Goal: Task Accomplishment & Management: Complete application form

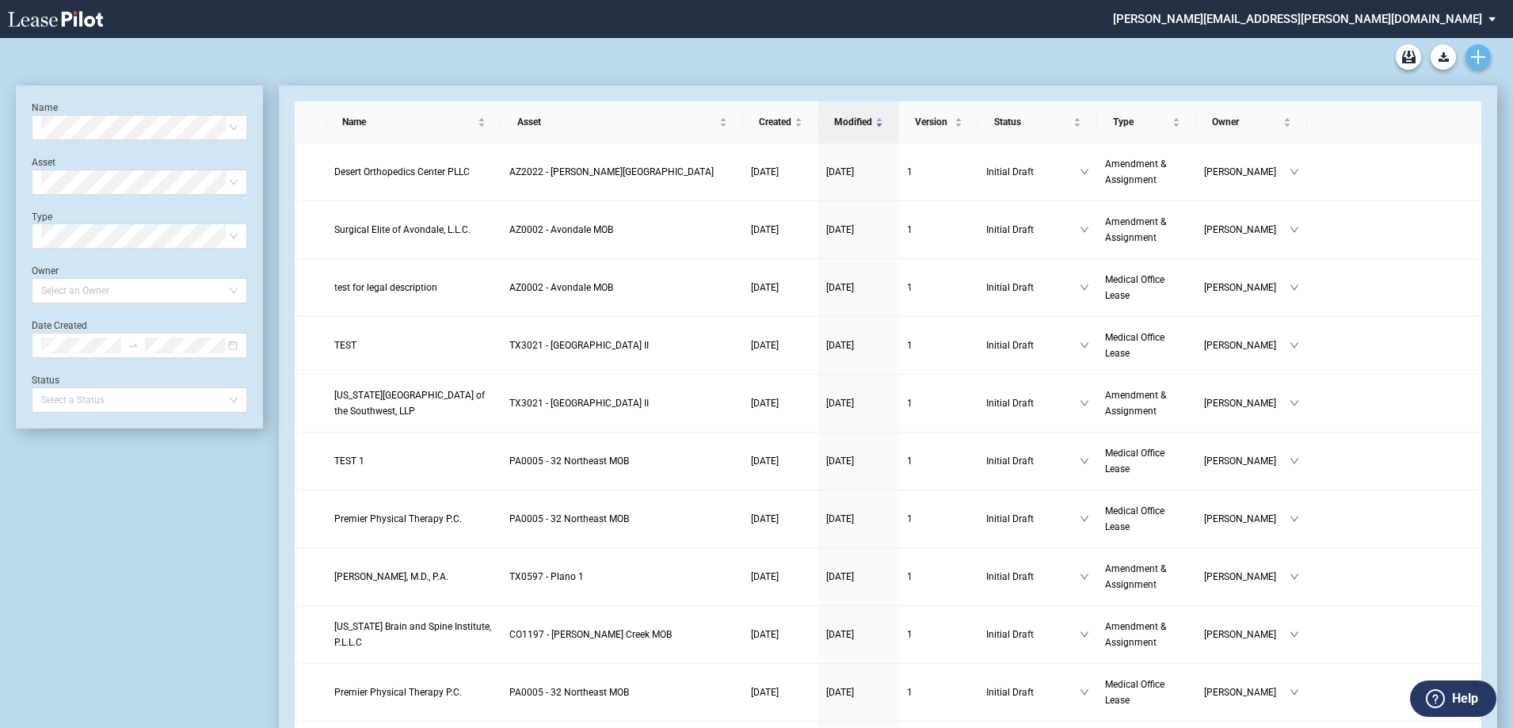
click at [1479, 49] on link "Create new document" at bounding box center [1477, 56] width 25 height 25
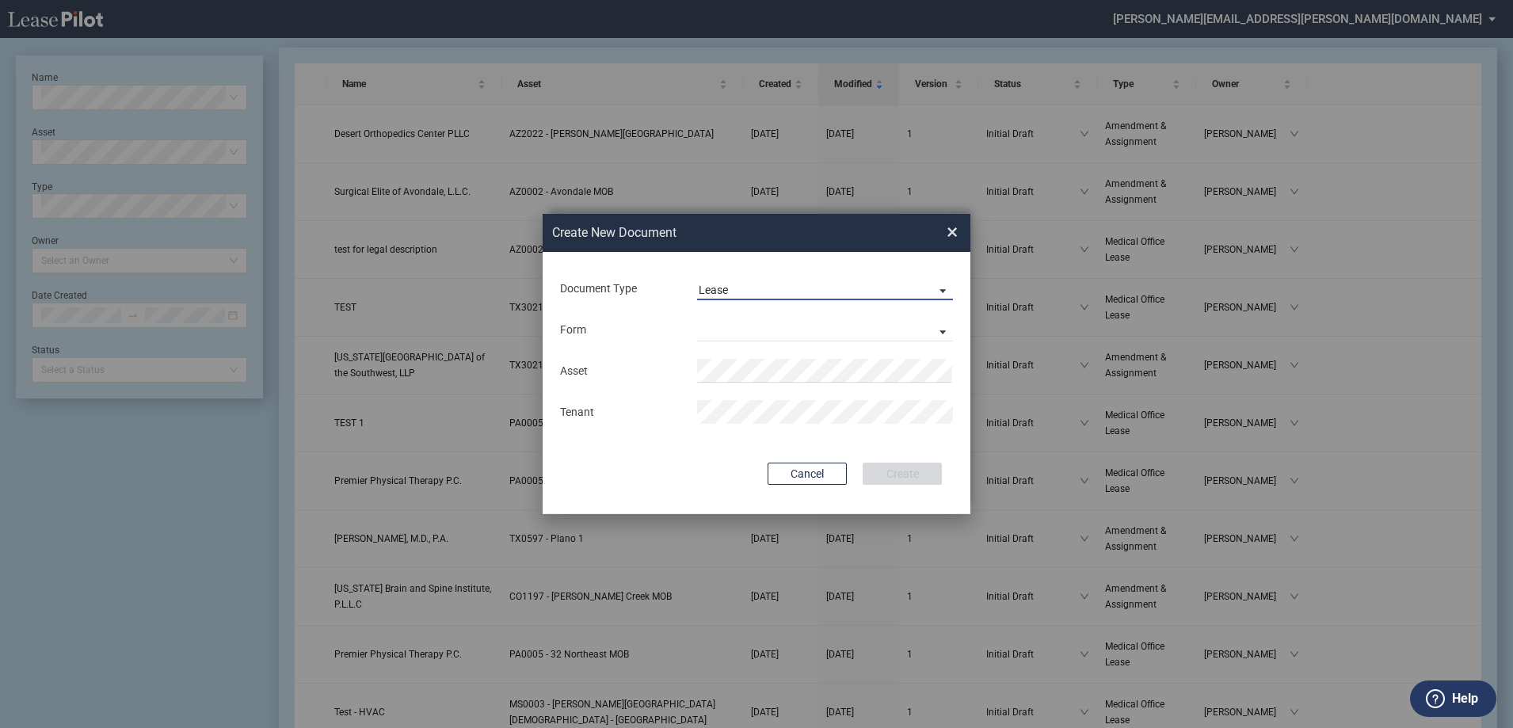
click at [736, 284] on span "Lease" at bounding box center [811, 291] width 227 height 16
click at [741, 330] on div "Amendment" at bounding box center [732, 327] width 68 height 17
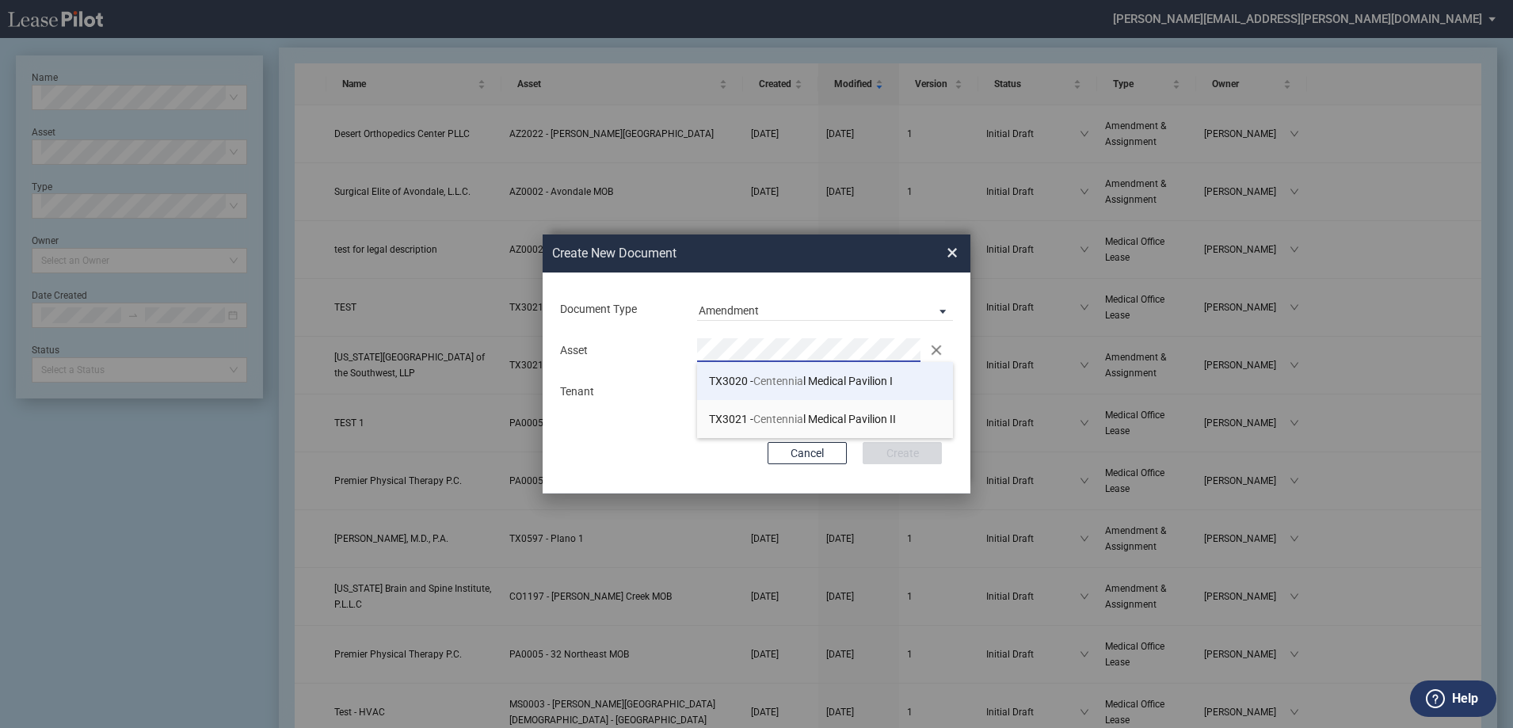
click at [784, 383] on span "Centennia" at bounding box center [778, 381] width 50 height 13
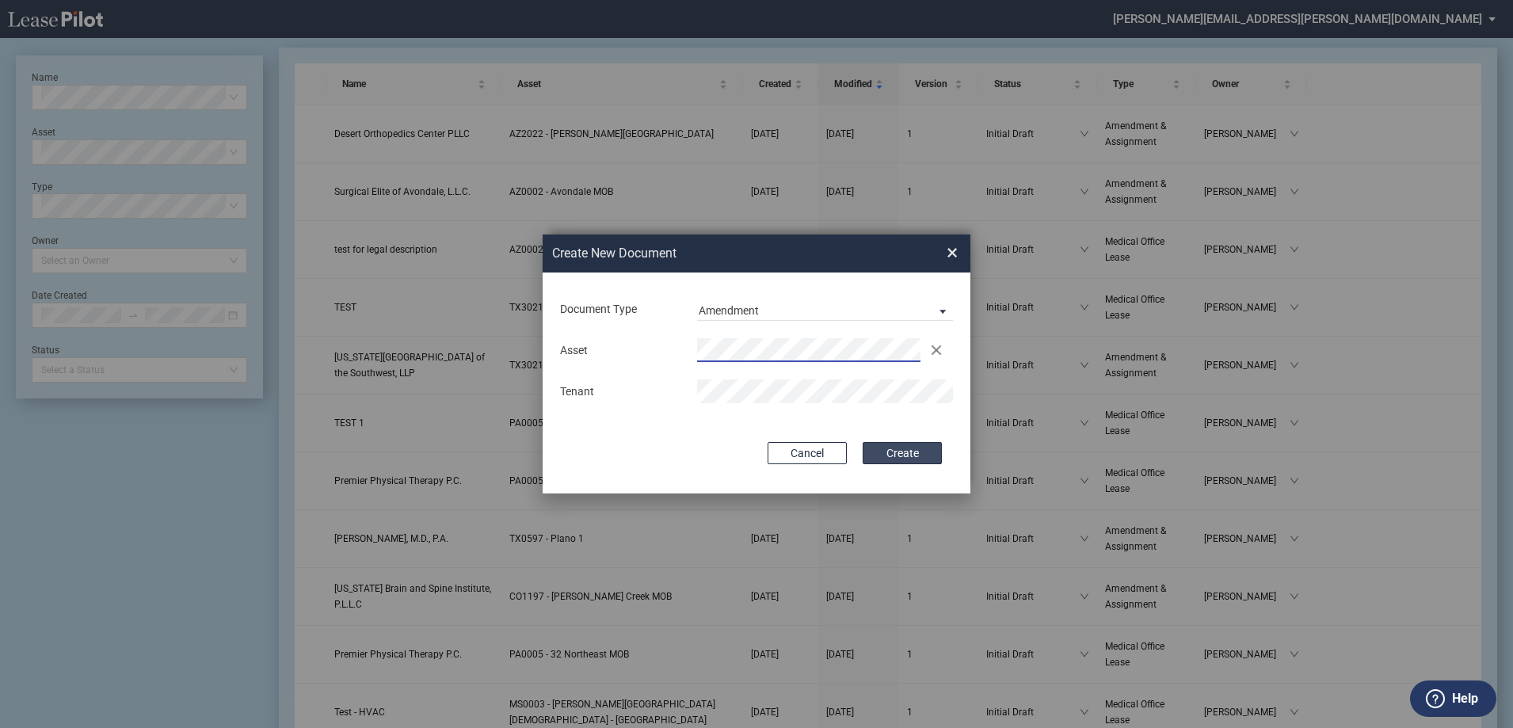
click at [906, 453] on button "Create" at bounding box center [901, 453] width 79 height 22
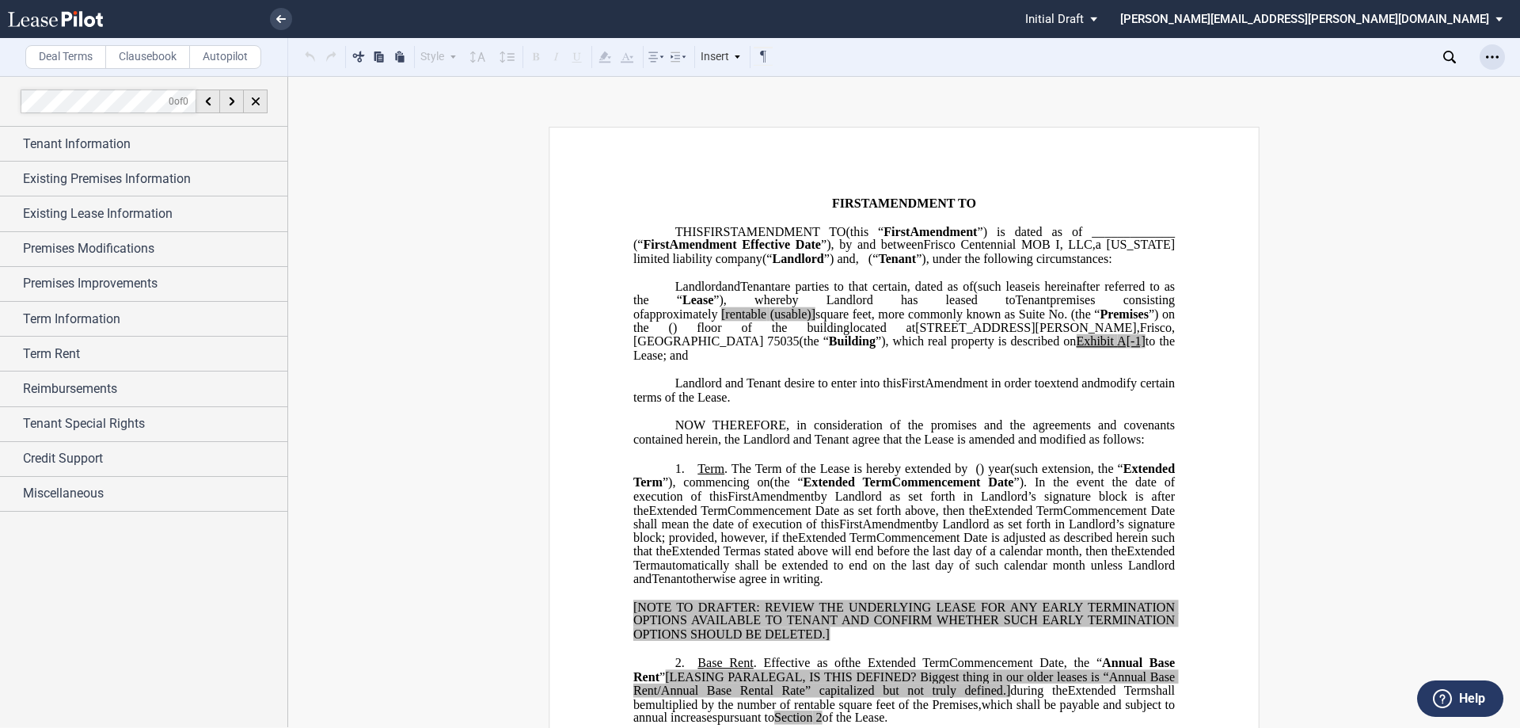
click at [1484, 58] on div "Open Lease options menu" at bounding box center [1492, 56] width 25 height 25
click at [1436, 93] on div "Download" at bounding box center [1395, 84] width 222 height 21
click at [1018, 417] on p "﻿" at bounding box center [905, 410] width 542 height 13
click at [128, 143] on span "Tenant Information" at bounding box center [77, 144] width 108 height 19
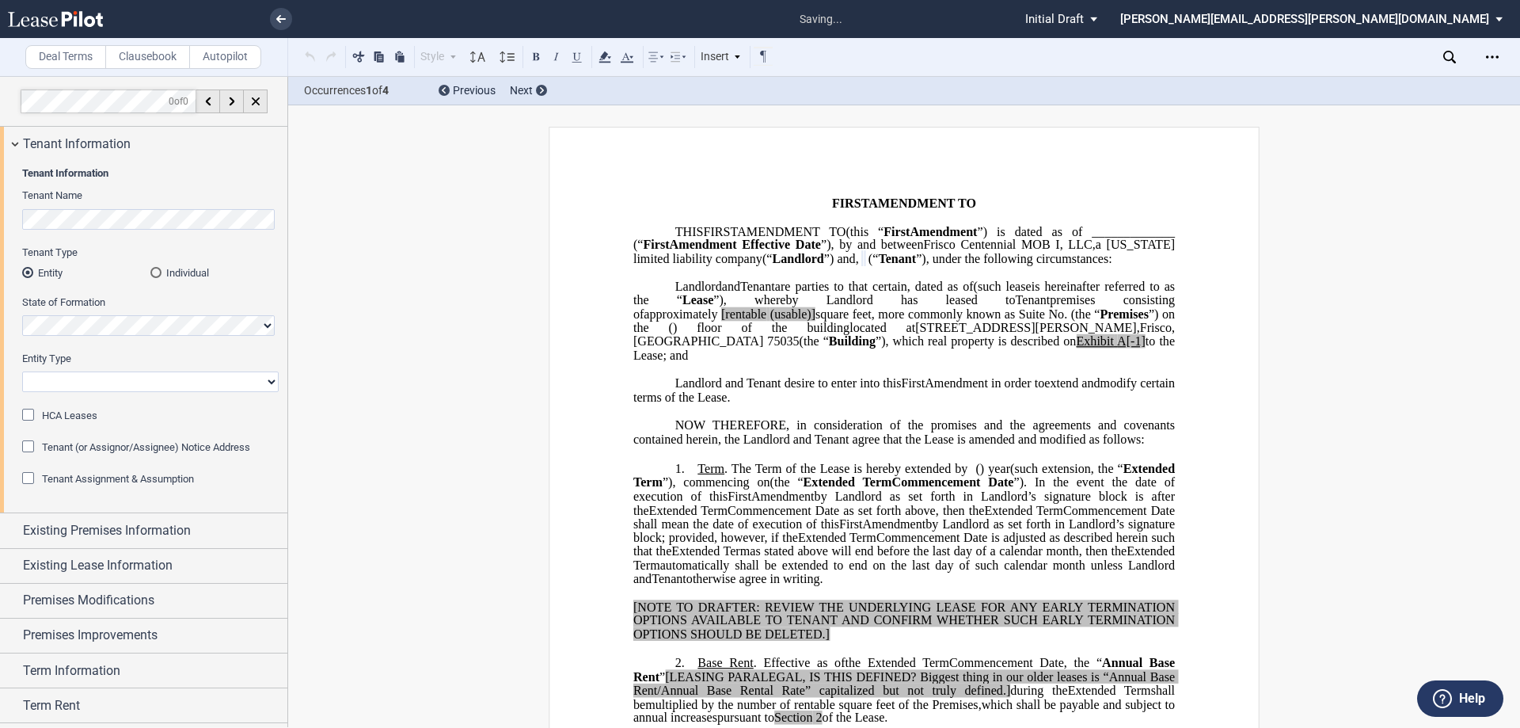
click at [105, 379] on select "Corporation Limited Liability Company General Partnership Limited Partnership O…" at bounding box center [150, 381] width 257 height 21
select select "Other"
click at [22, 371] on select "Corporation Limited Liability Company General Partnership Limited Partnership O…" at bounding box center [150, 381] width 257 height 21
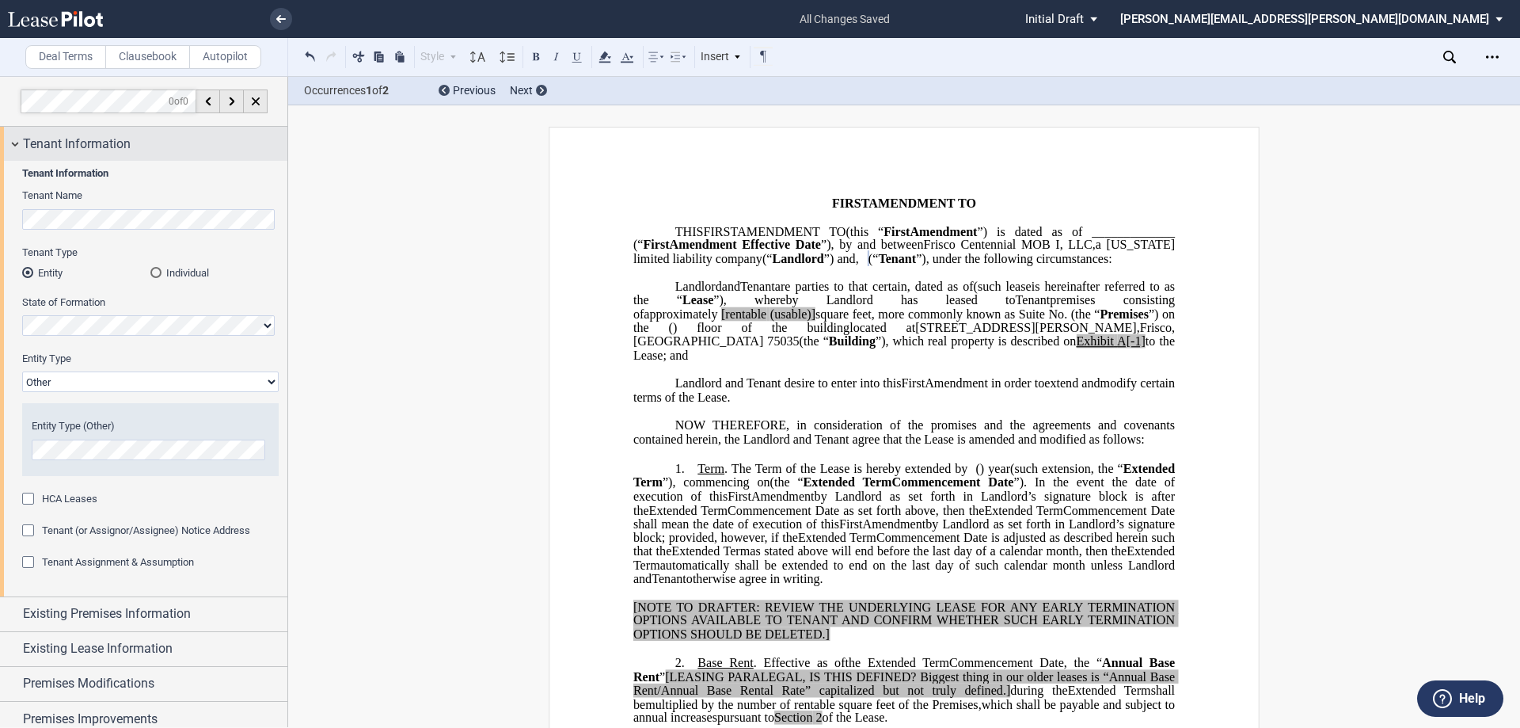
click at [118, 147] on span "Tenant Information" at bounding box center [77, 144] width 108 height 19
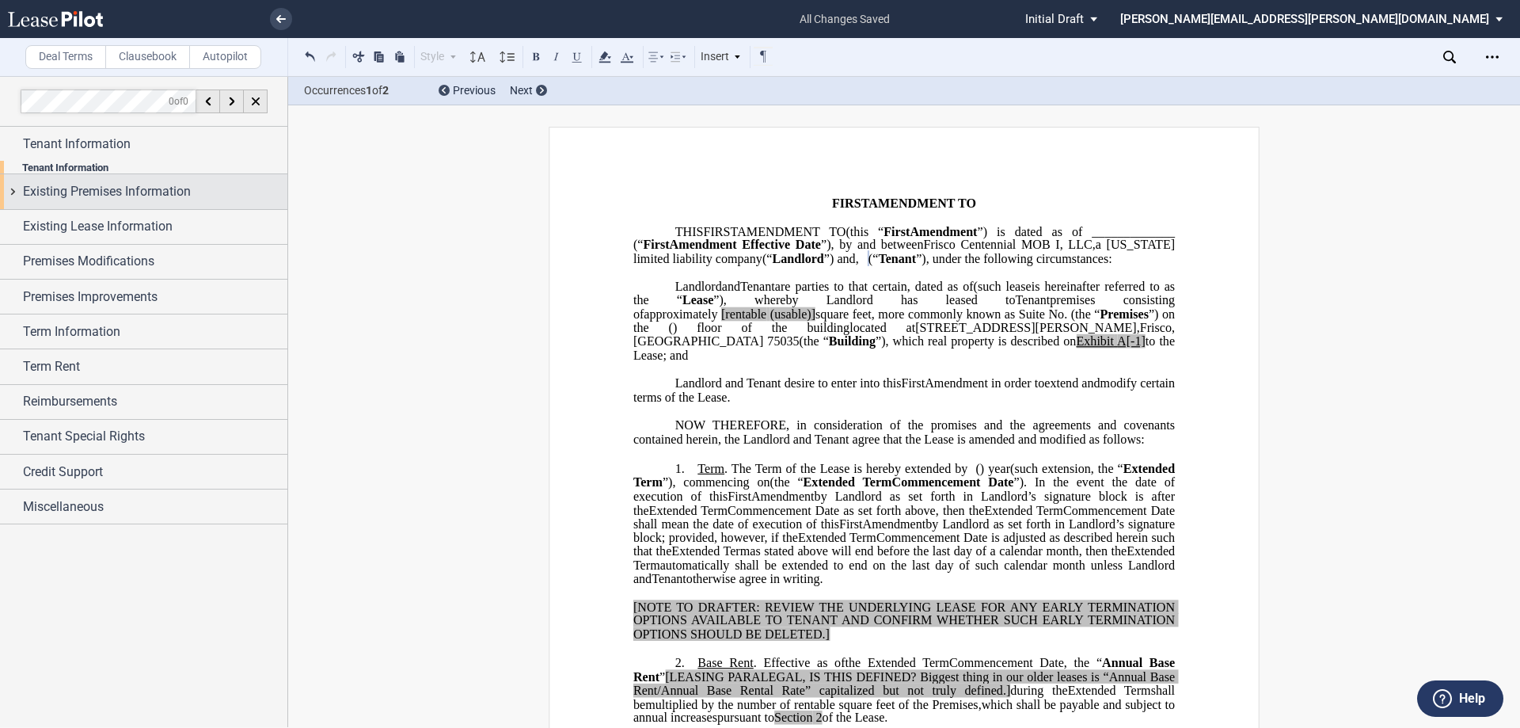
click at [131, 182] on span "Existing Premises Information" at bounding box center [107, 191] width 168 height 19
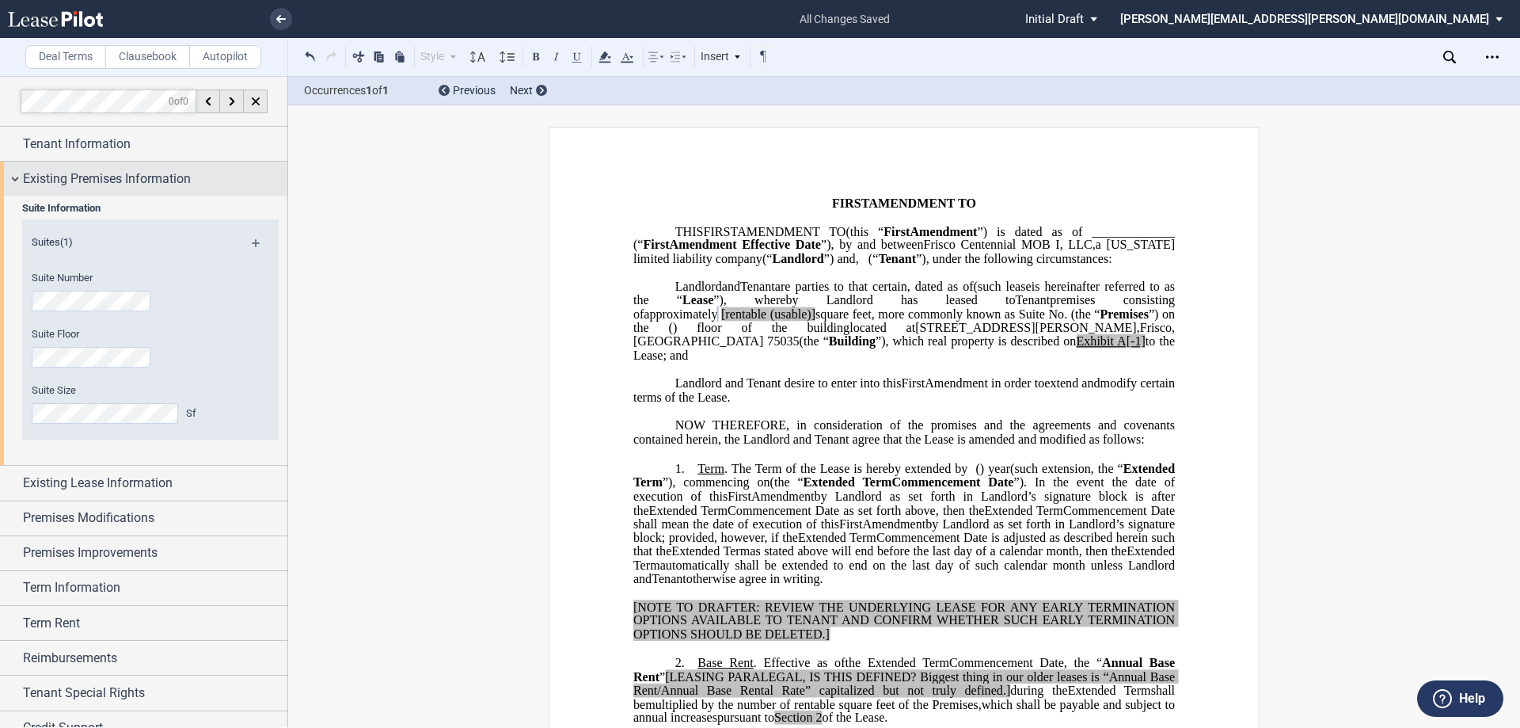
click at [133, 173] on span "Existing Premises Information" at bounding box center [107, 178] width 168 height 19
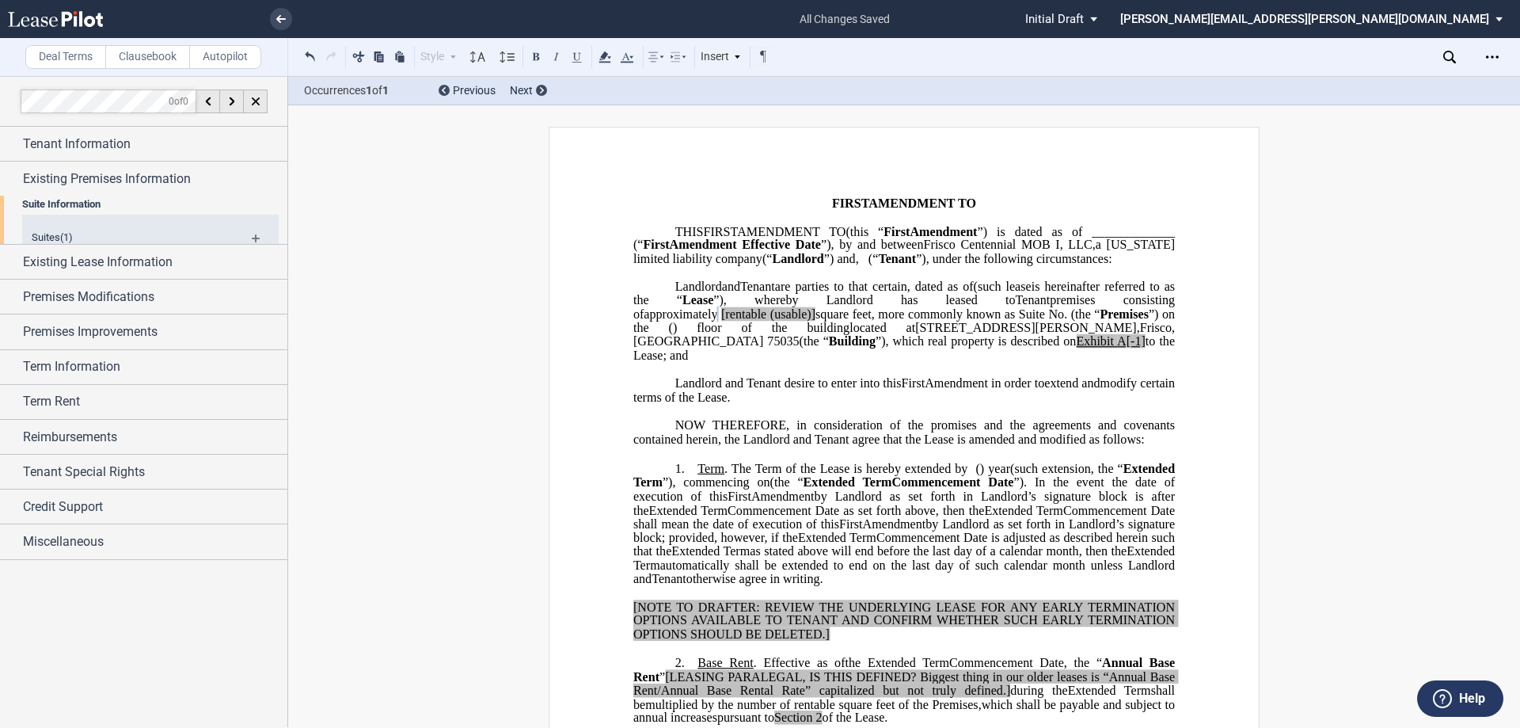
click at [148, 253] on span "Existing Lease Information" at bounding box center [98, 262] width 150 height 19
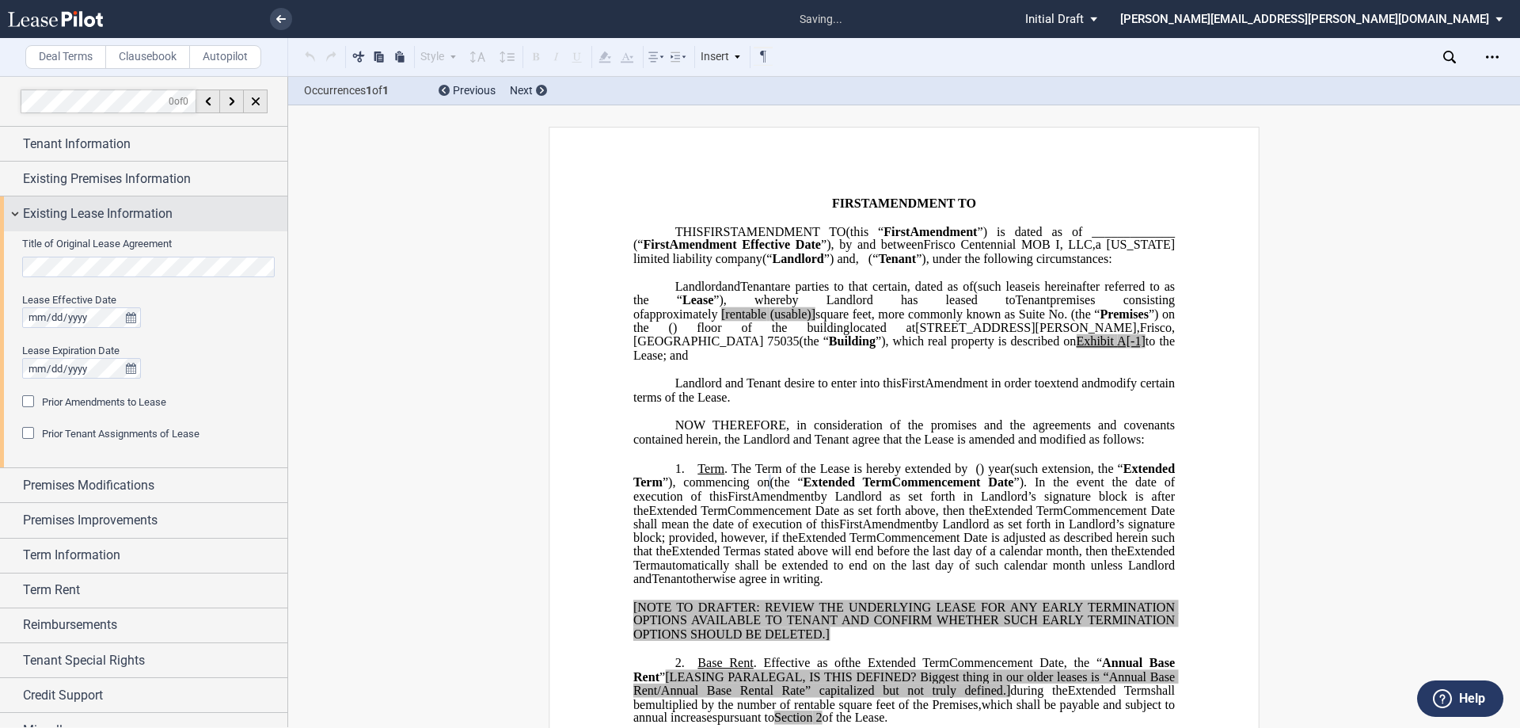
click at [120, 208] on span "Existing Lease Information" at bounding box center [98, 213] width 150 height 19
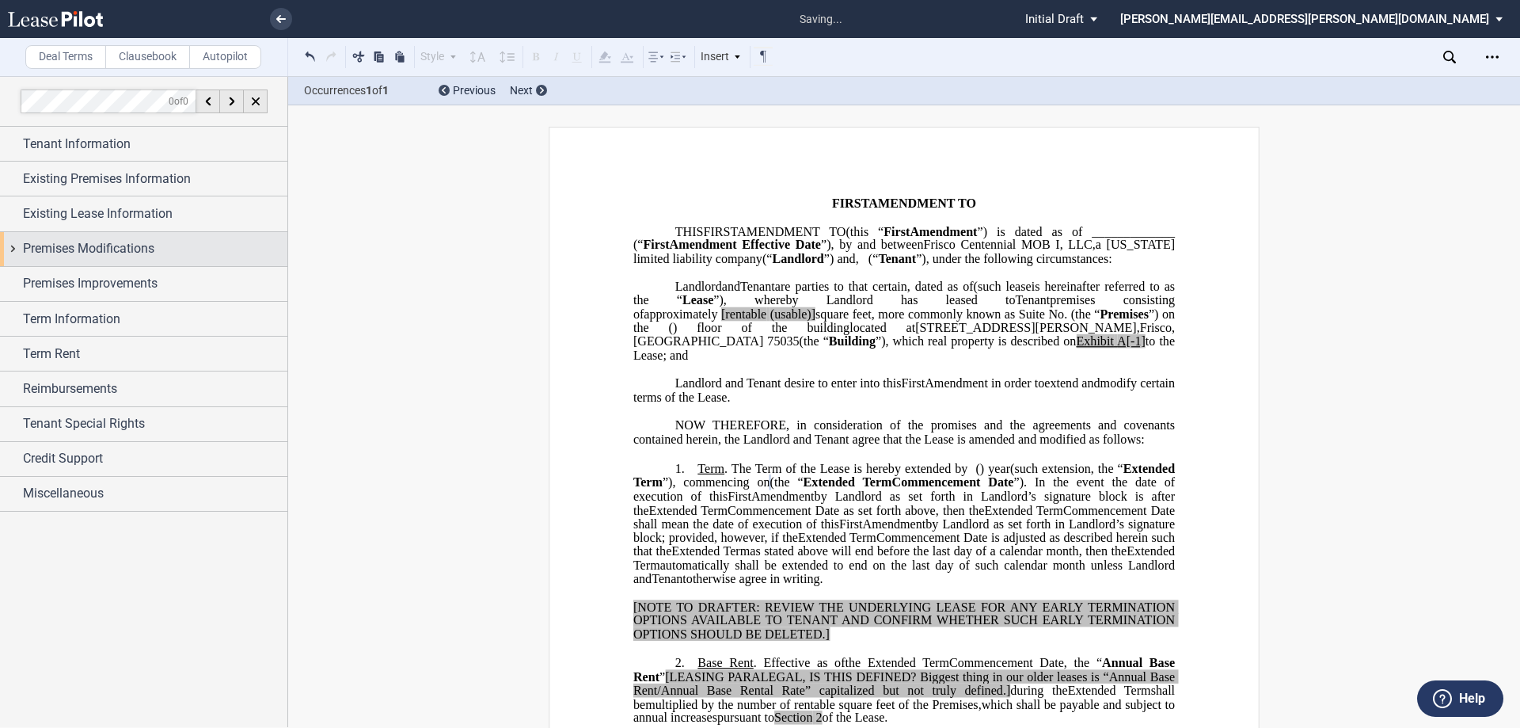
click at [125, 249] on span "Premises Modifications" at bounding box center [88, 248] width 131 height 19
click at [132, 243] on span "Premises Modifications" at bounding box center [88, 248] width 131 height 19
click at [140, 278] on span "Premises Improvements" at bounding box center [90, 283] width 135 height 19
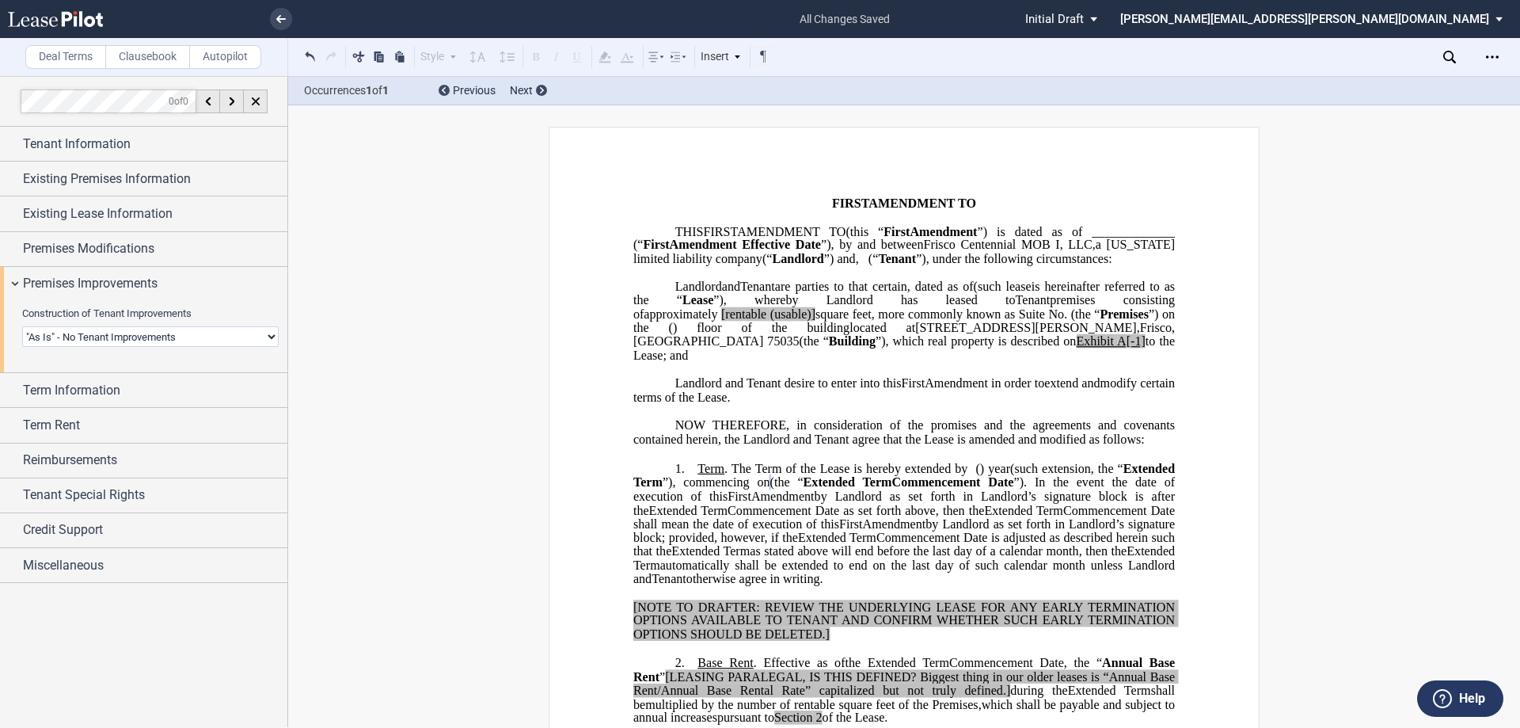
click at [154, 328] on select "Landlord Constructs Tenant Improvements Tenant Constructs Tenant Improvements "…" at bounding box center [150, 336] width 257 height 21
click at [134, 328] on select "Landlord Constructs Tenant Improvements Tenant Constructs Tenant Improvements "…" at bounding box center [150, 336] width 257 height 21
select select "landlord"
click at [22, 326] on select "Landlord Constructs Tenant Improvements Tenant Constructs Tenant Improvements "…" at bounding box center [150, 336] width 257 height 21
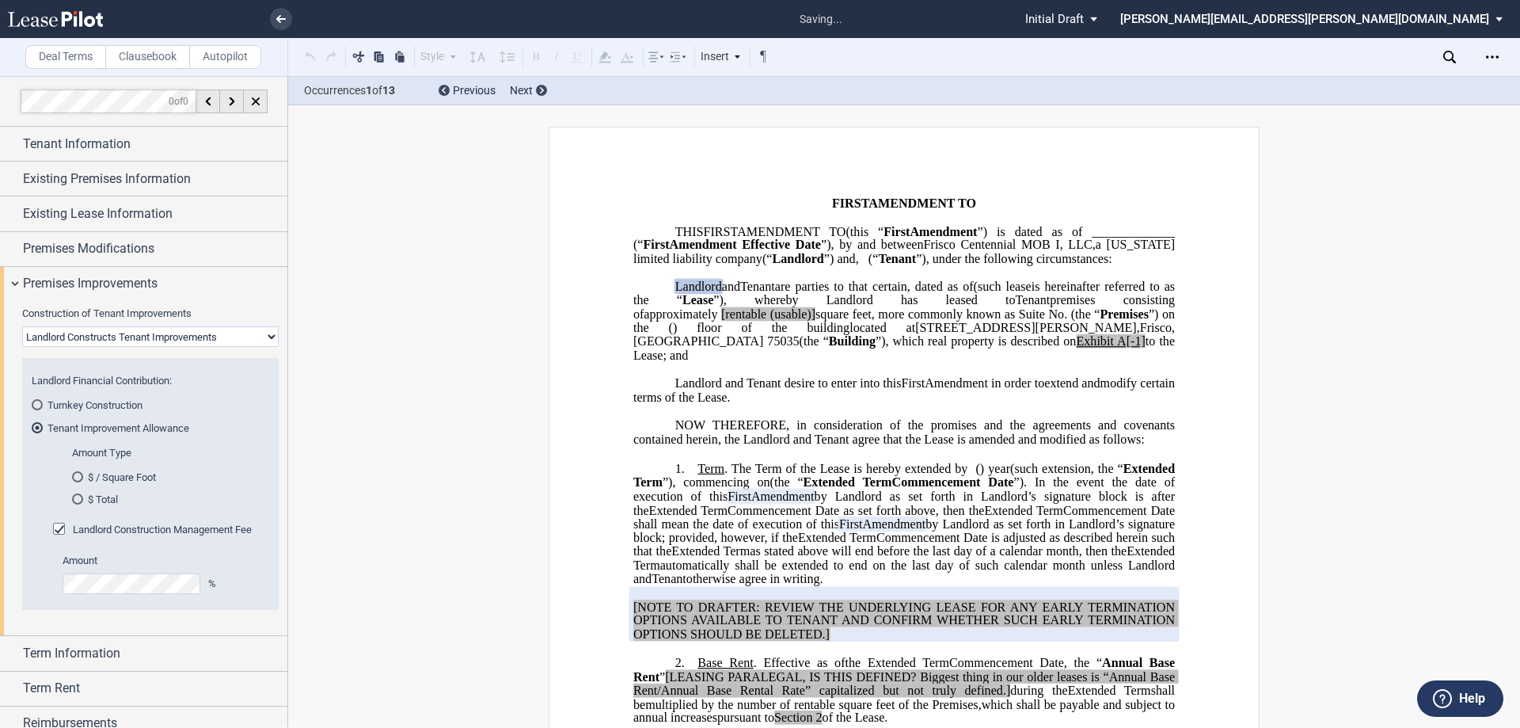
click at [81, 478] on div "$ / Square Foot" at bounding box center [77, 476] width 11 height 11
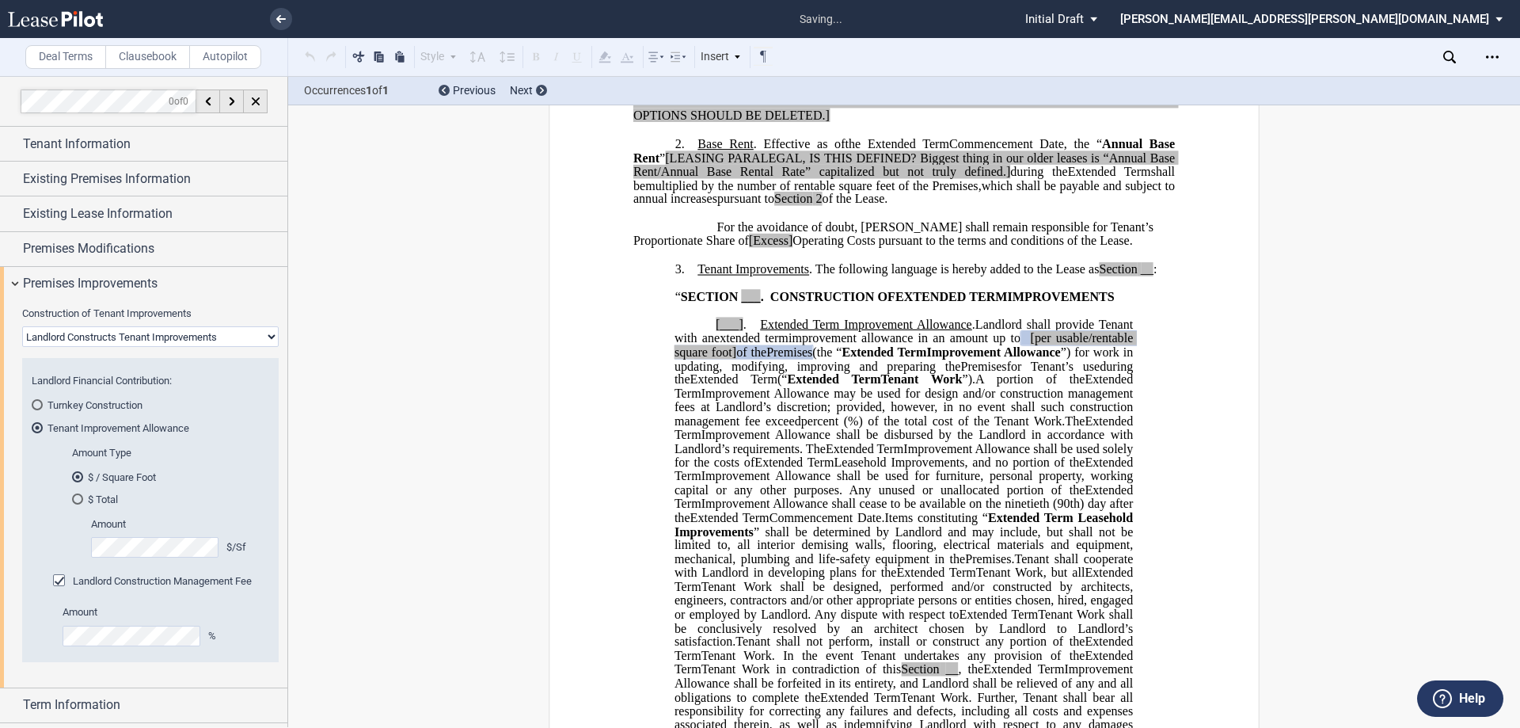
scroll to position [525, 0]
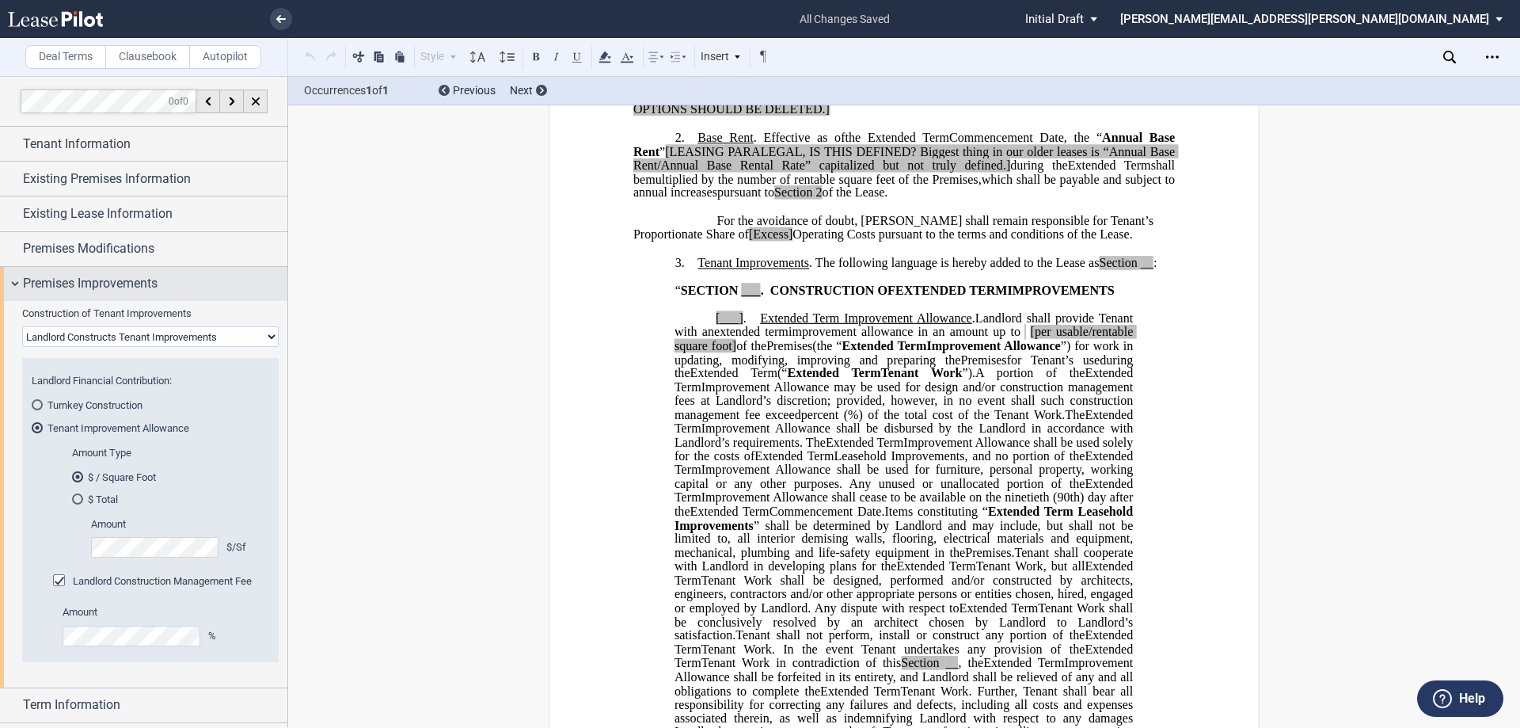
click at [43, 283] on span "Premises Improvements" at bounding box center [90, 283] width 135 height 19
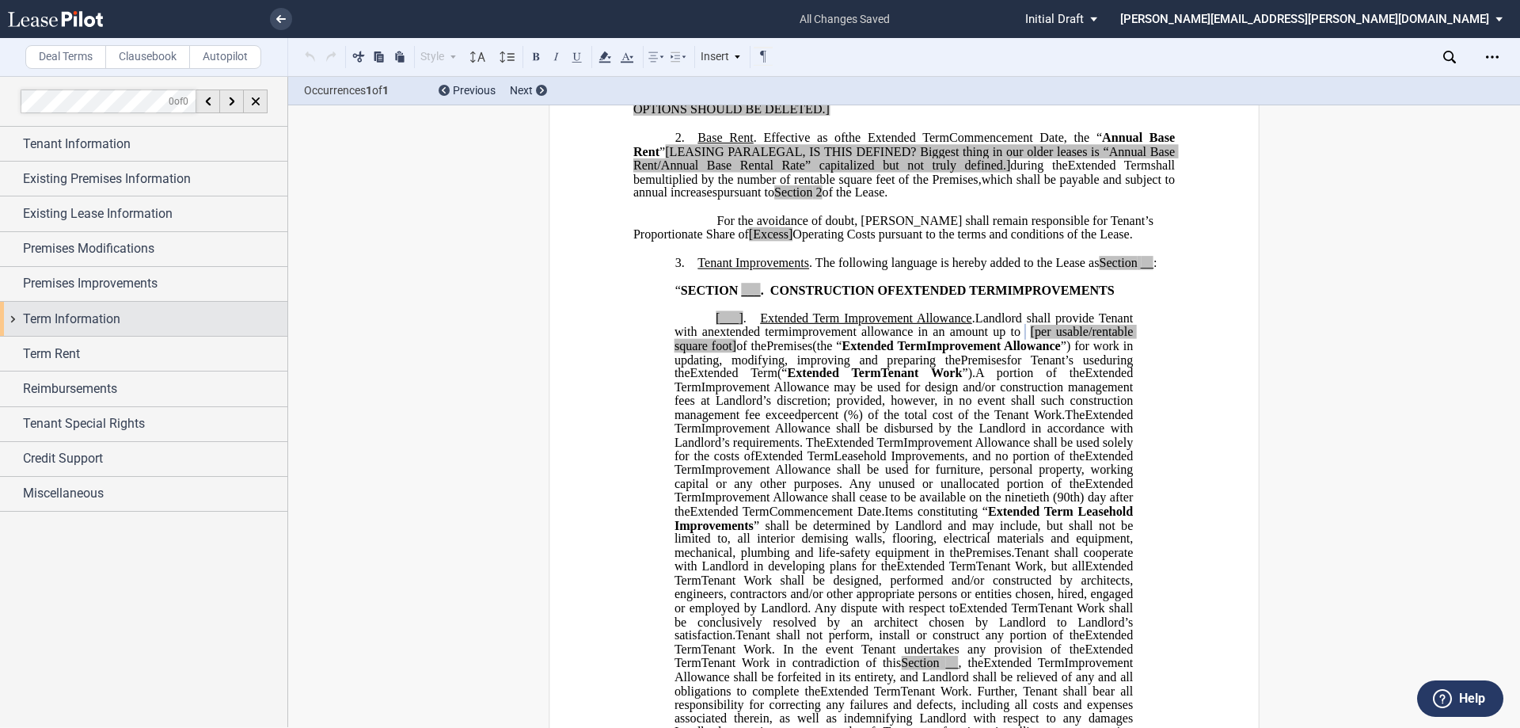
click at [65, 310] on span "Term Information" at bounding box center [71, 319] width 97 height 19
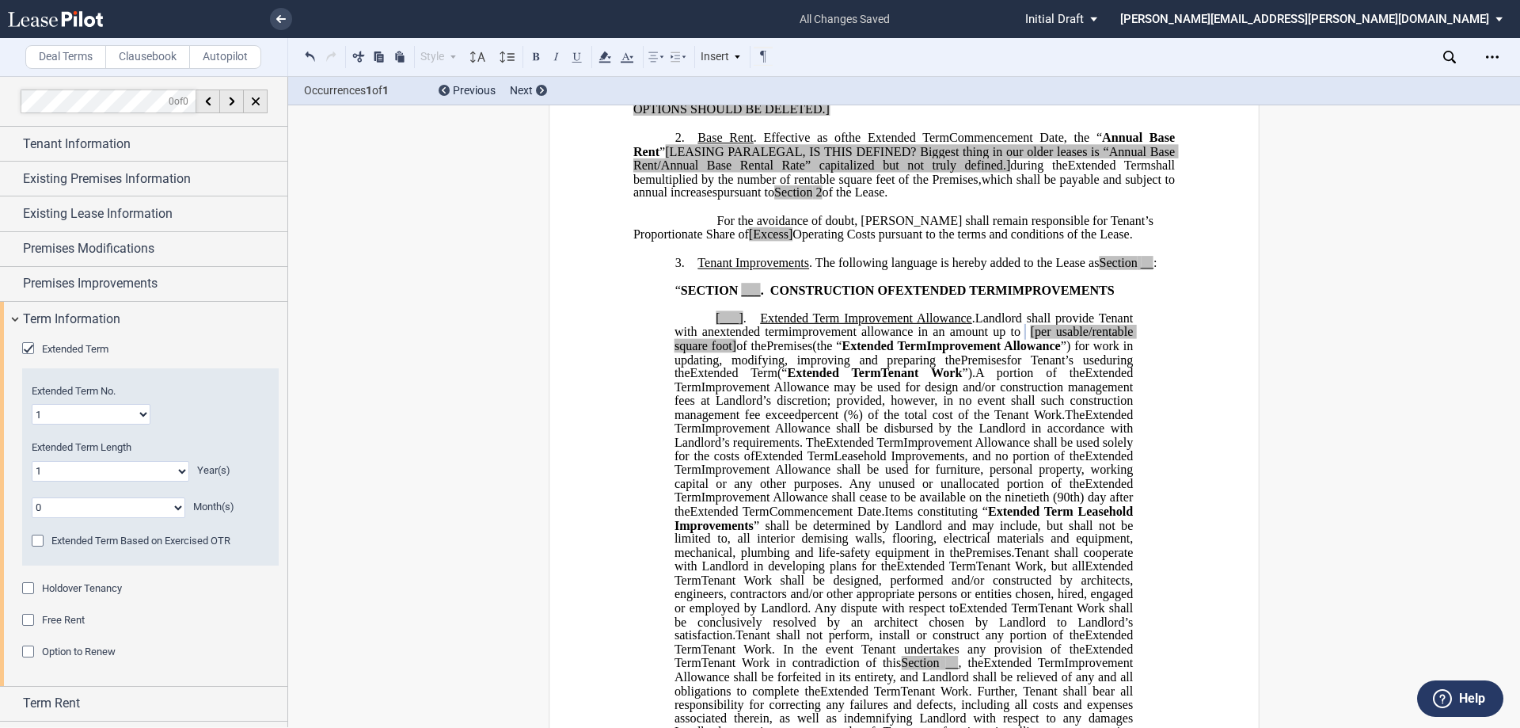
click at [56, 466] on select "0 1 2 3 4 5 6 7 8 9 10 11 12 13 14 15 16 17 18 19 20" at bounding box center [111, 471] width 158 height 21
select select "number:5"
click at [32, 461] on select "0 1 2 3 4 5 6 7 8 9 10 11 12 13 14 15 16 17 18 19 20" at bounding box center [111, 471] width 158 height 21
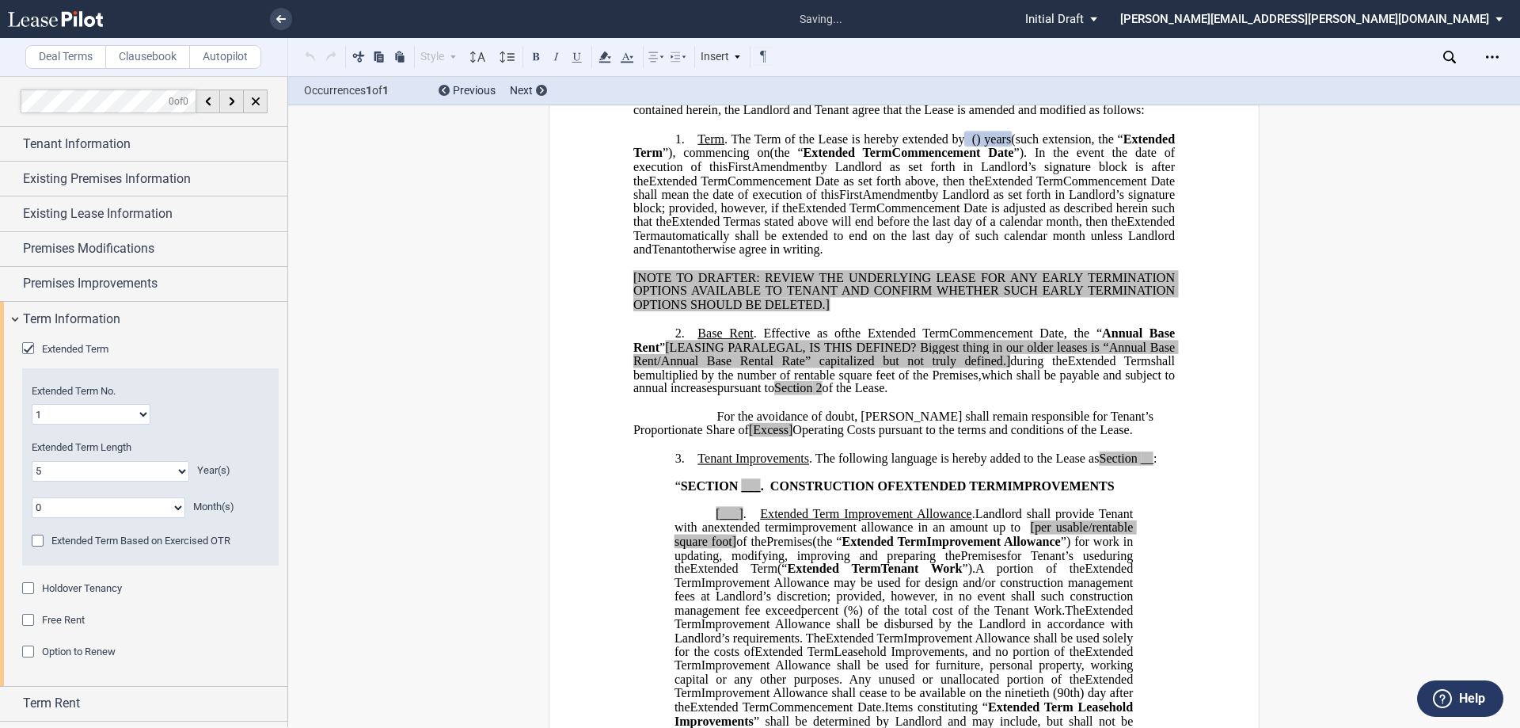
scroll to position [131, 0]
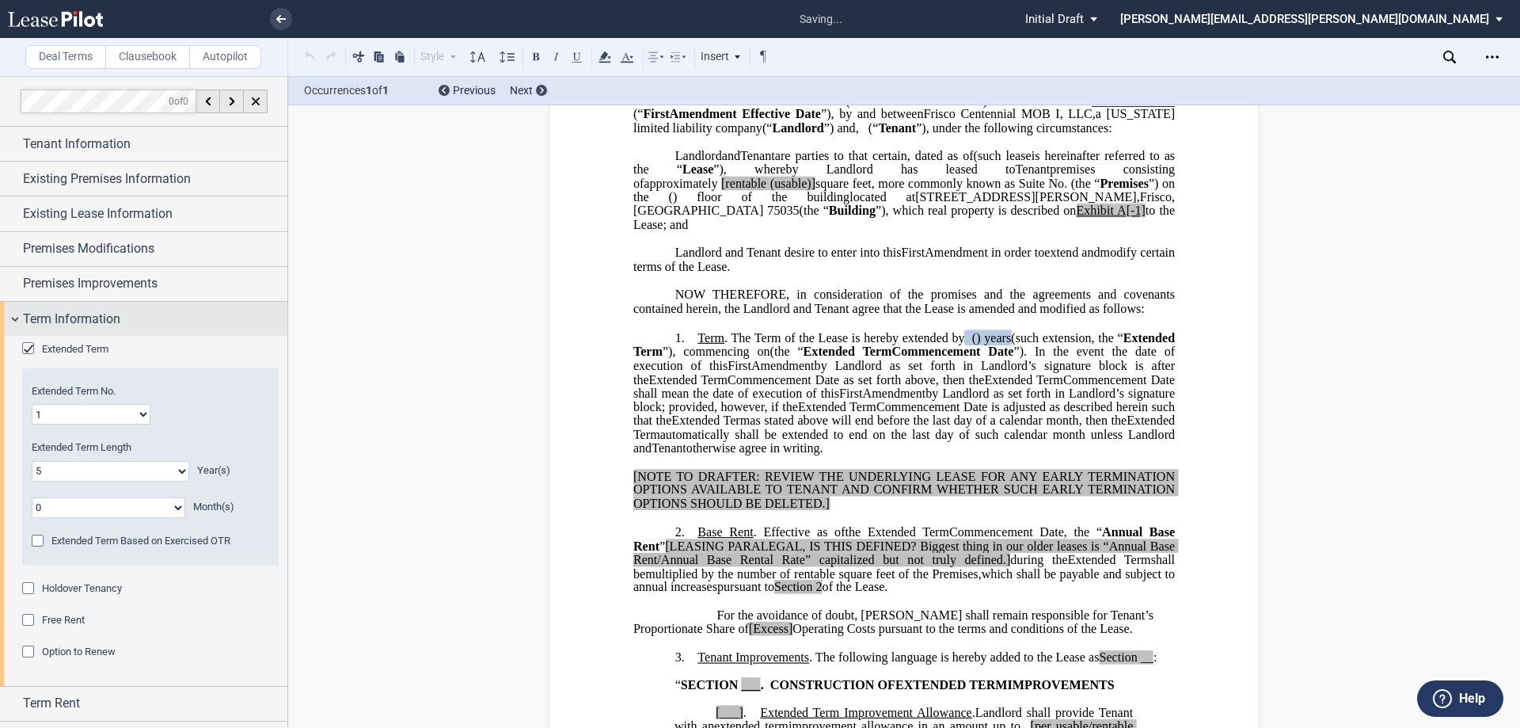
click at [84, 323] on span "Term Information" at bounding box center [71, 319] width 97 height 19
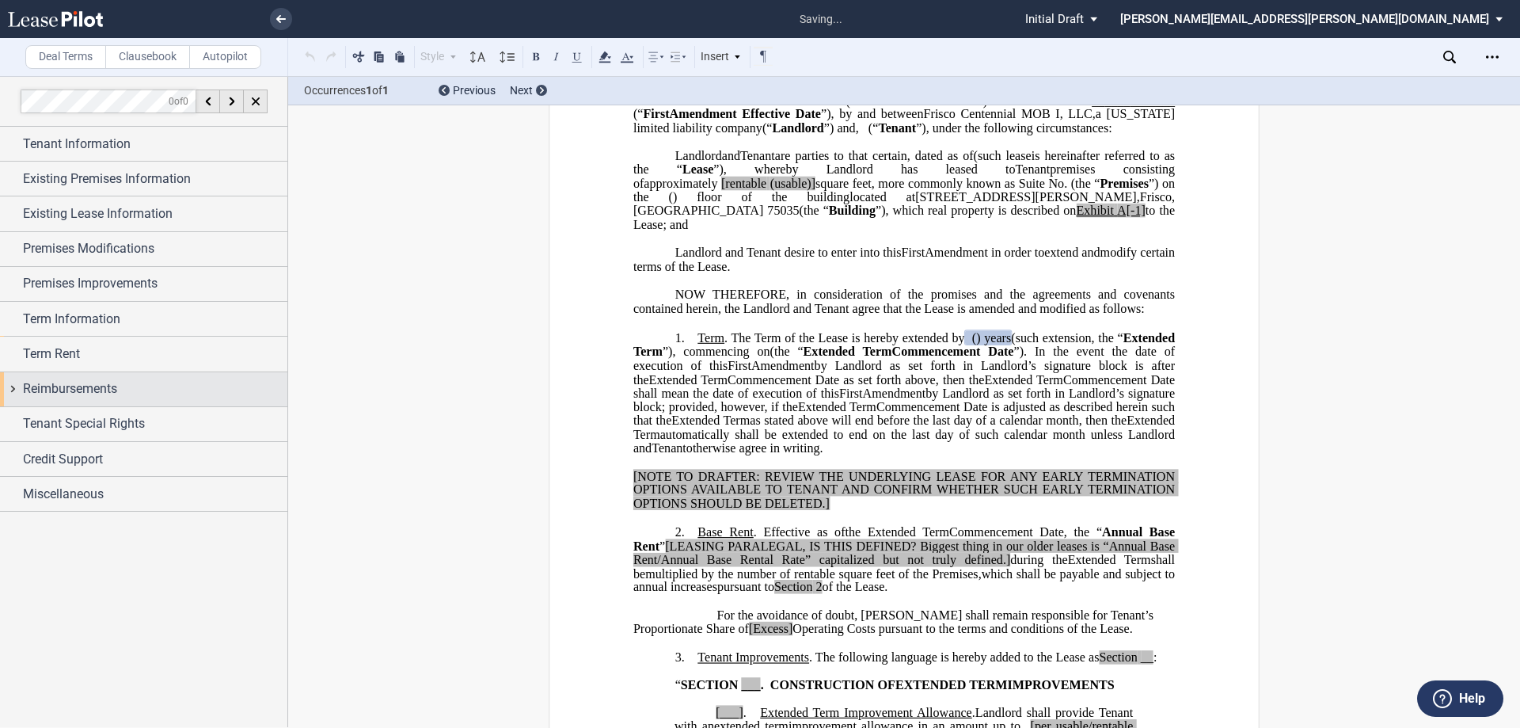
click at [95, 367] on div "Term Rent" at bounding box center [143, 354] width 287 height 34
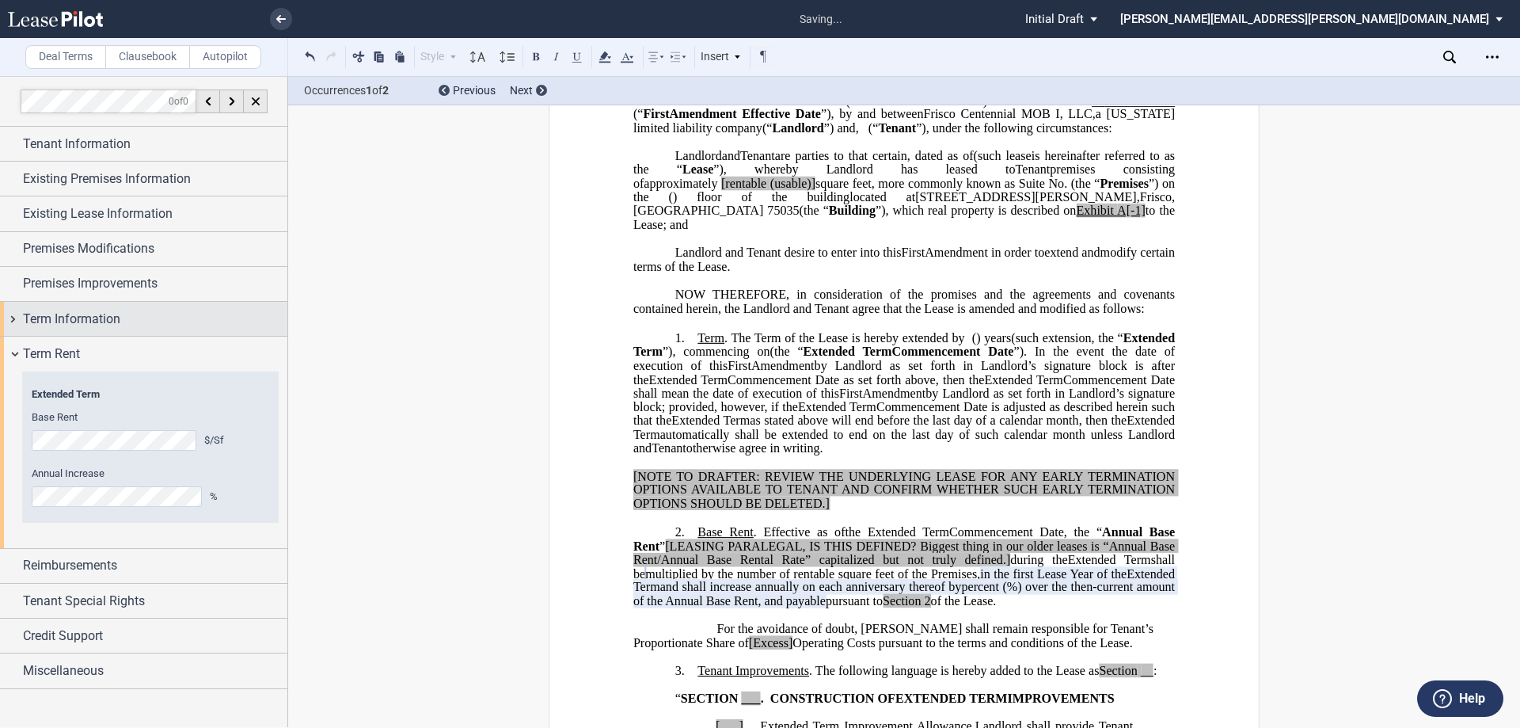
click at [57, 336] on div "Term Information" at bounding box center [143, 319] width 287 height 34
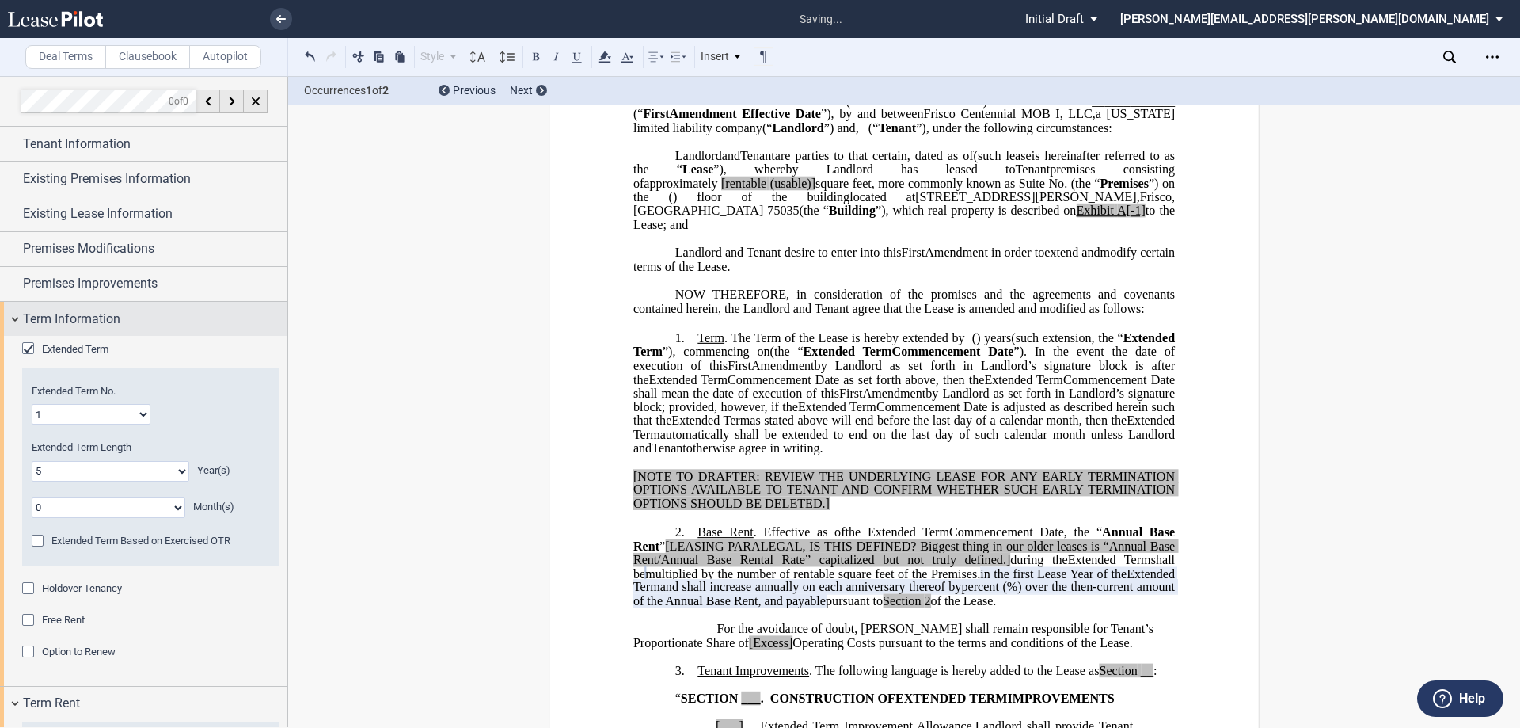
click at [53, 333] on div "Term Information" at bounding box center [143, 319] width 287 height 34
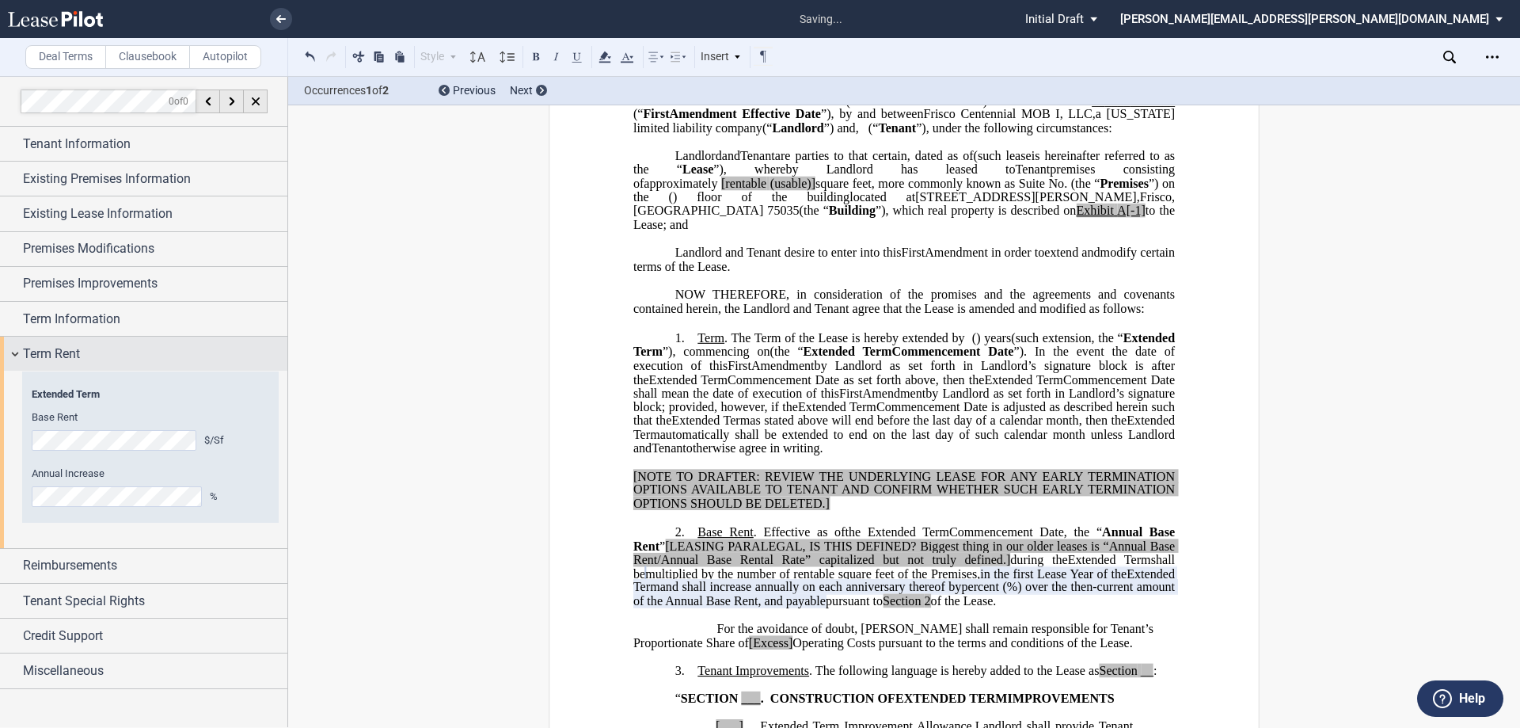
click at [162, 352] on div "Term Rent" at bounding box center [155, 353] width 264 height 19
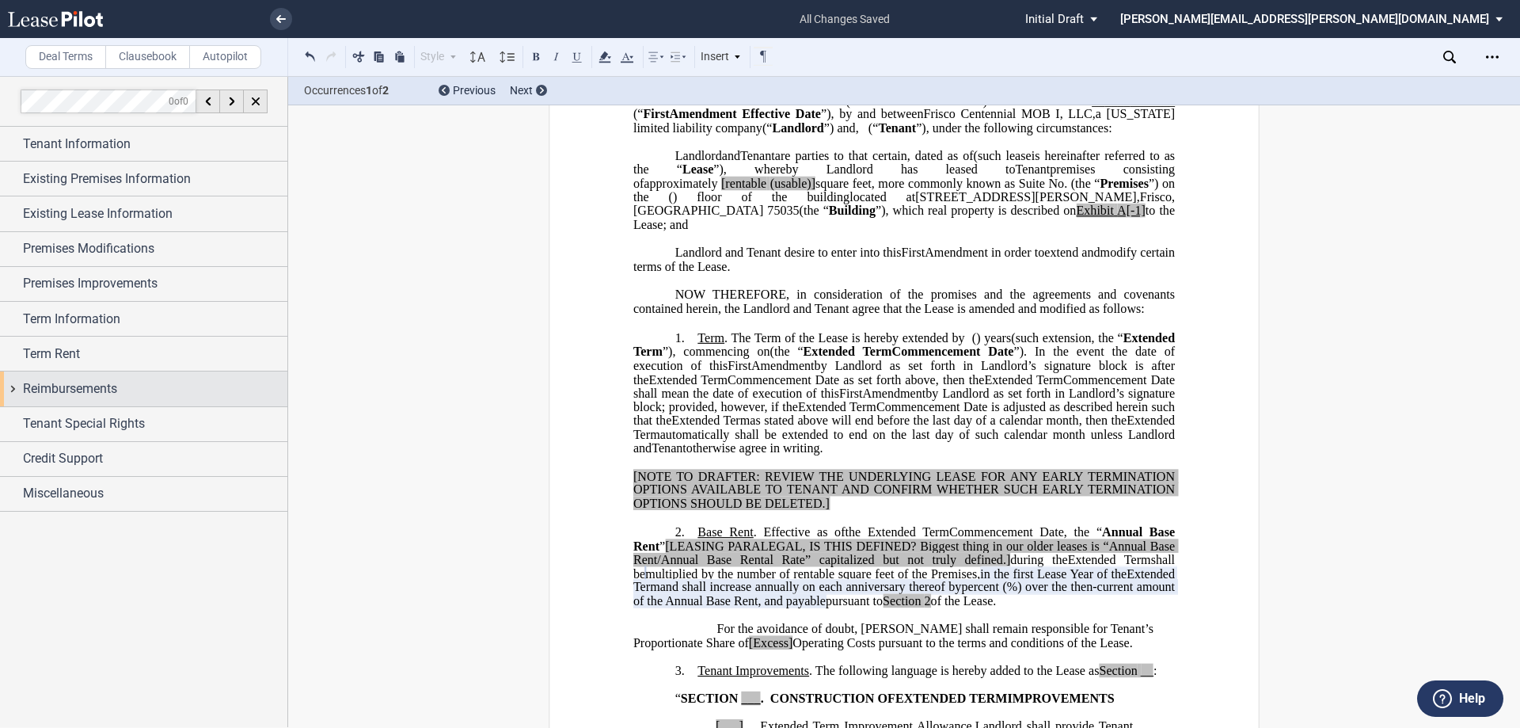
click at [162, 394] on div "Reimbursements" at bounding box center [155, 388] width 264 height 19
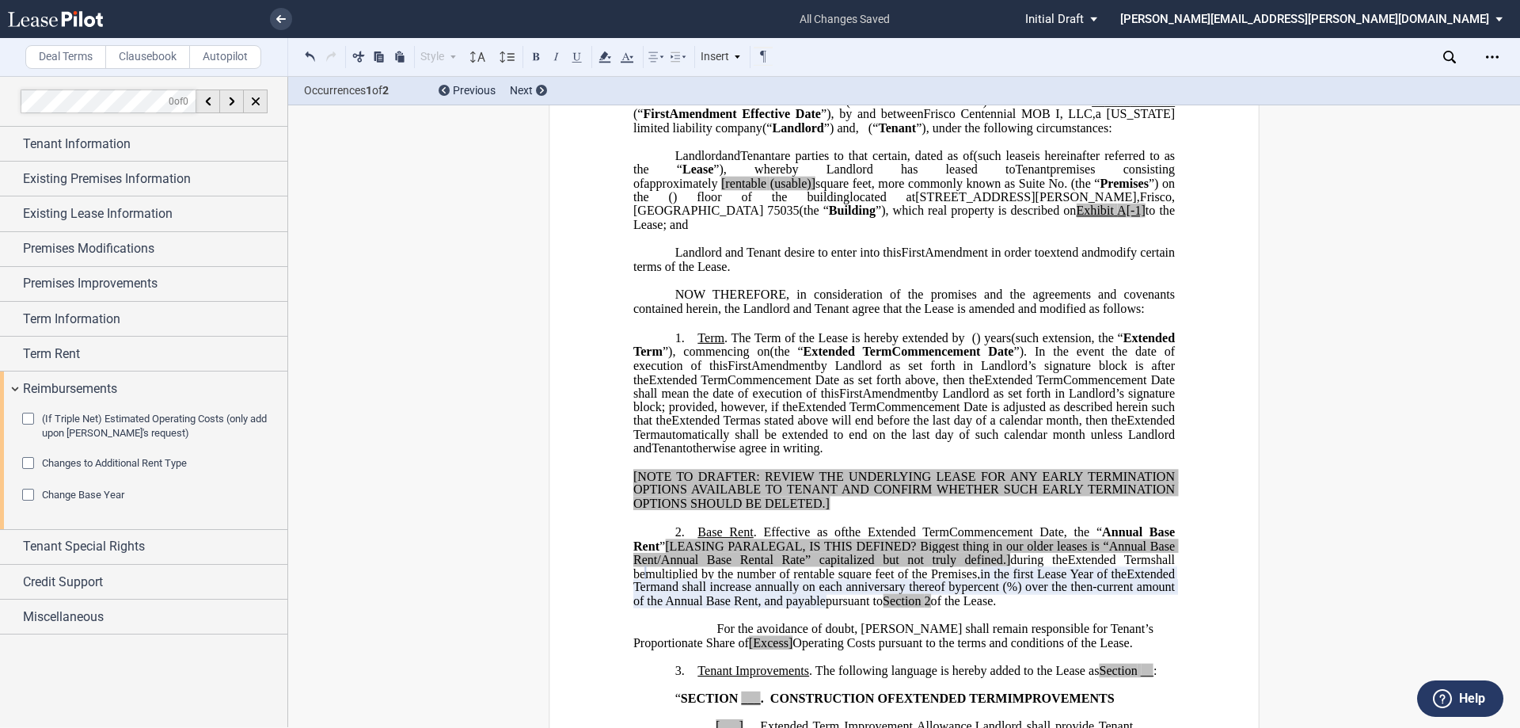
click at [28, 466] on div "Changes to Additional Rent Type" at bounding box center [30, 465] width 16 height 16
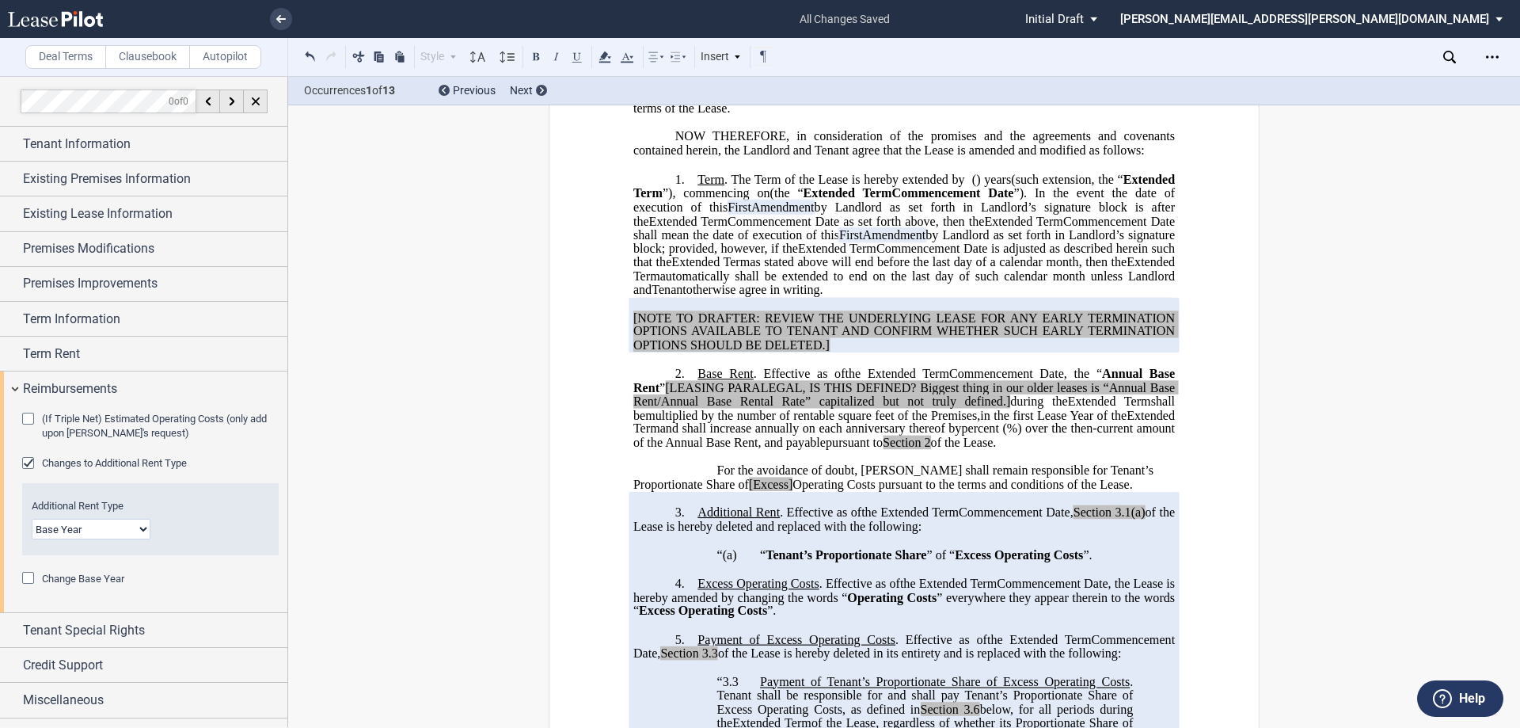
scroll to position [368, 0]
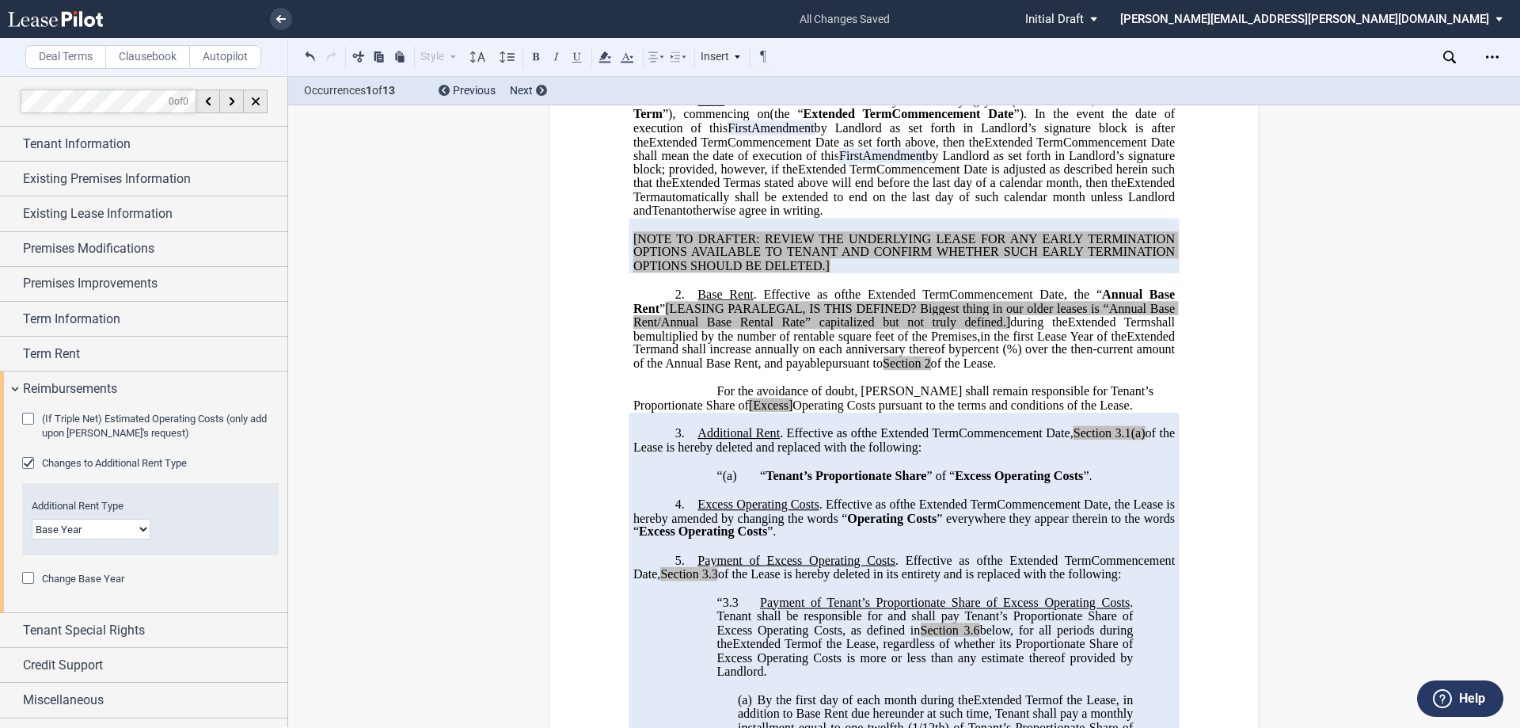
click at [77, 520] on select "Base Year Triple Net" at bounding box center [91, 529] width 119 height 21
click at [113, 457] on span "Changes to Additional Rent Type" at bounding box center [114, 463] width 145 height 12
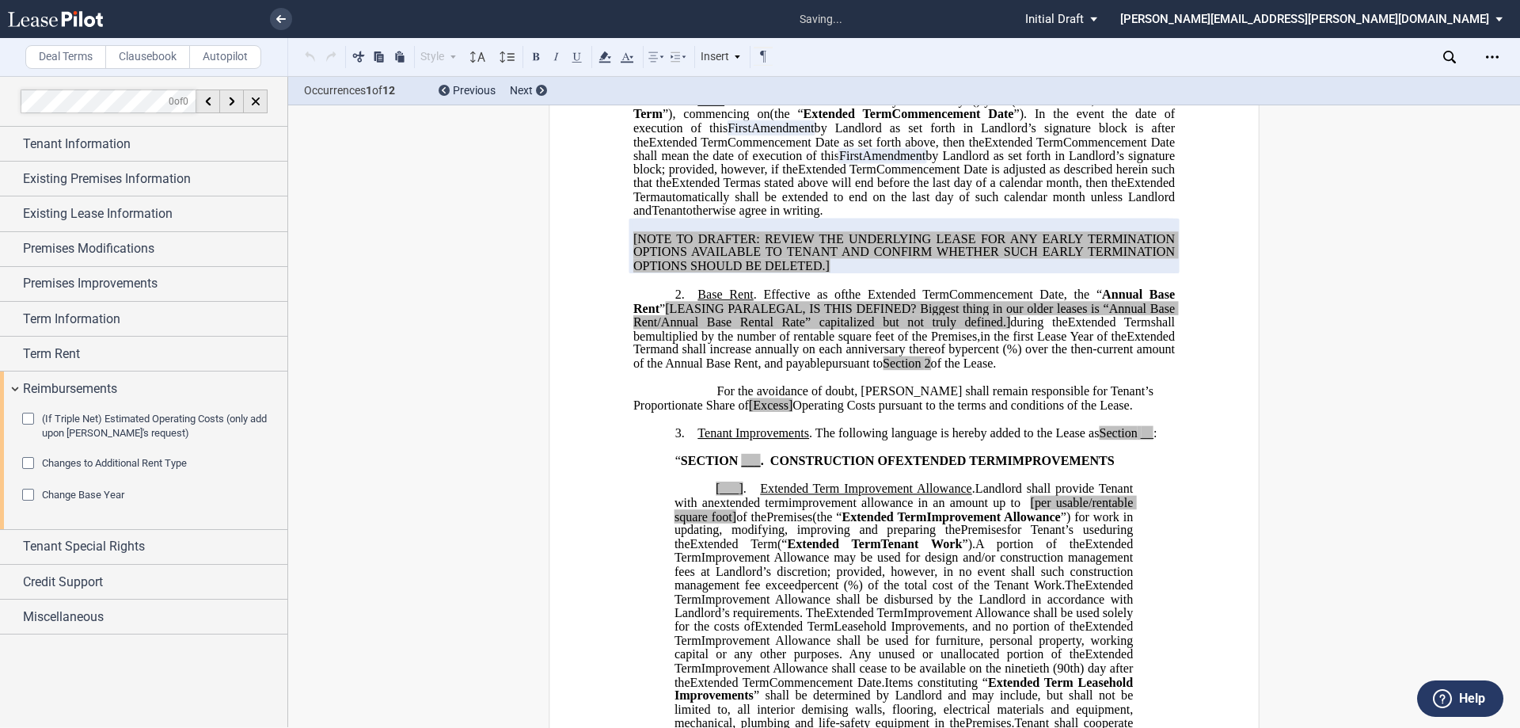
click at [160, 464] on span "Changes to Additional Rent Type" at bounding box center [114, 463] width 145 height 12
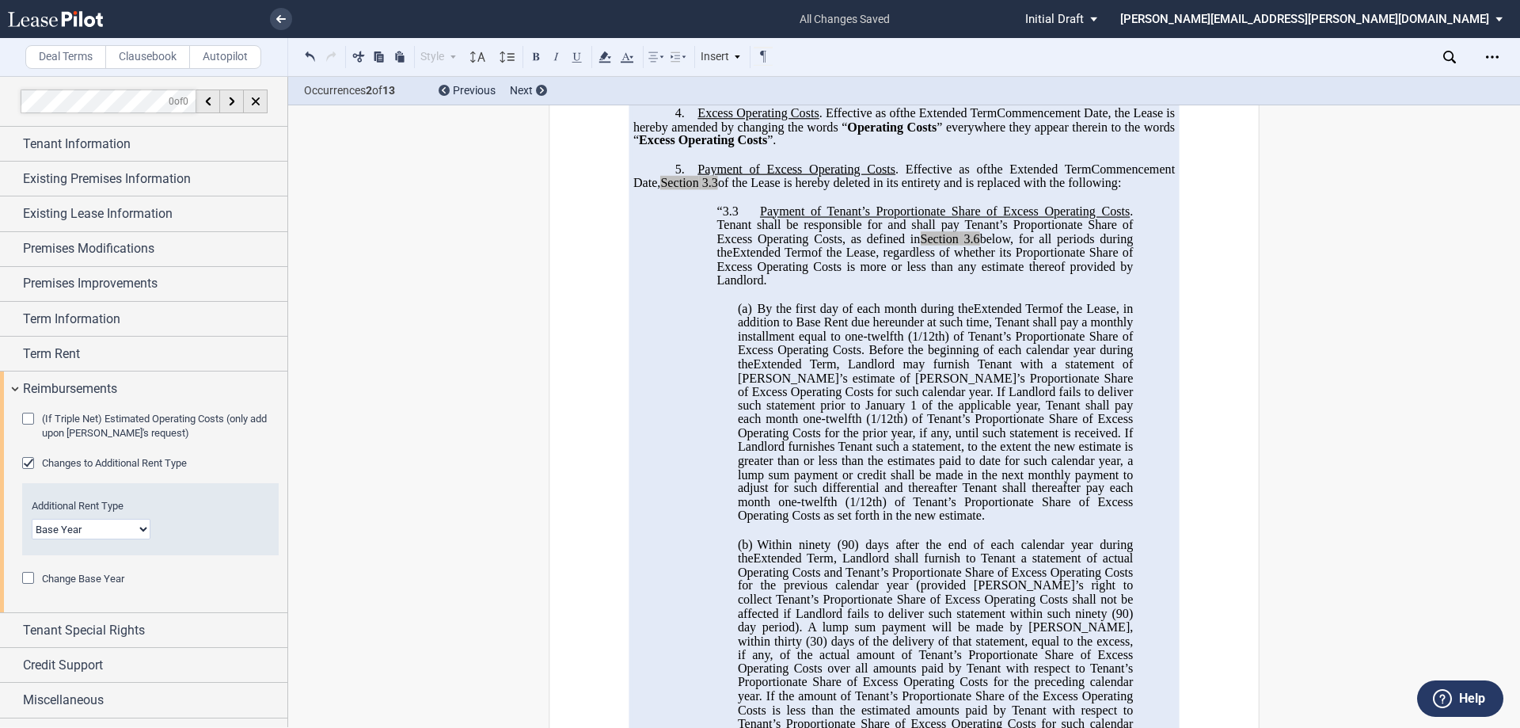
scroll to position [447, 0]
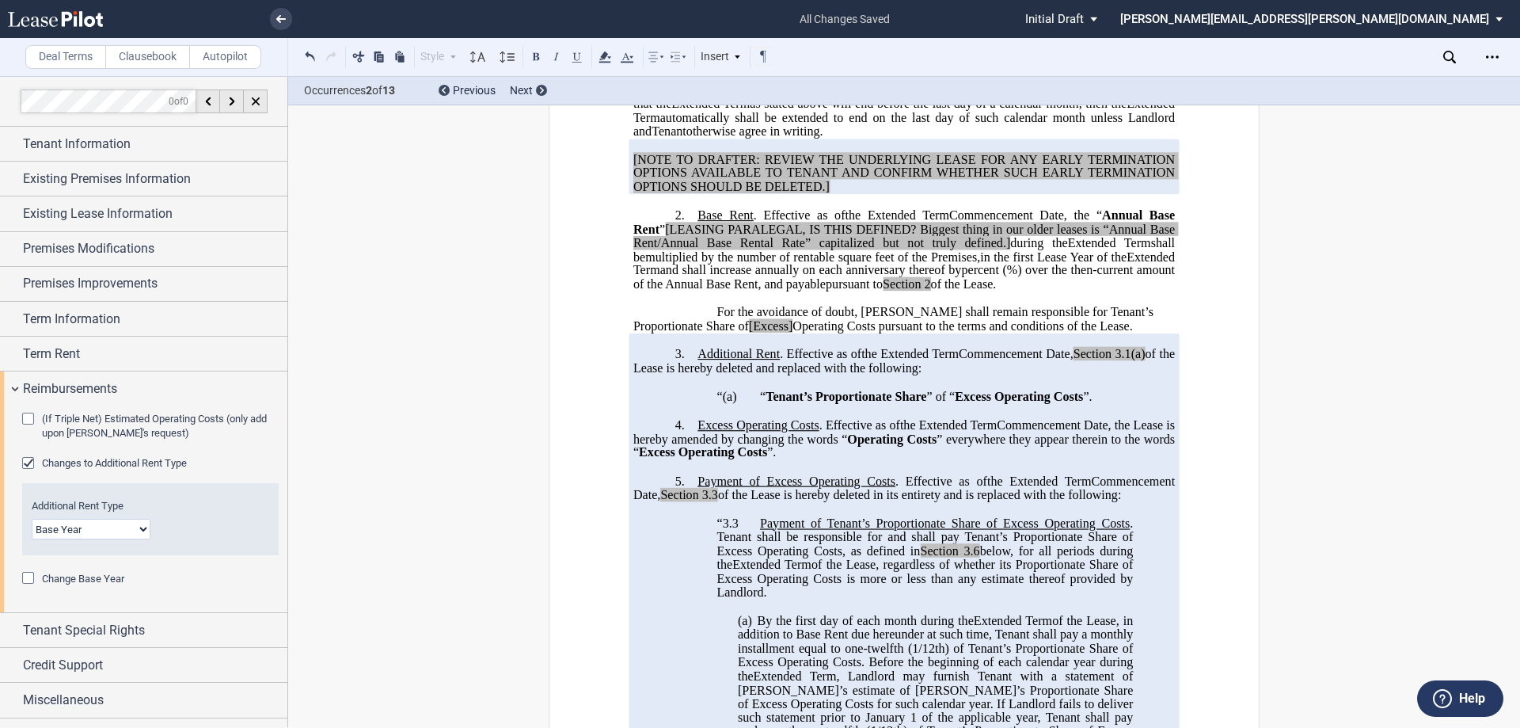
click at [24, 579] on div "Change Base Year" at bounding box center [30, 580] width 16 height 16
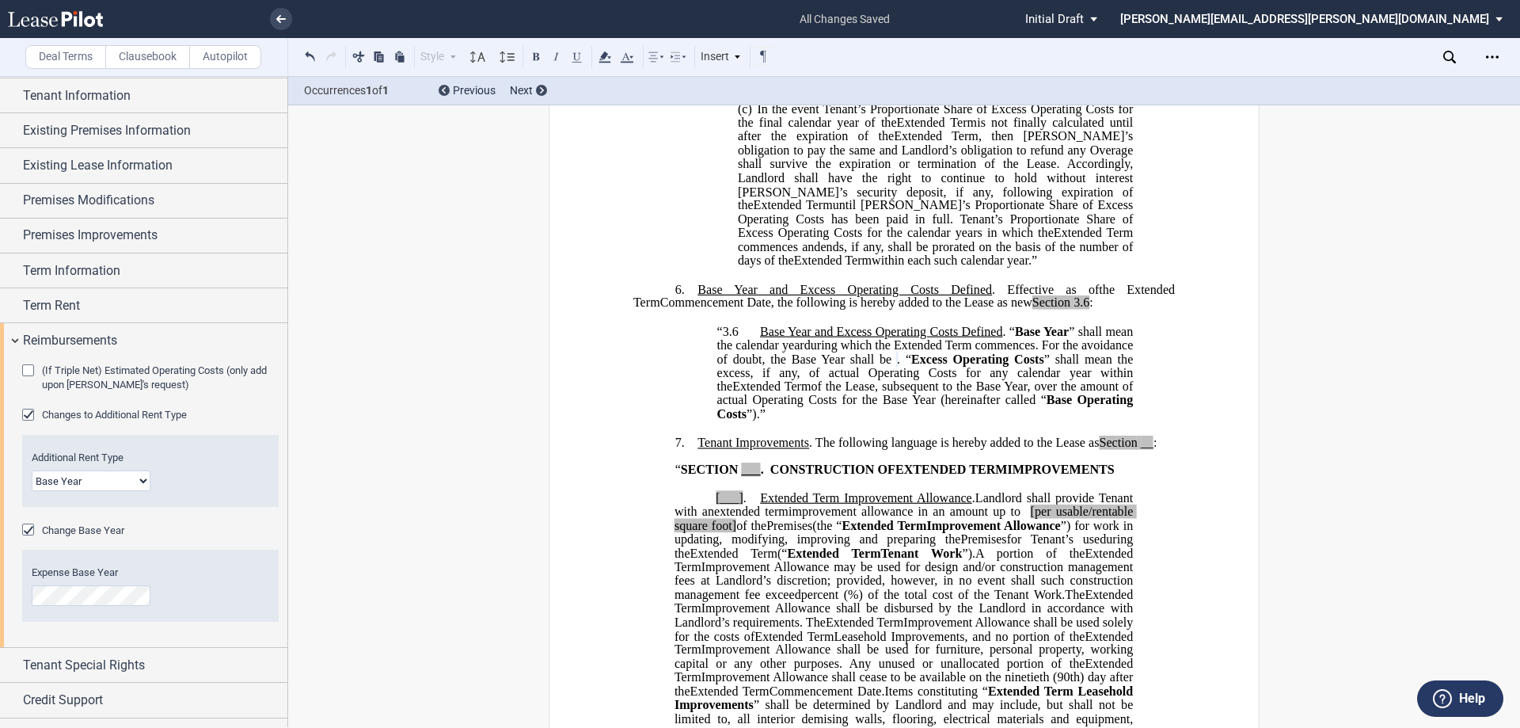
scroll to position [74, 0]
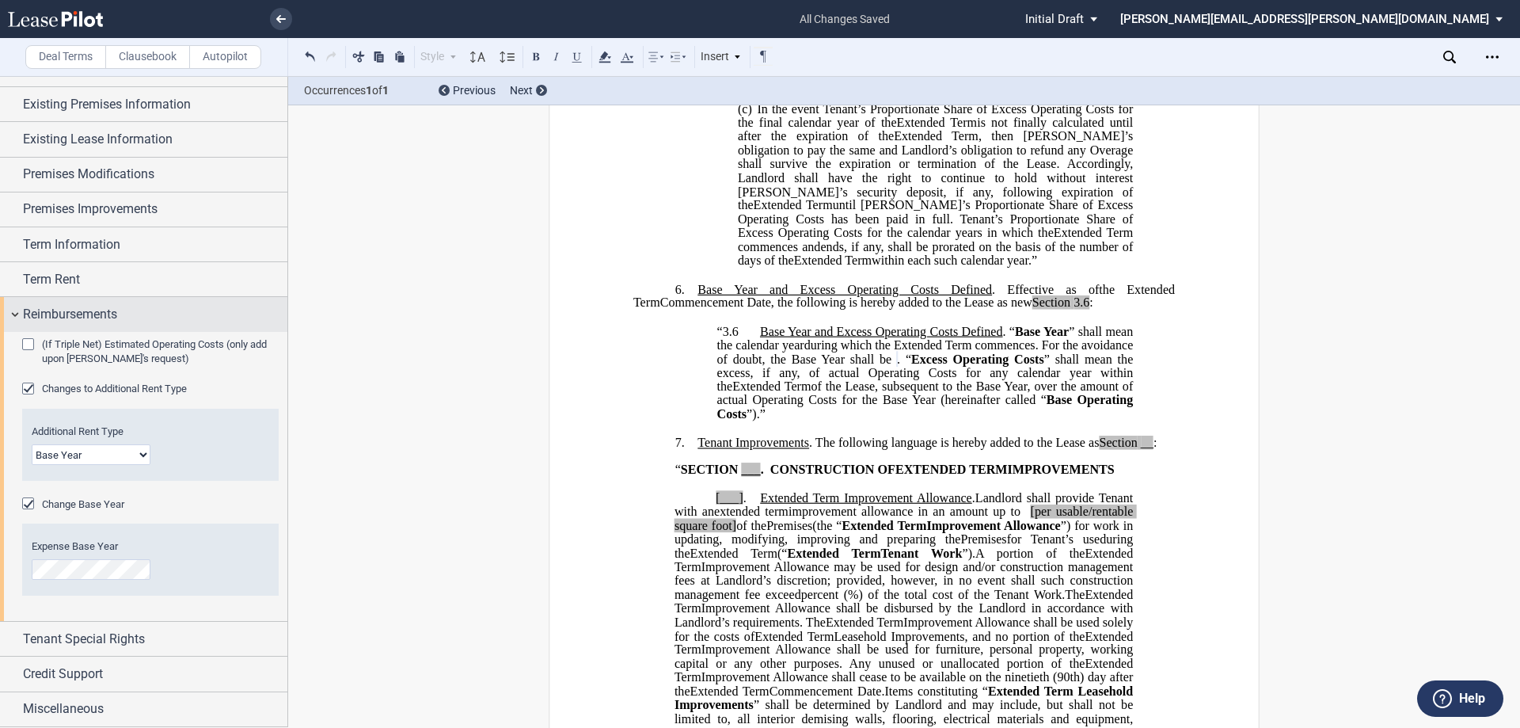
click at [116, 310] on span "Reimbursements" at bounding box center [70, 314] width 94 height 19
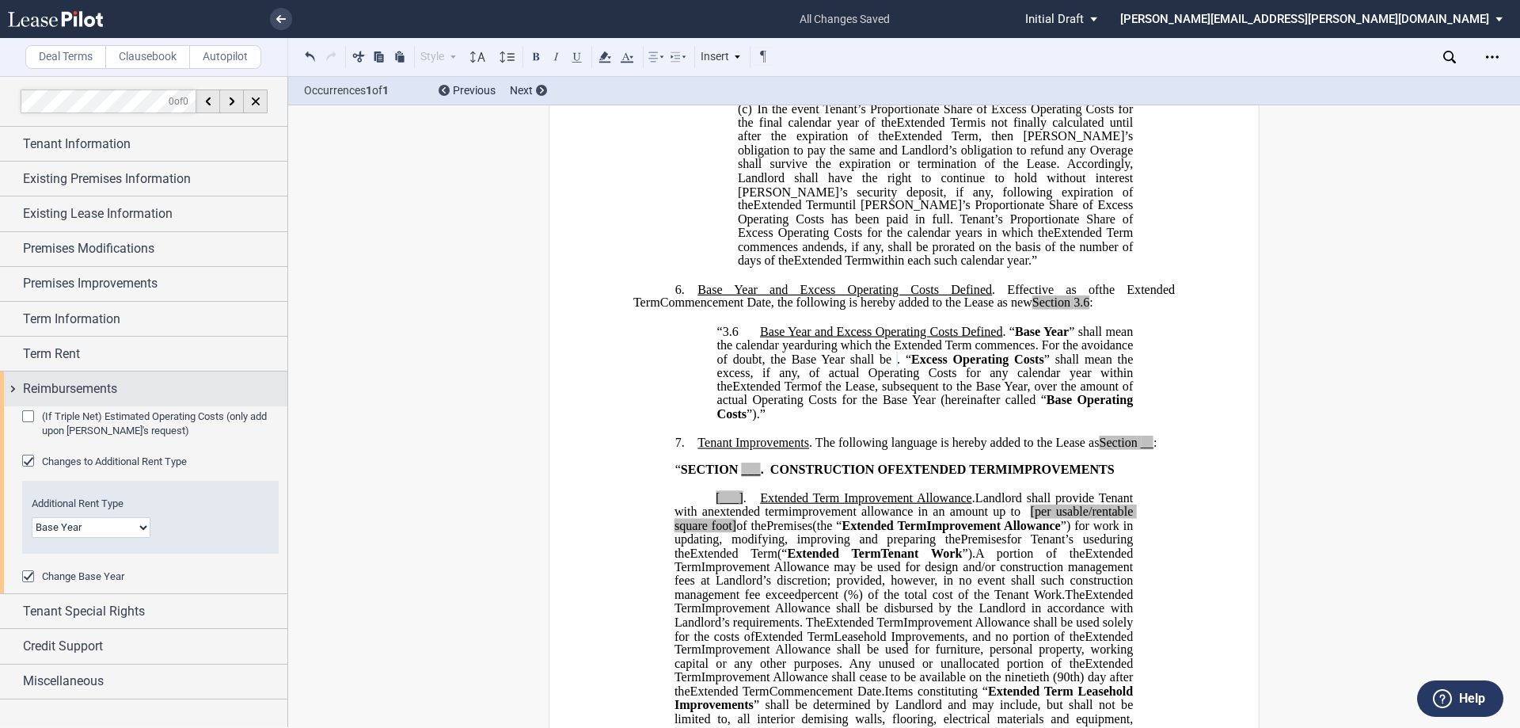
scroll to position [0, 0]
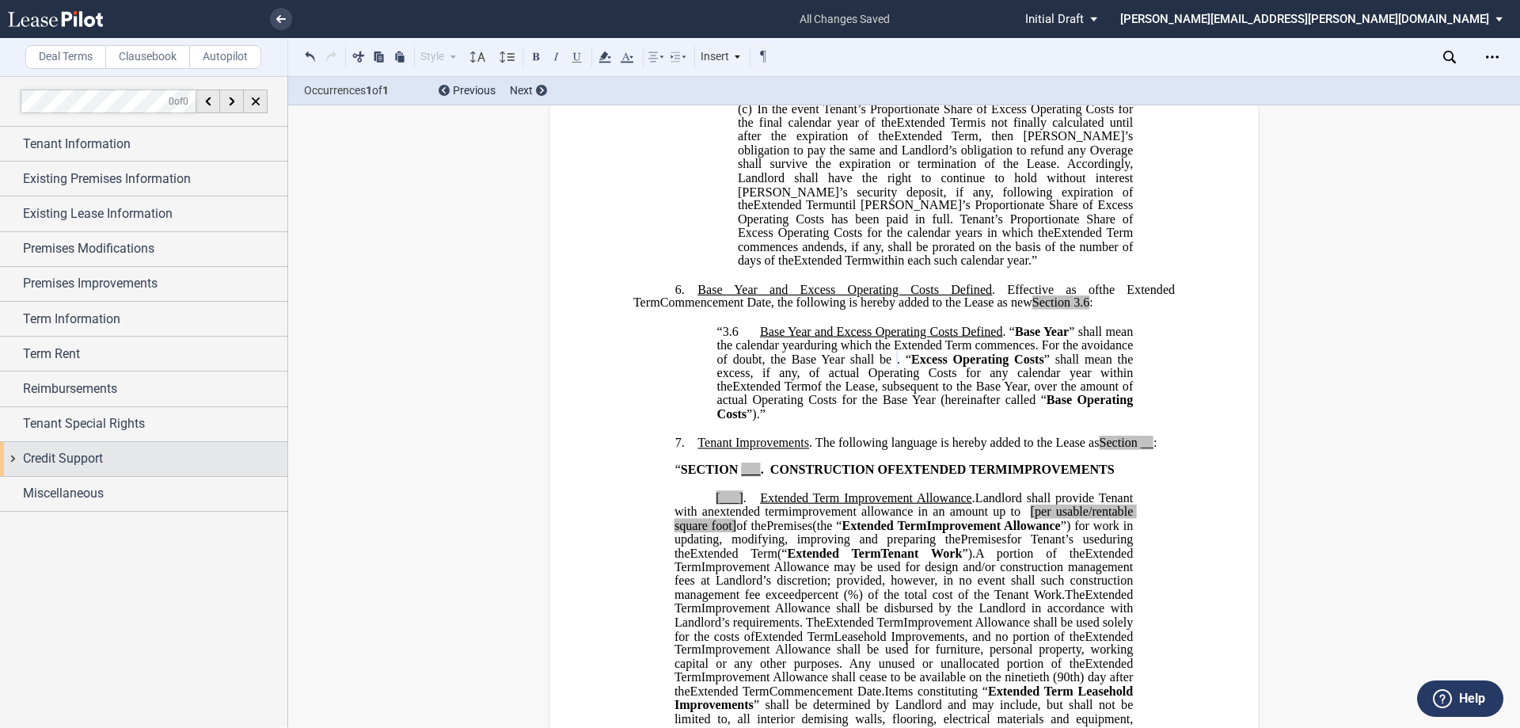
click at [105, 457] on div "Credit Support" at bounding box center [155, 458] width 264 height 19
click at [64, 455] on span "Credit Support" at bounding box center [63, 458] width 80 height 19
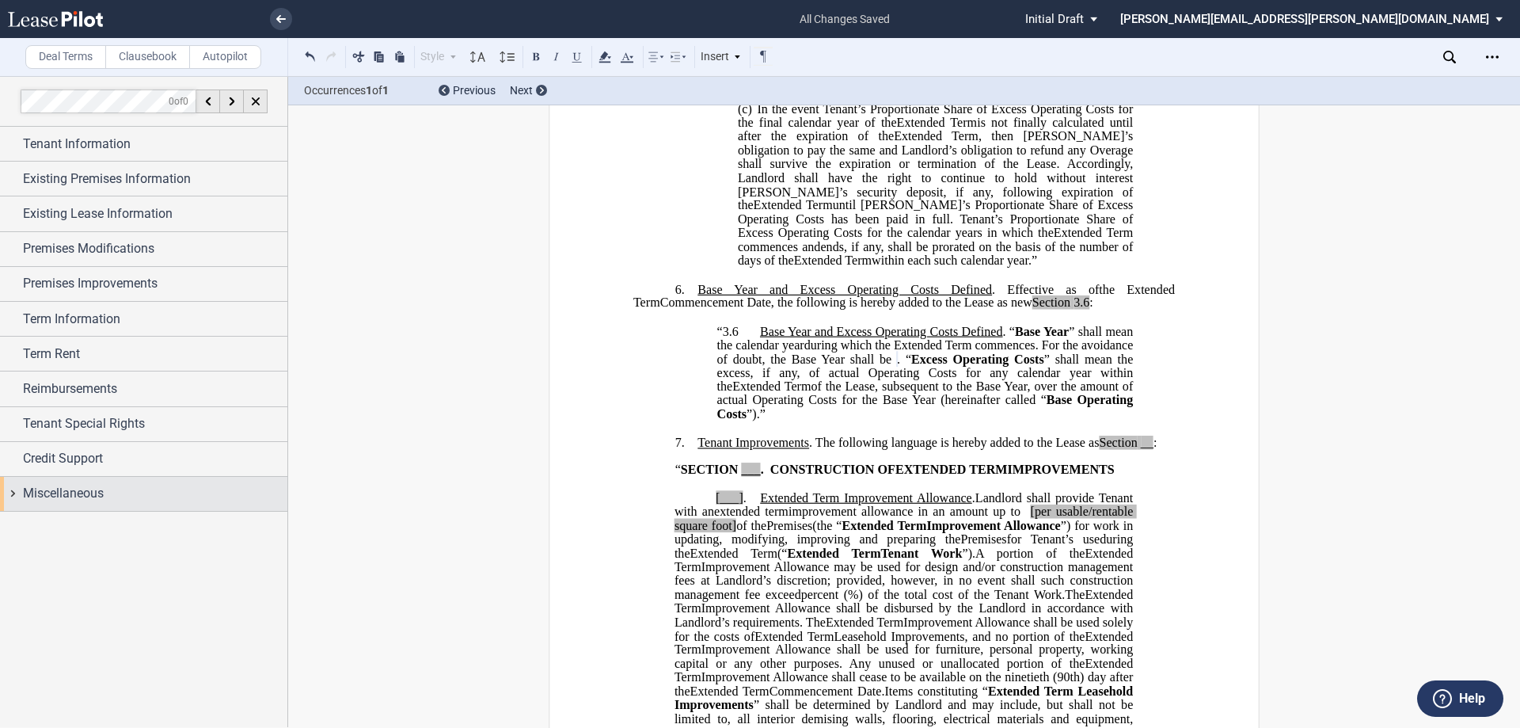
click at [73, 503] on span "Miscellaneous" at bounding box center [63, 493] width 81 height 19
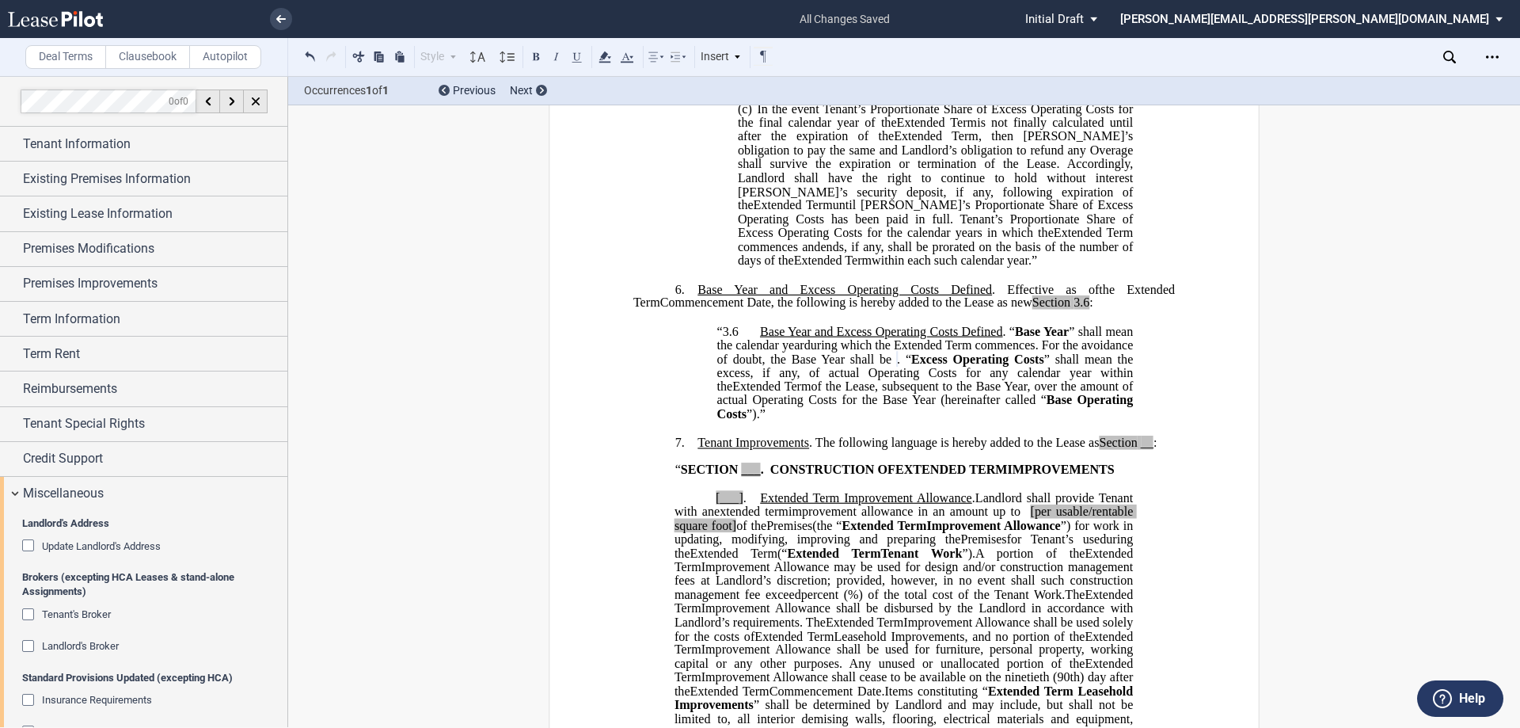
scroll to position [238, 0]
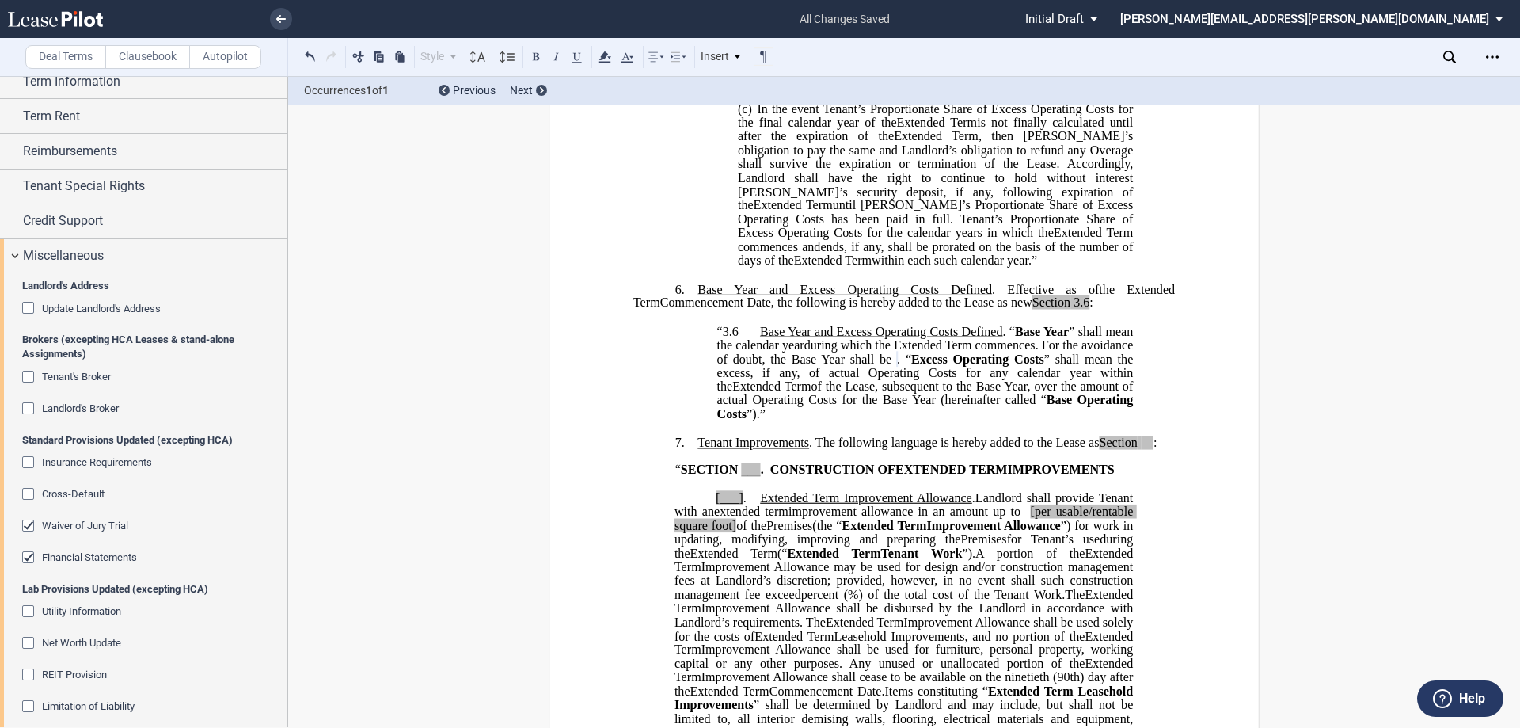
click at [29, 375] on div "Tenant's Broker" at bounding box center [30, 379] width 16 height 16
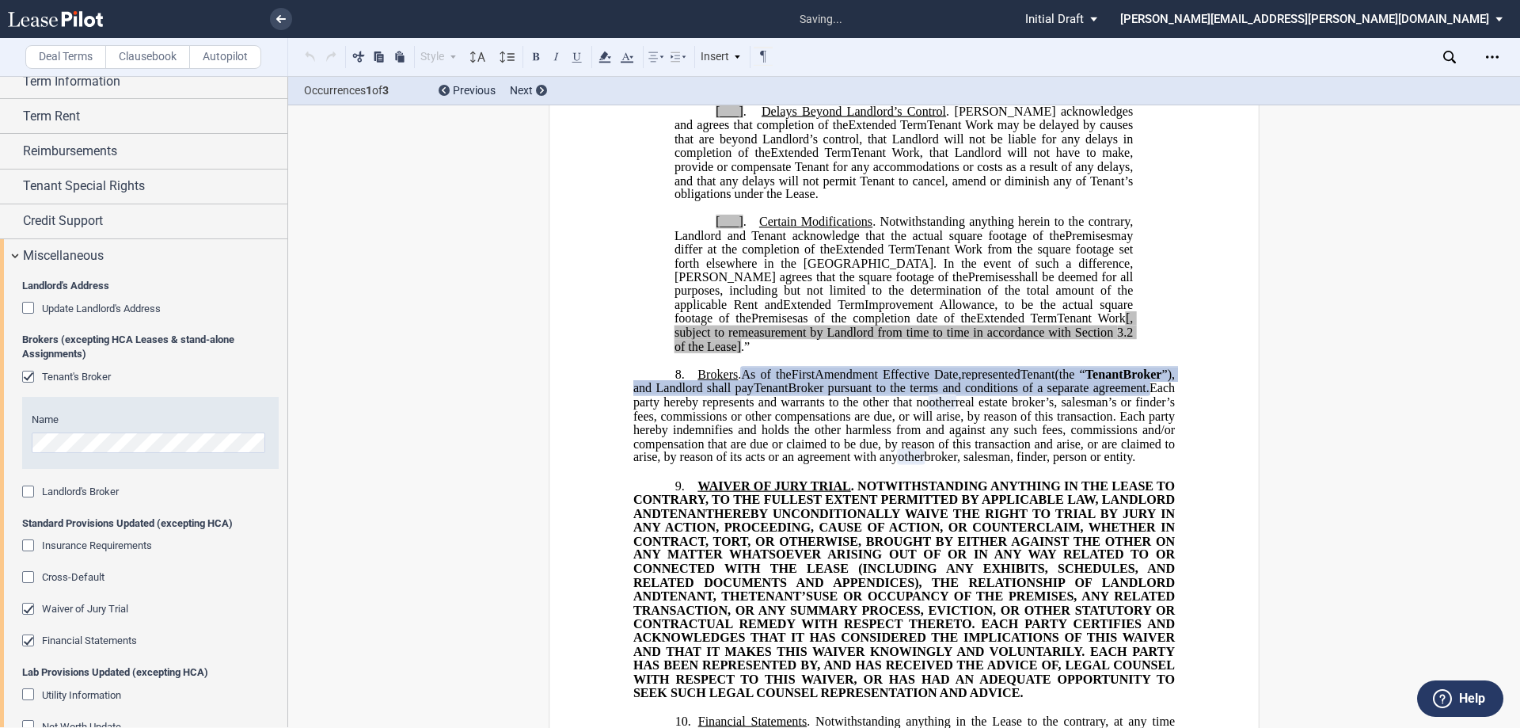
scroll to position [3025, 0]
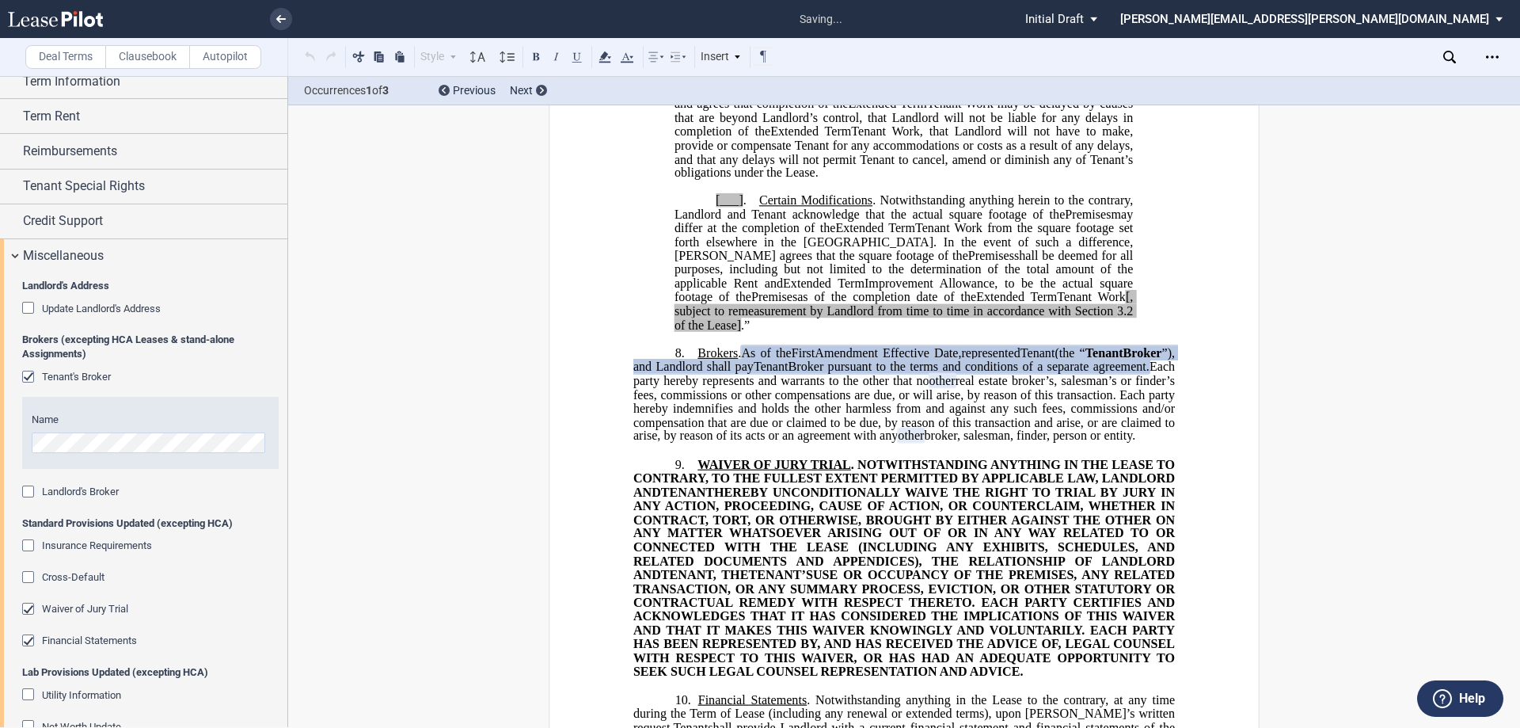
click at [30, 491] on div "Landlord's Broker" at bounding box center [30, 493] width 16 height 16
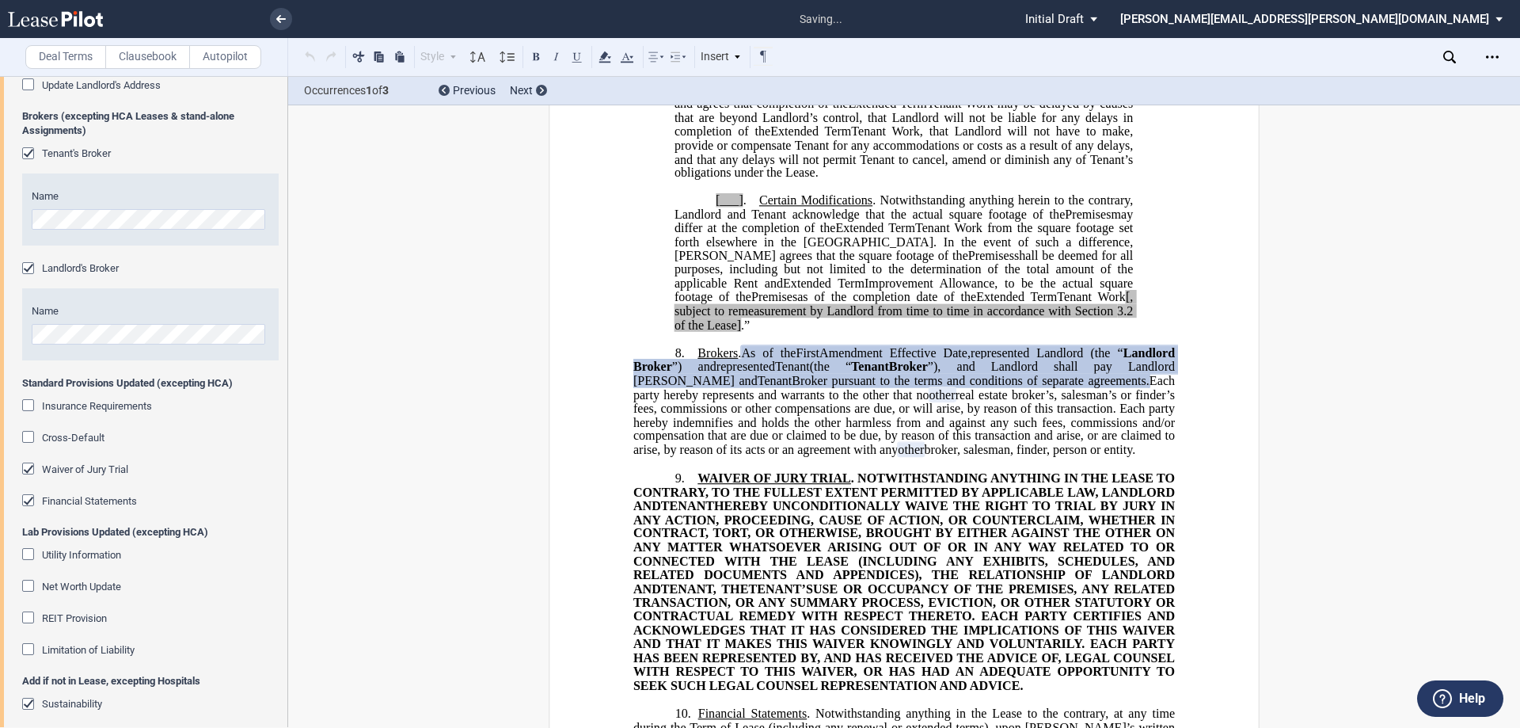
scroll to position [475, 0]
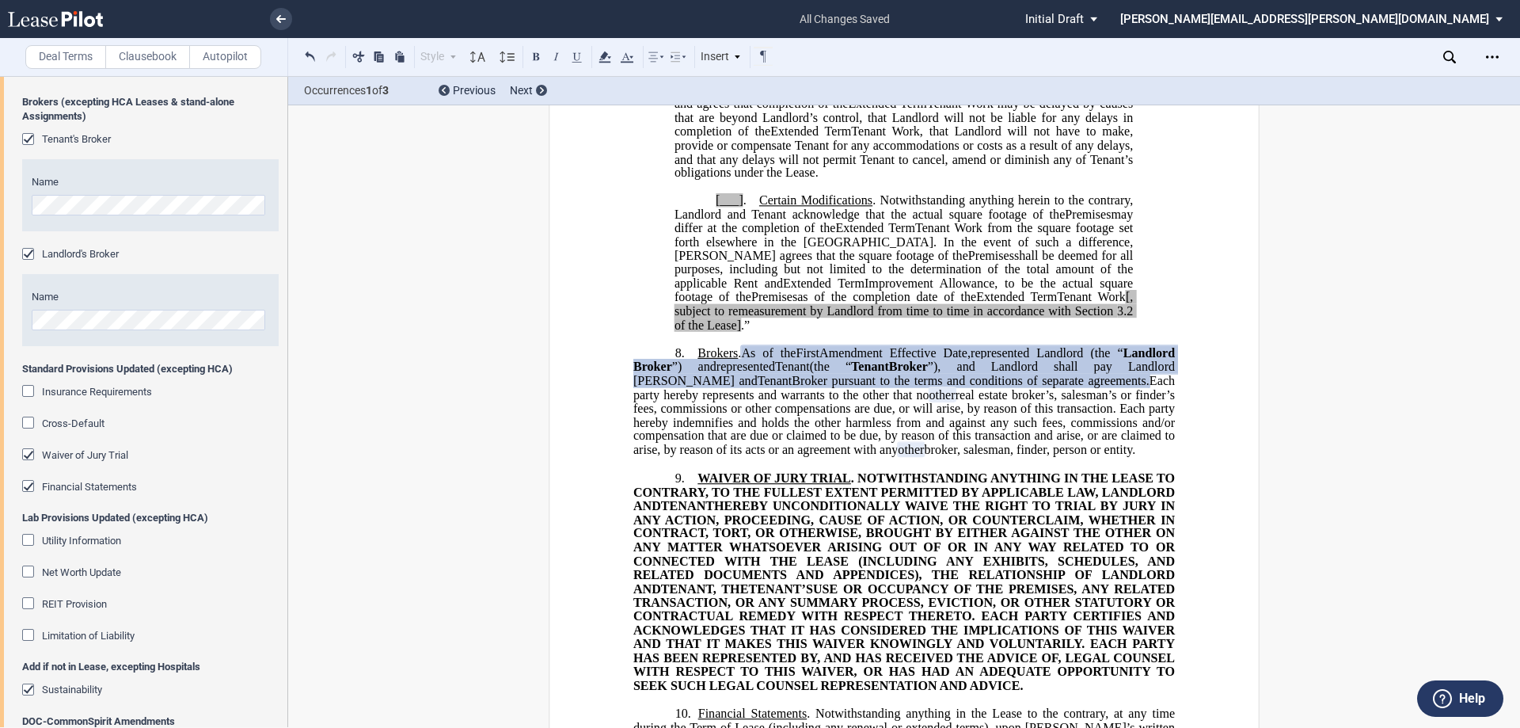
click at [31, 424] on div "Cross-Default" at bounding box center [30, 425] width 16 height 16
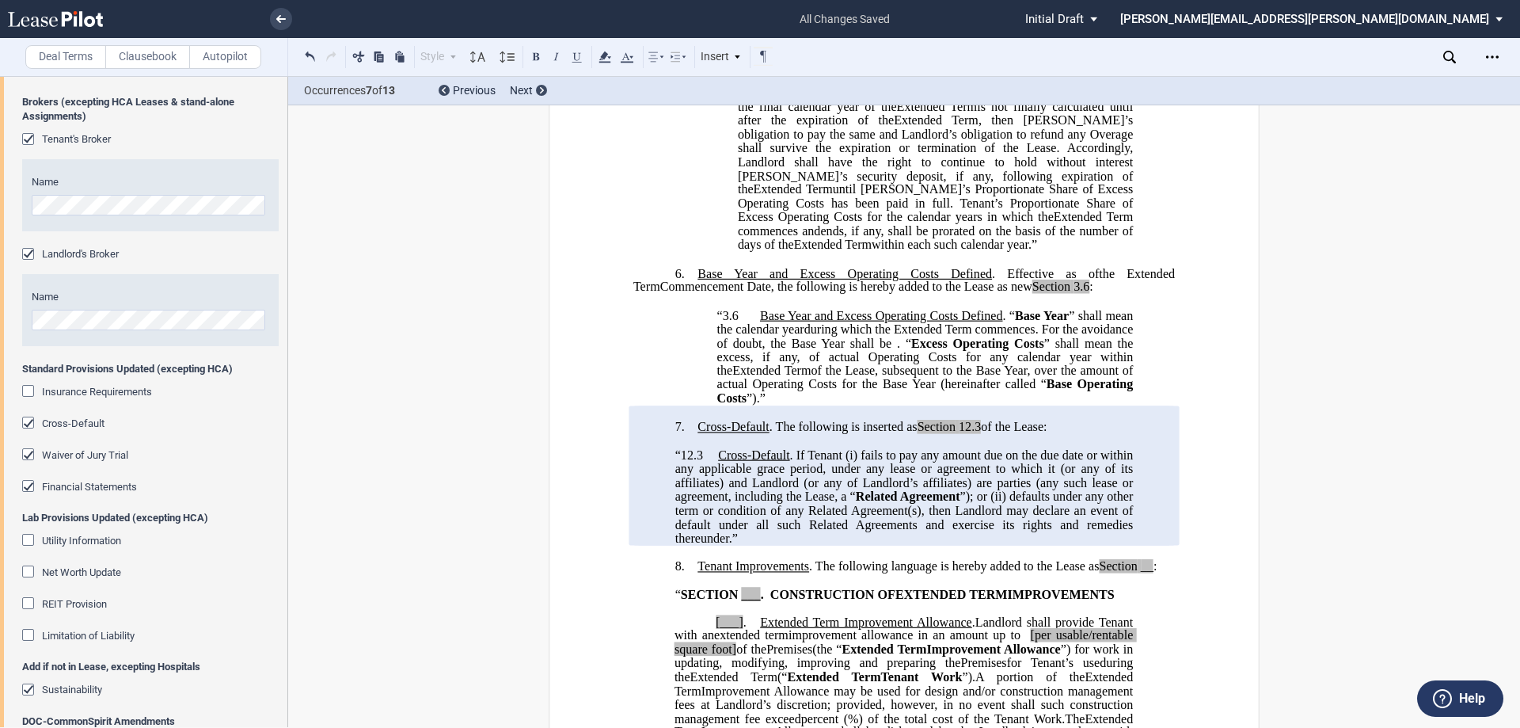
scroll to position [1502, 0]
click at [25, 425] on div "Cross-Default" at bounding box center [30, 425] width 16 height 16
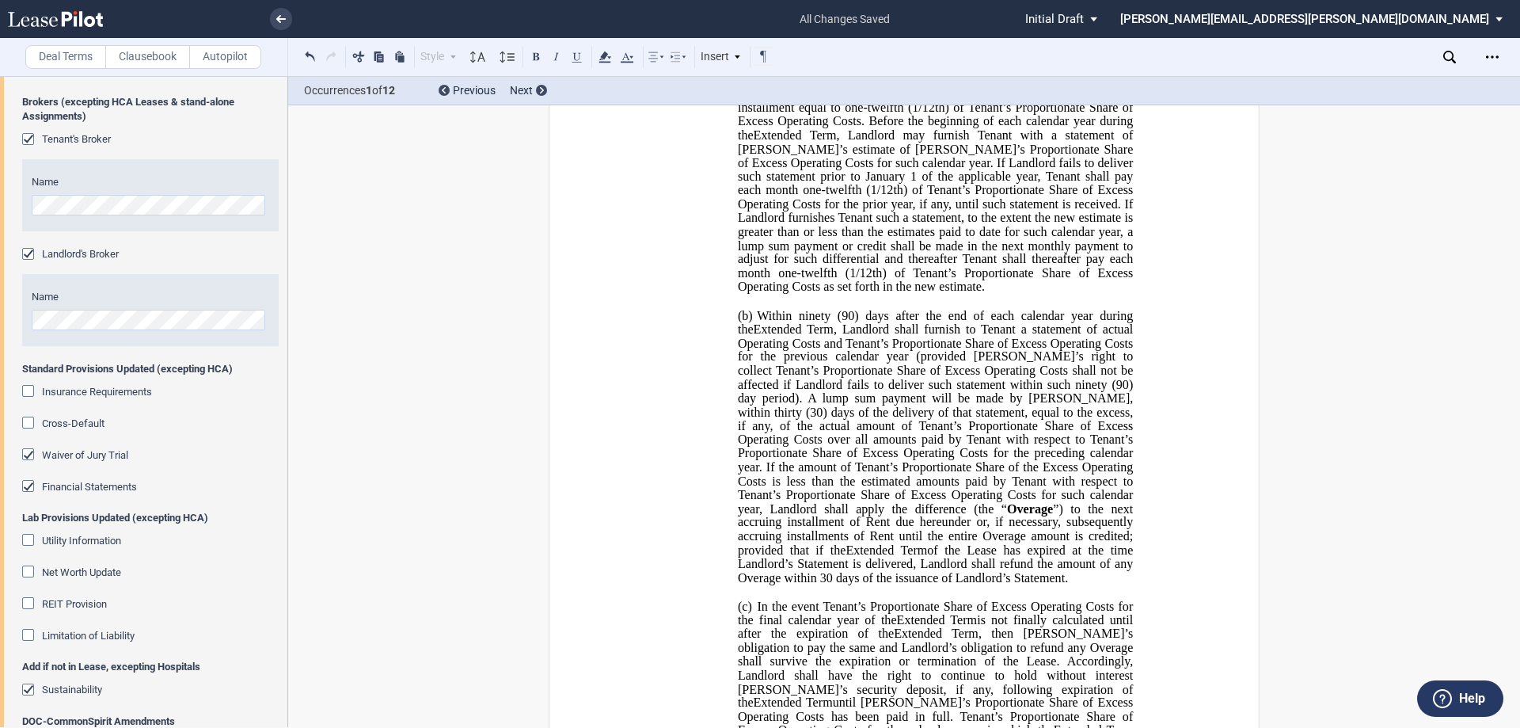
scroll to position [0, 0]
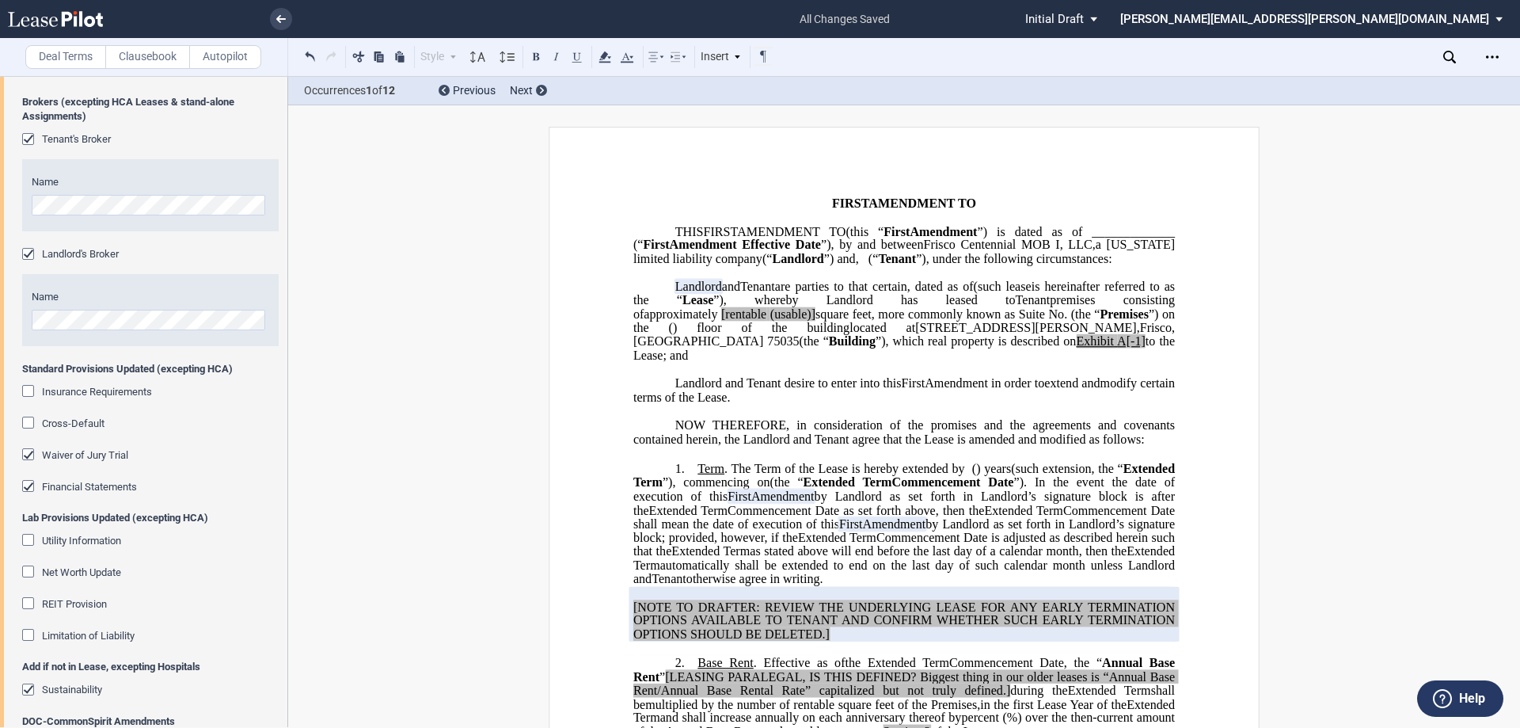
click at [27, 421] on div "Cross-Default" at bounding box center [30, 425] width 16 height 16
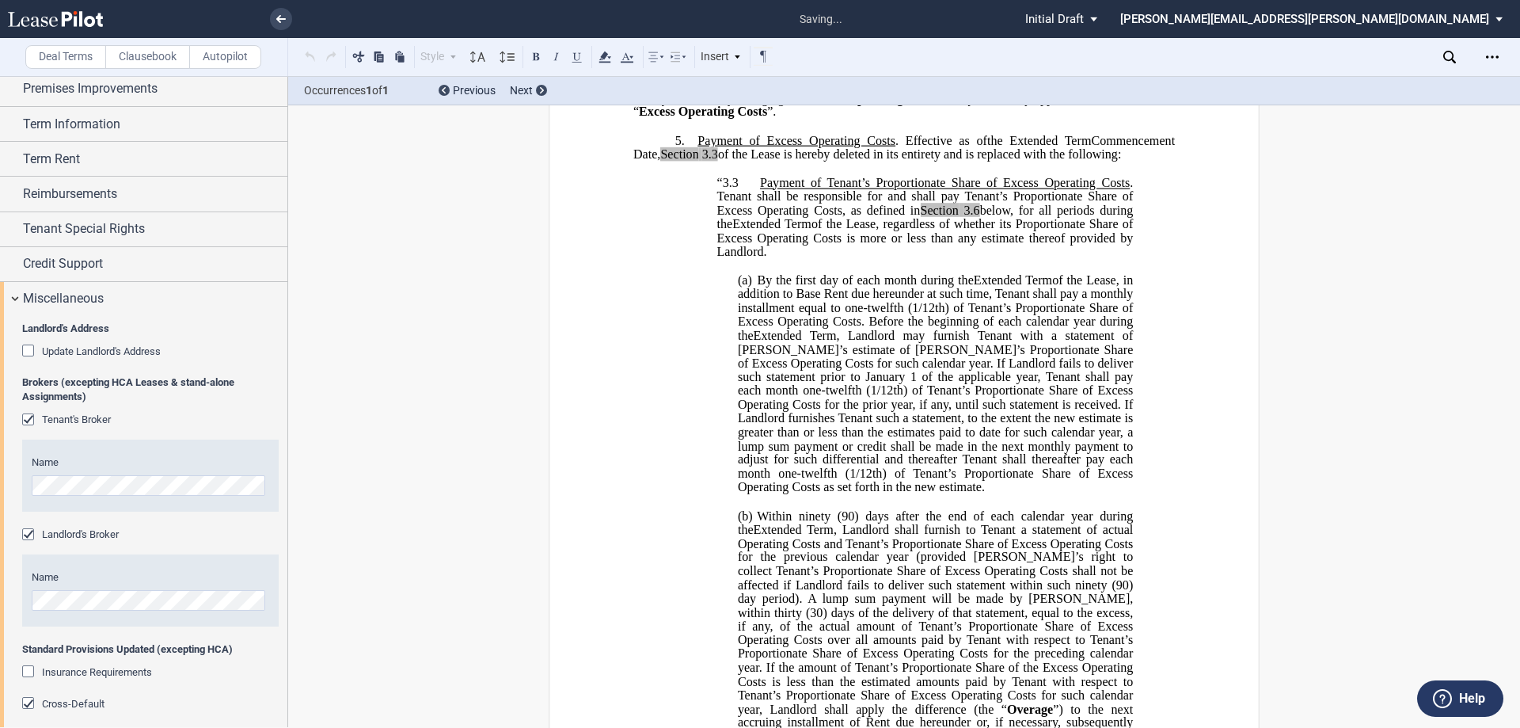
scroll to position [3166, 0]
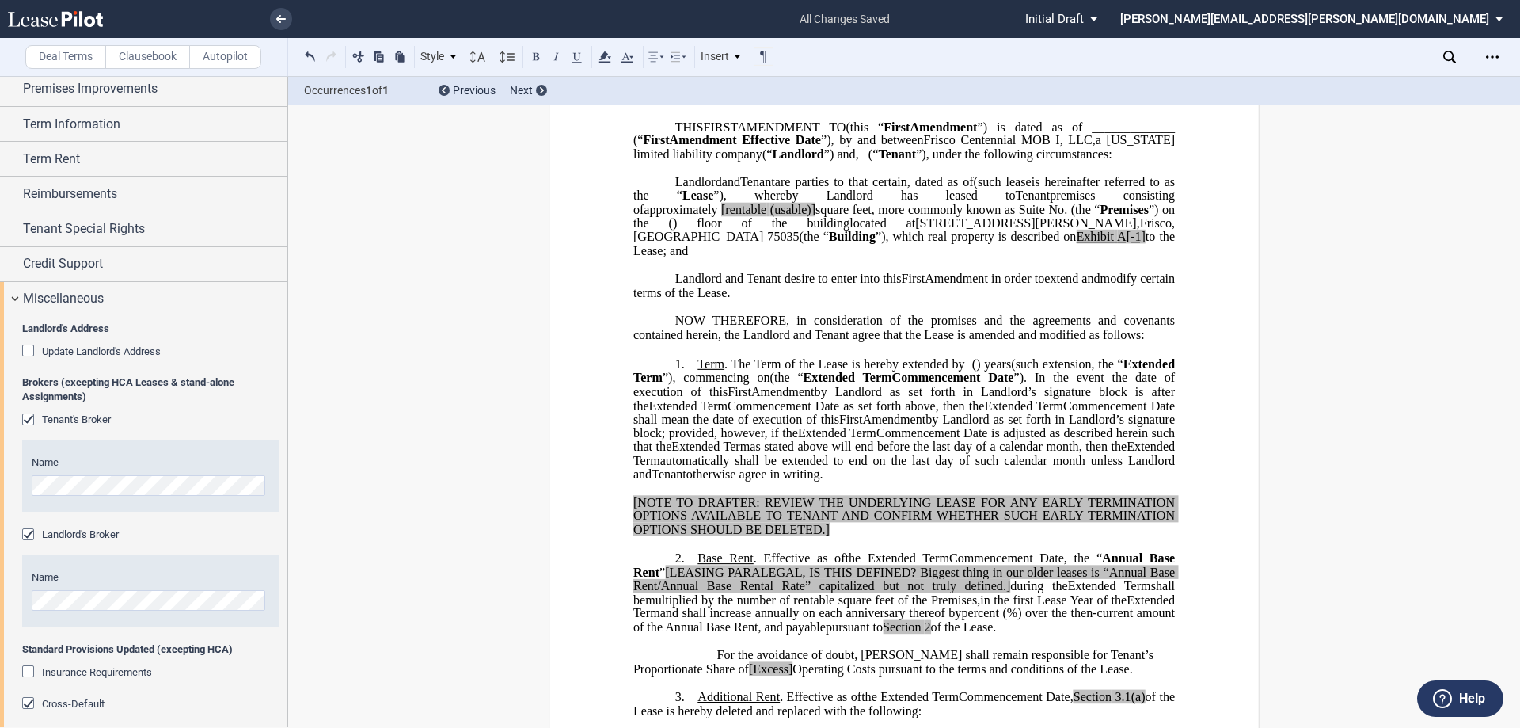
scroll to position [0, 0]
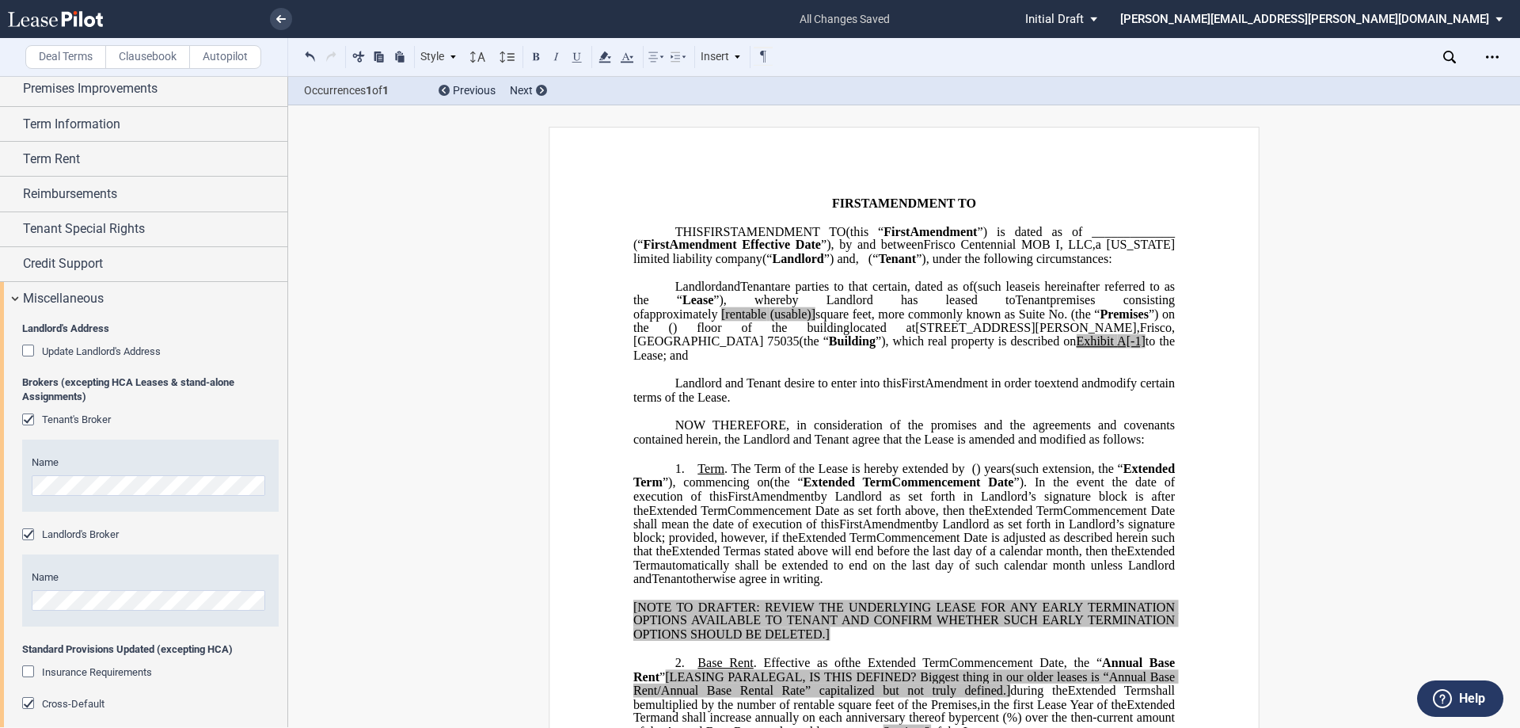
click at [1117, 348] on span "A[-1]" at bounding box center [1131, 341] width 29 height 14
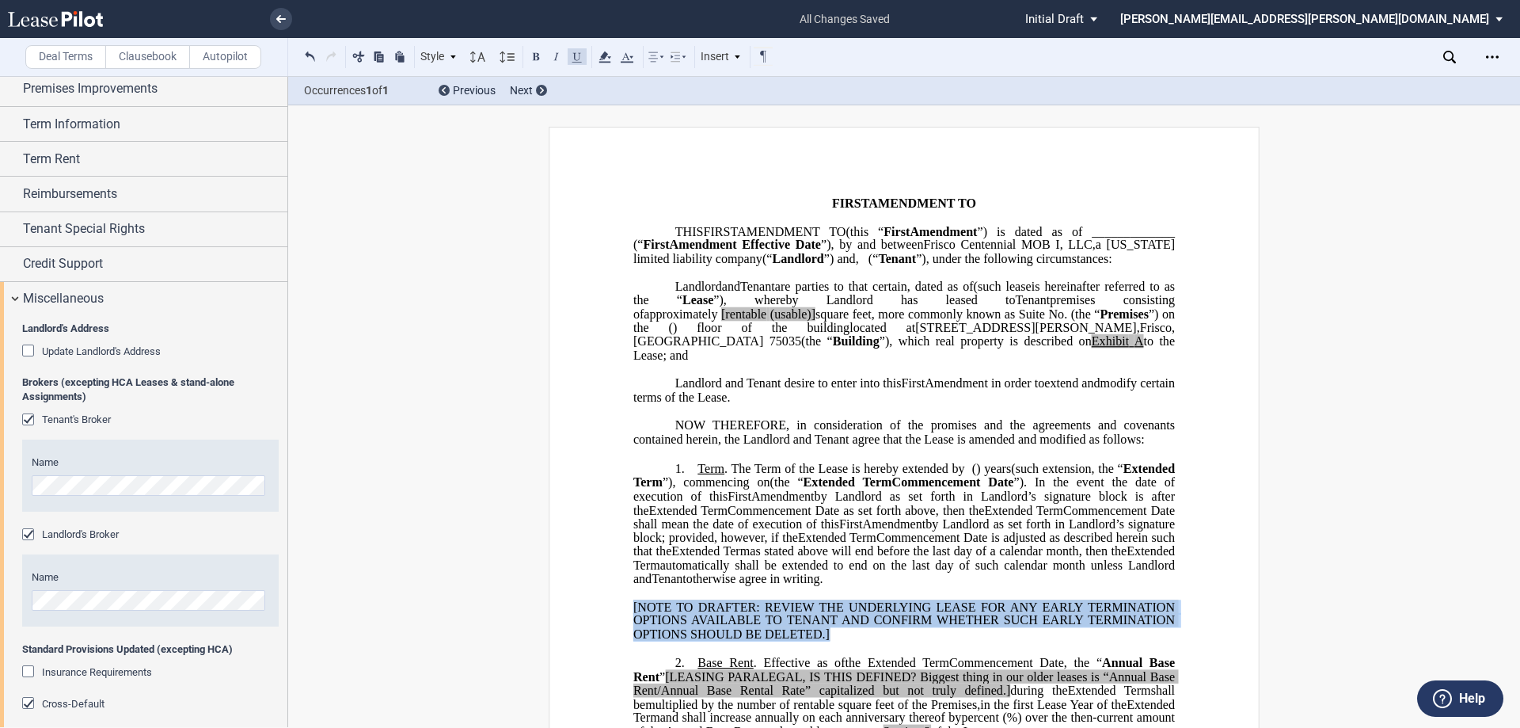
drag, startPoint x: 836, startPoint y: 634, endPoint x: 625, endPoint y: 592, distance: 215.4
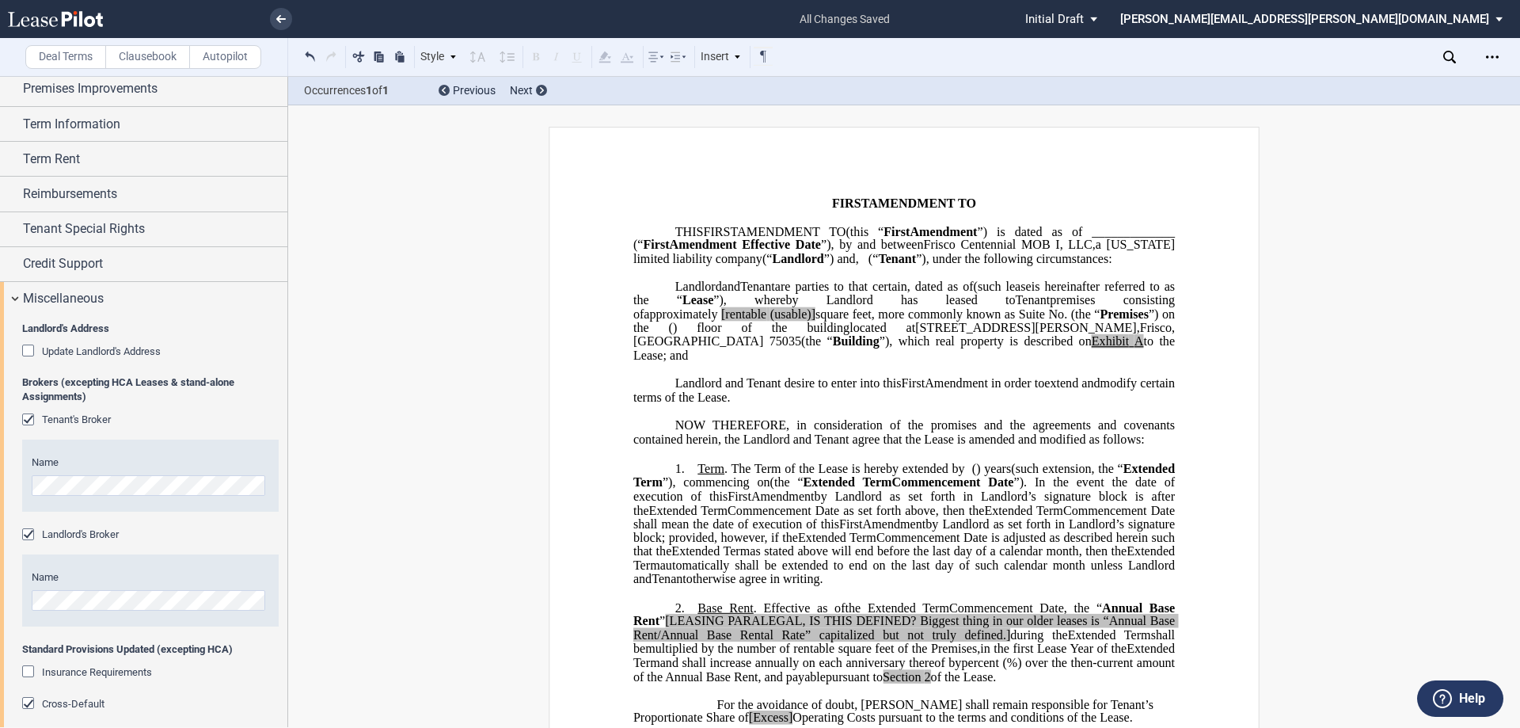
scroll to position [158, 0]
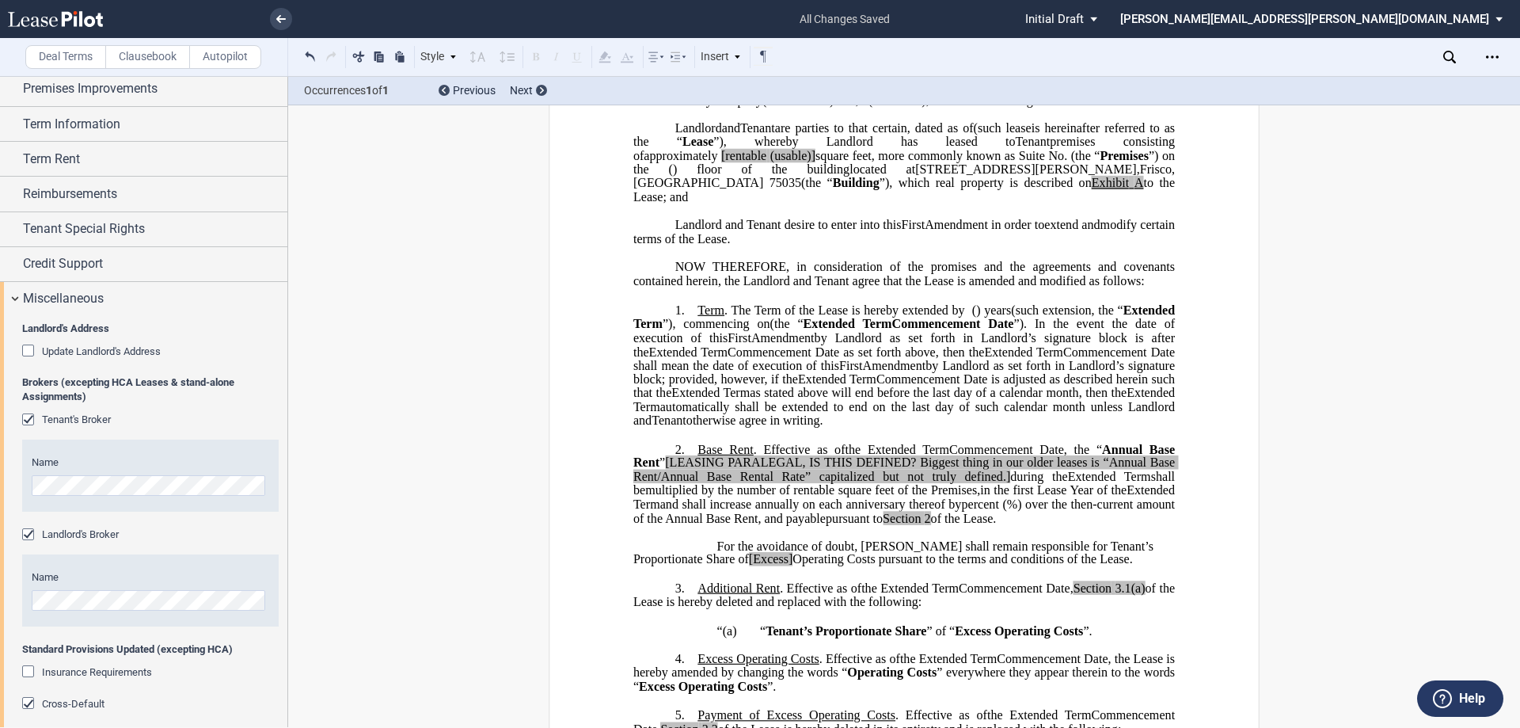
drag, startPoint x: 659, startPoint y: 464, endPoint x: 671, endPoint y: 463, distance: 11.9
click at [660, 464] on span "”" at bounding box center [663, 462] width 6 height 14
click at [905, 521] on span "%) over the then-current amount of the Annual Base Rent, and payable" at bounding box center [905, 511] width 542 height 28
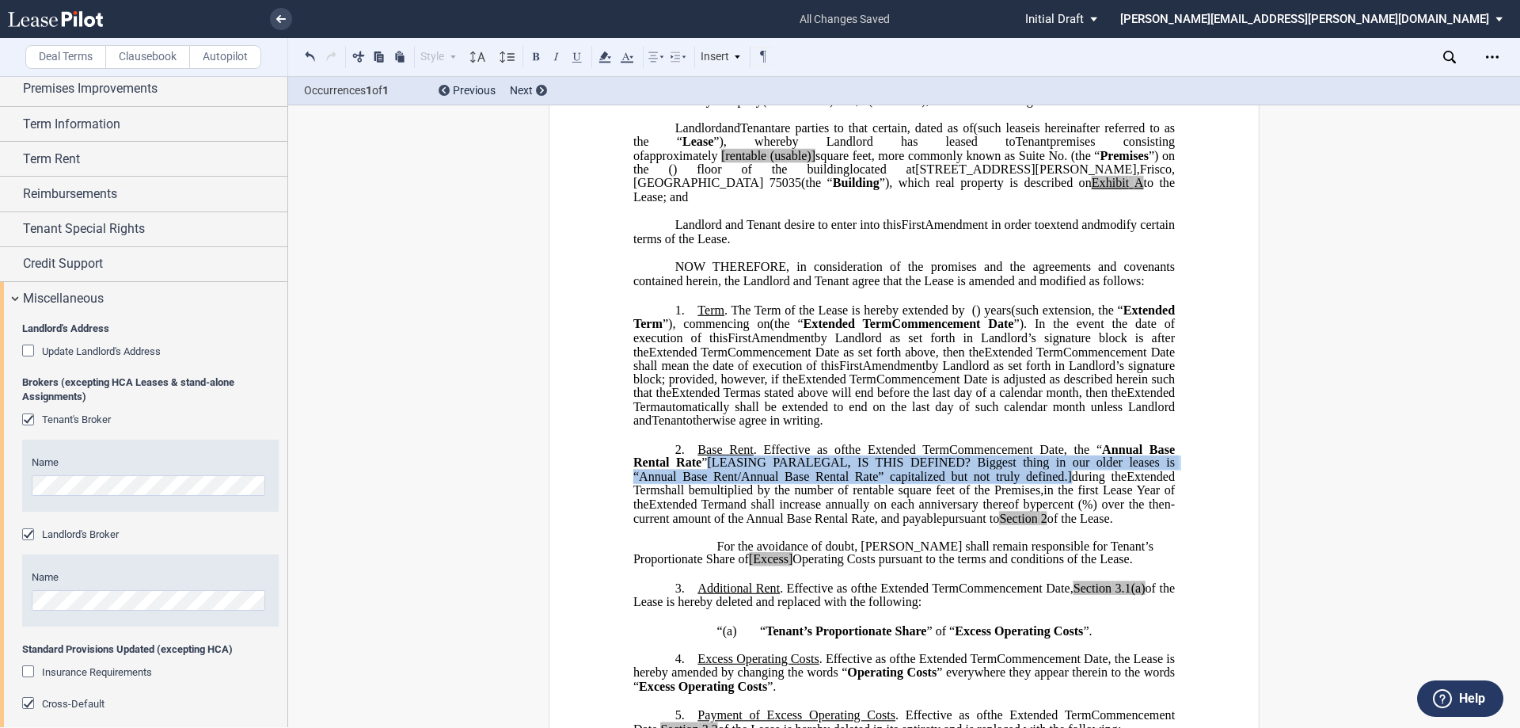
drag, startPoint x: 707, startPoint y: 464, endPoint x: 1059, endPoint y: 477, distance: 351.8
click at [1059, 477] on span ", the “ Annual Base Rental Rate ” [LEASING PARALEGAL, IS THIS DEFINED? Biggest …" at bounding box center [906, 462] width 545 height 41
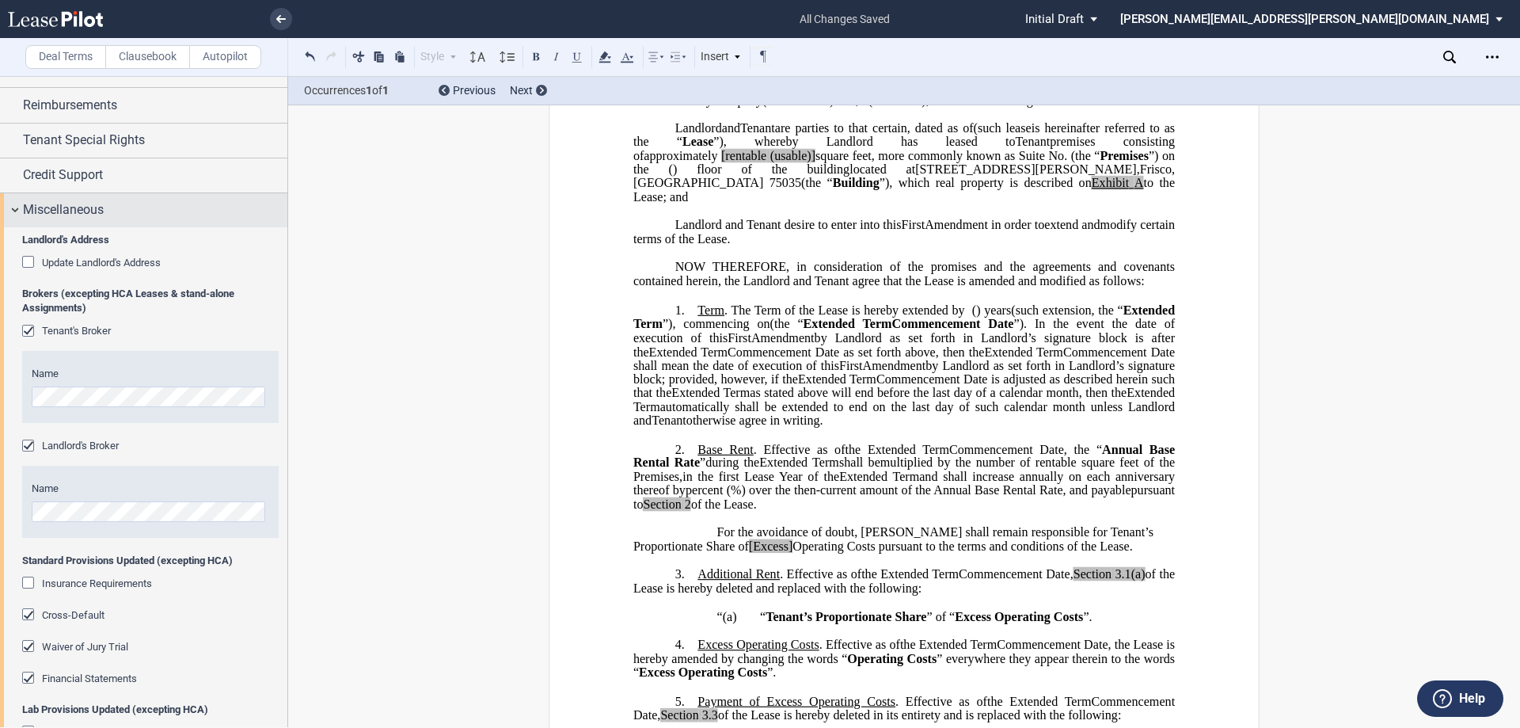
scroll to position [274, 0]
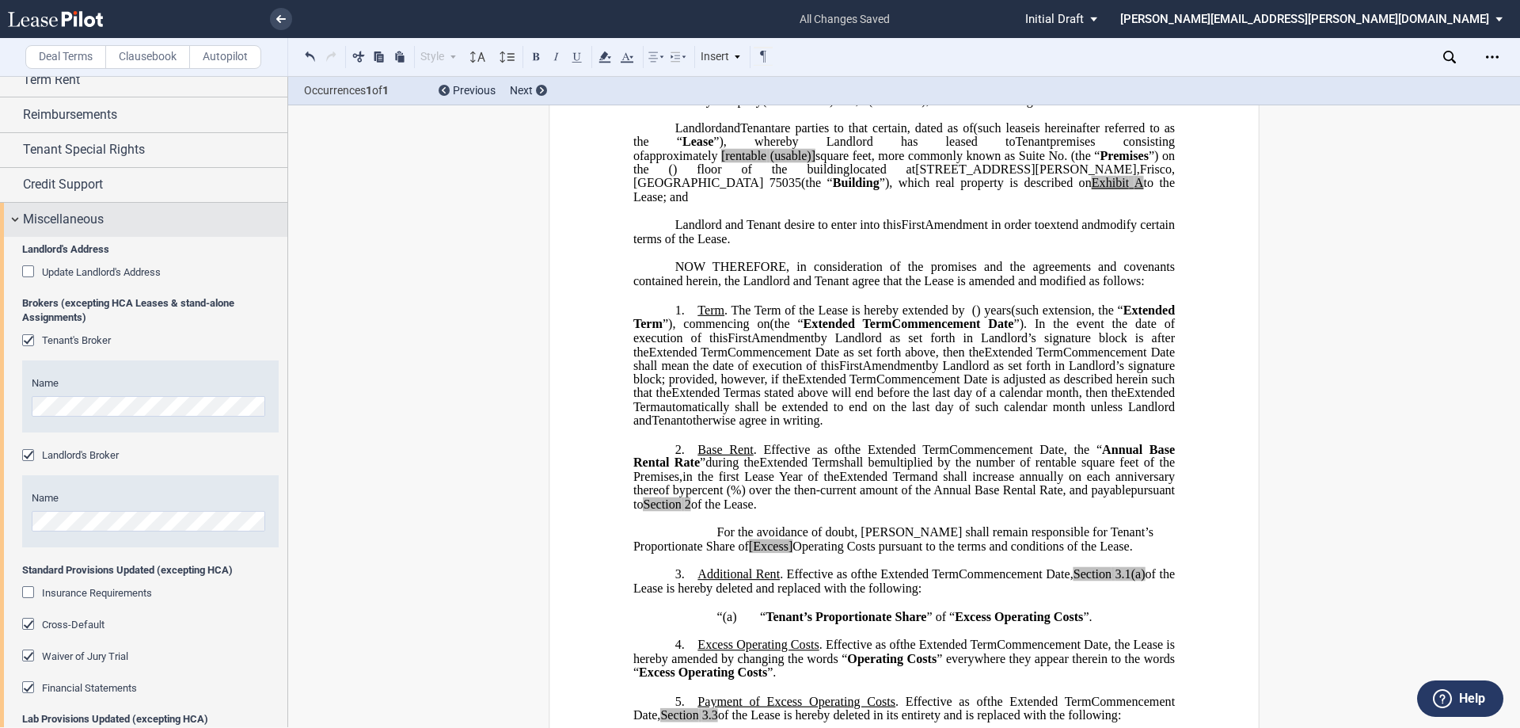
click at [84, 234] on div "Miscellaneous" at bounding box center [143, 220] width 287 height 34
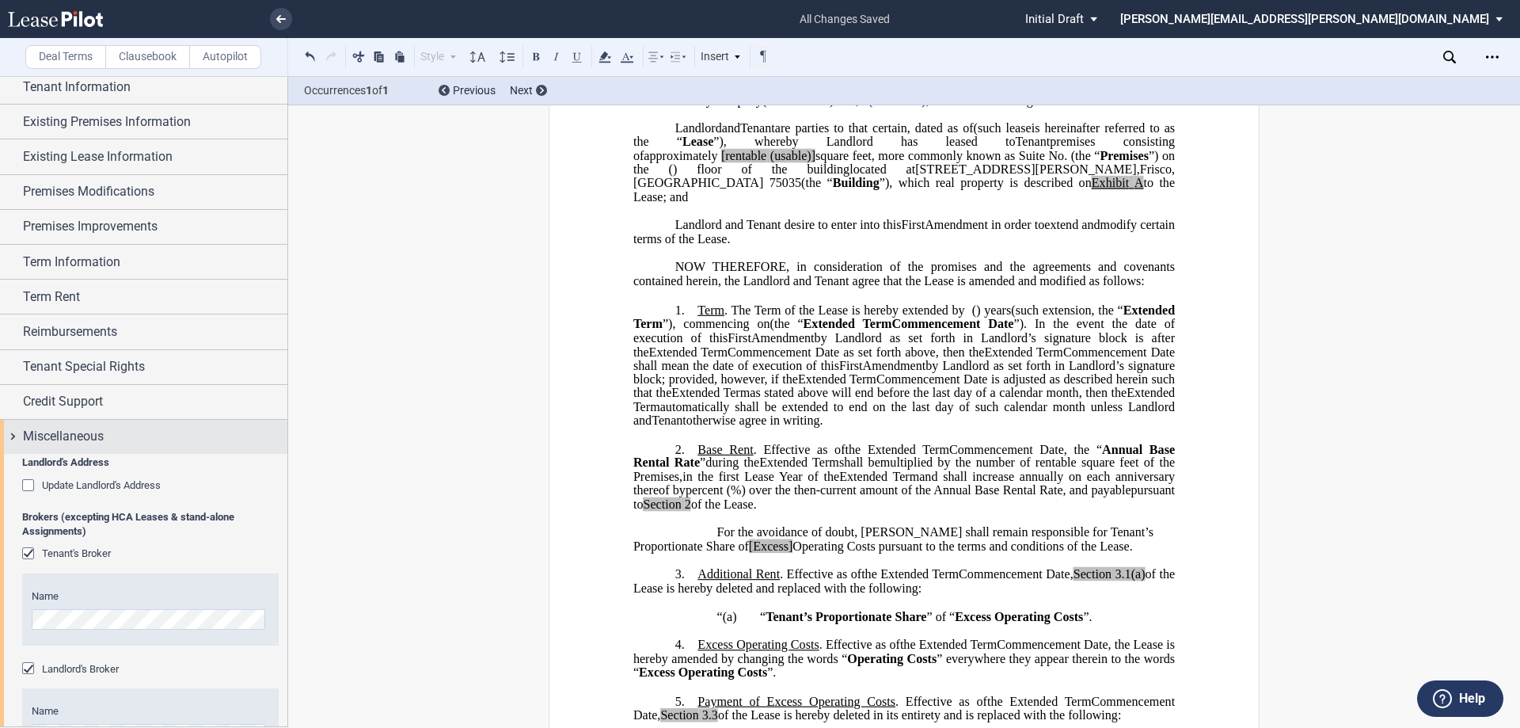
scroll to position [0, 0]
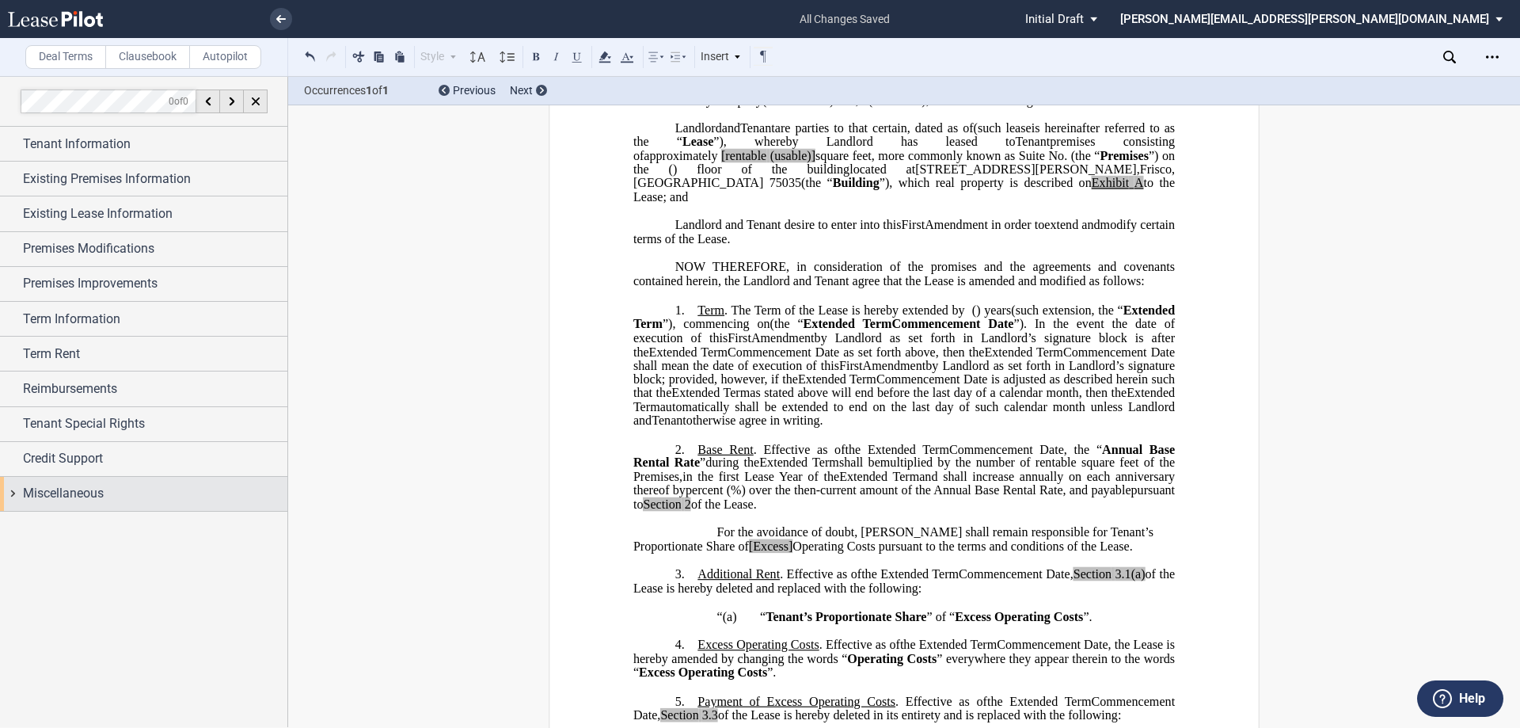
click at [97, 505] on div "Miscellaneous" at bounding box center [143, 494] width 287 height 34
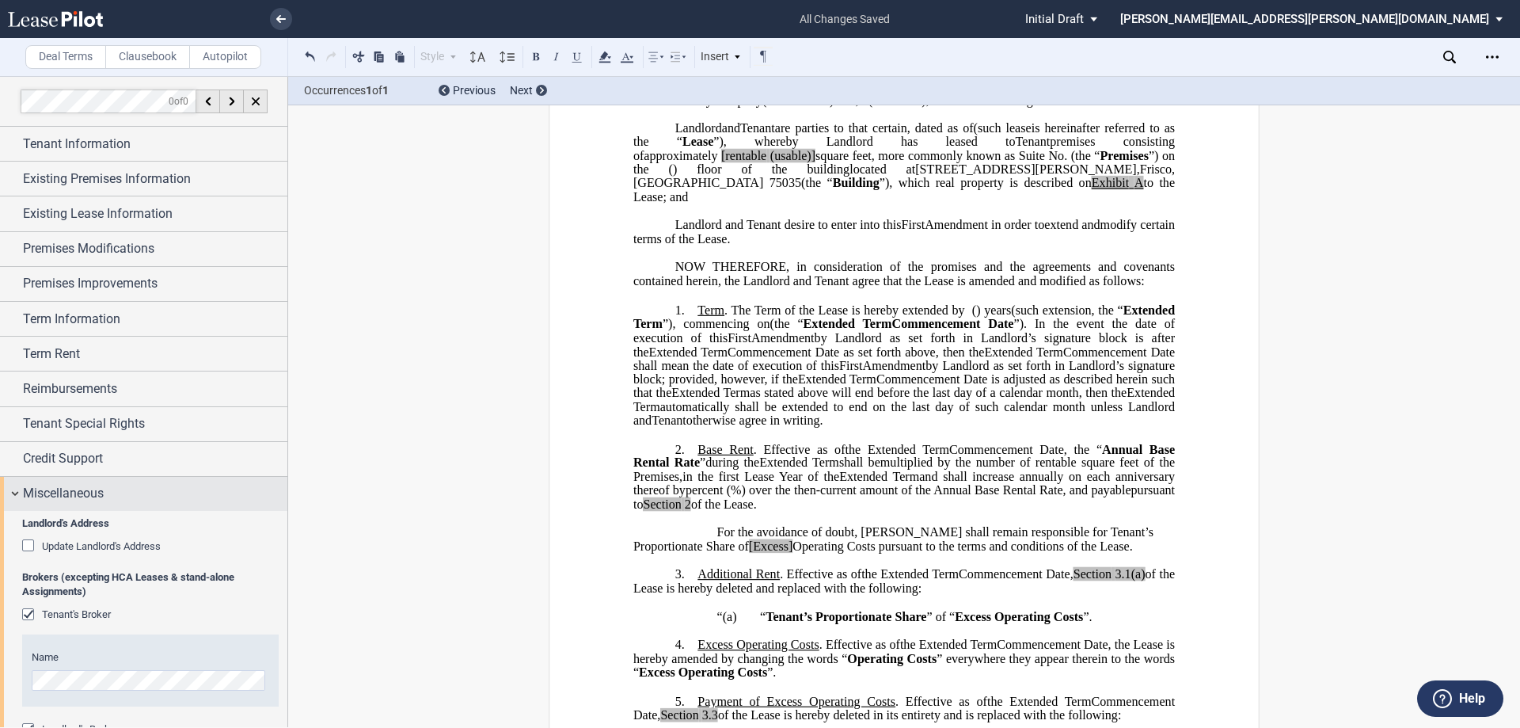
click at [128, 493] on div "Miscellaneous" at bounding box center [155, 493] width 264 height 19
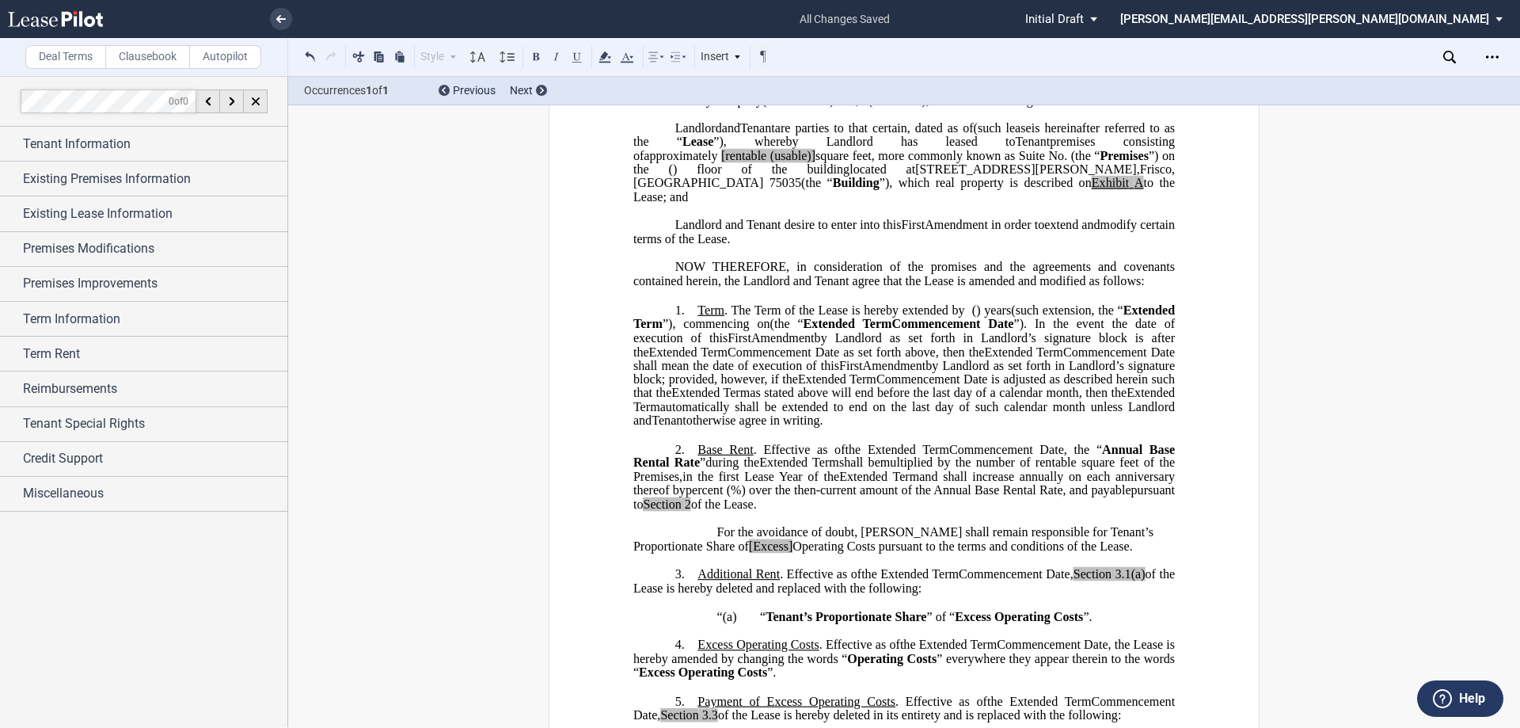
click at [767, 162] on span "[rentable" at bounding box center [743, 155] width 45 height 14
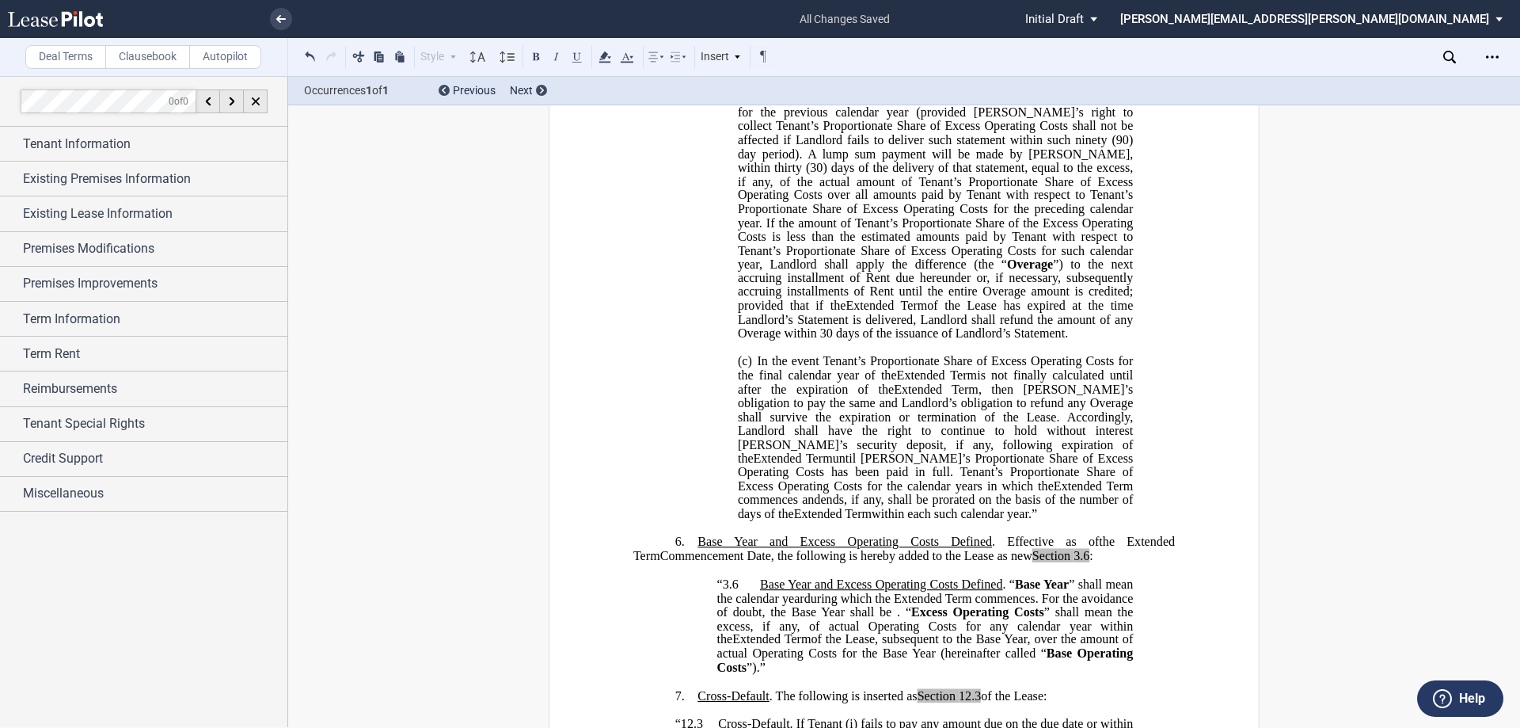
scroll to position [1425, 0]
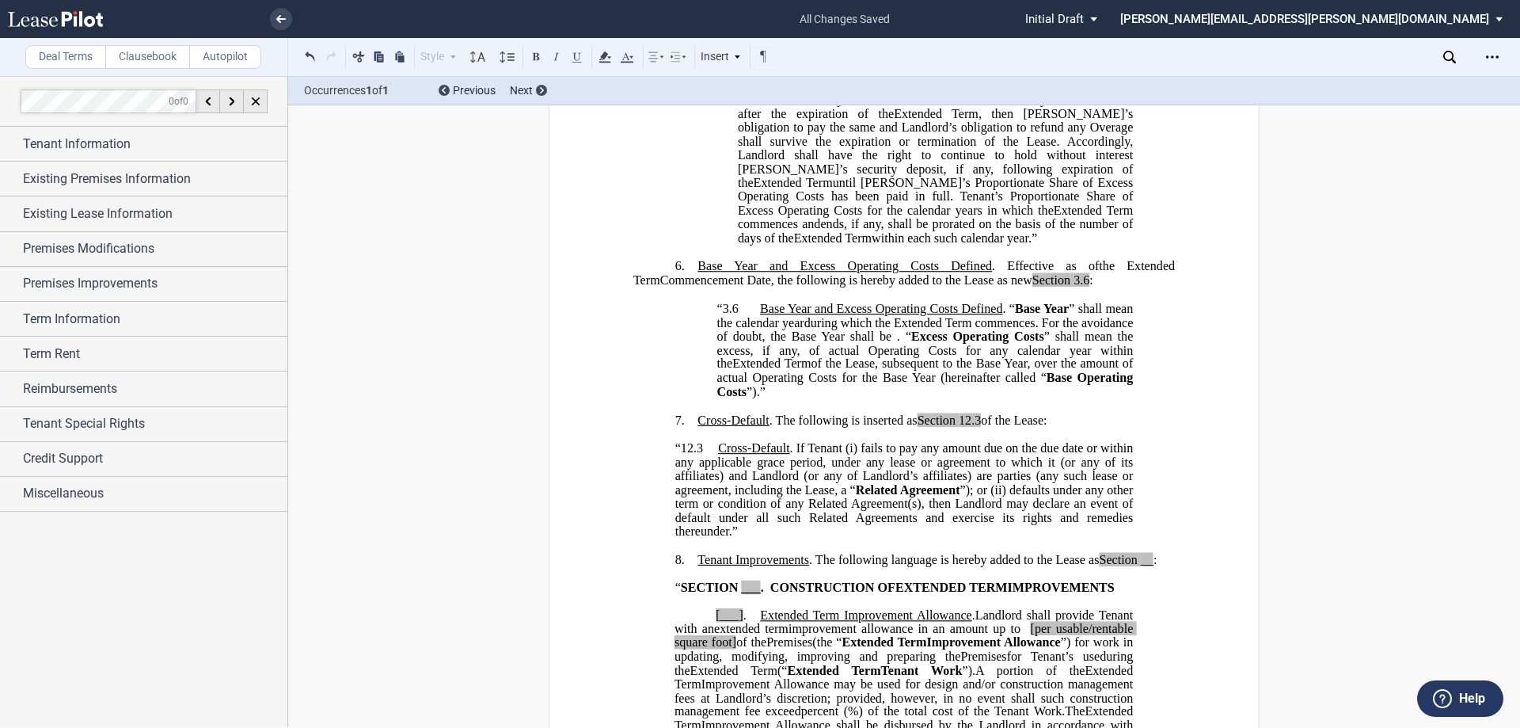
drag, startPoint x: 972, startPoint y: 433, endPoint x: 1020, endPoint y: 443, distance: 49.2
click at [972, 427] on span "12.3" at bounding box center [970, 420] width 22 height 14
click at [694, 455] on span "“12.3" at bounding box center [690, 448] width 28 height 14
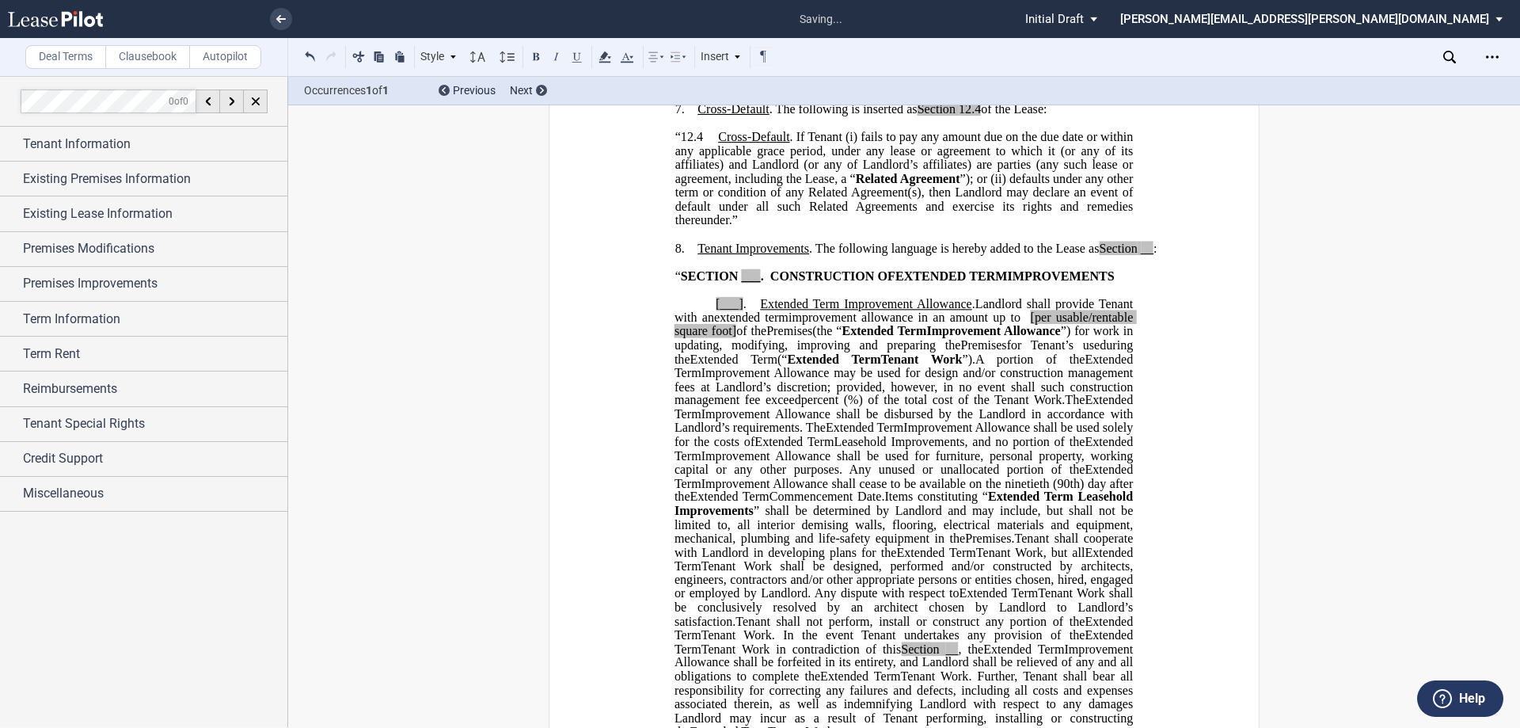
scroll to position [1742, 0]
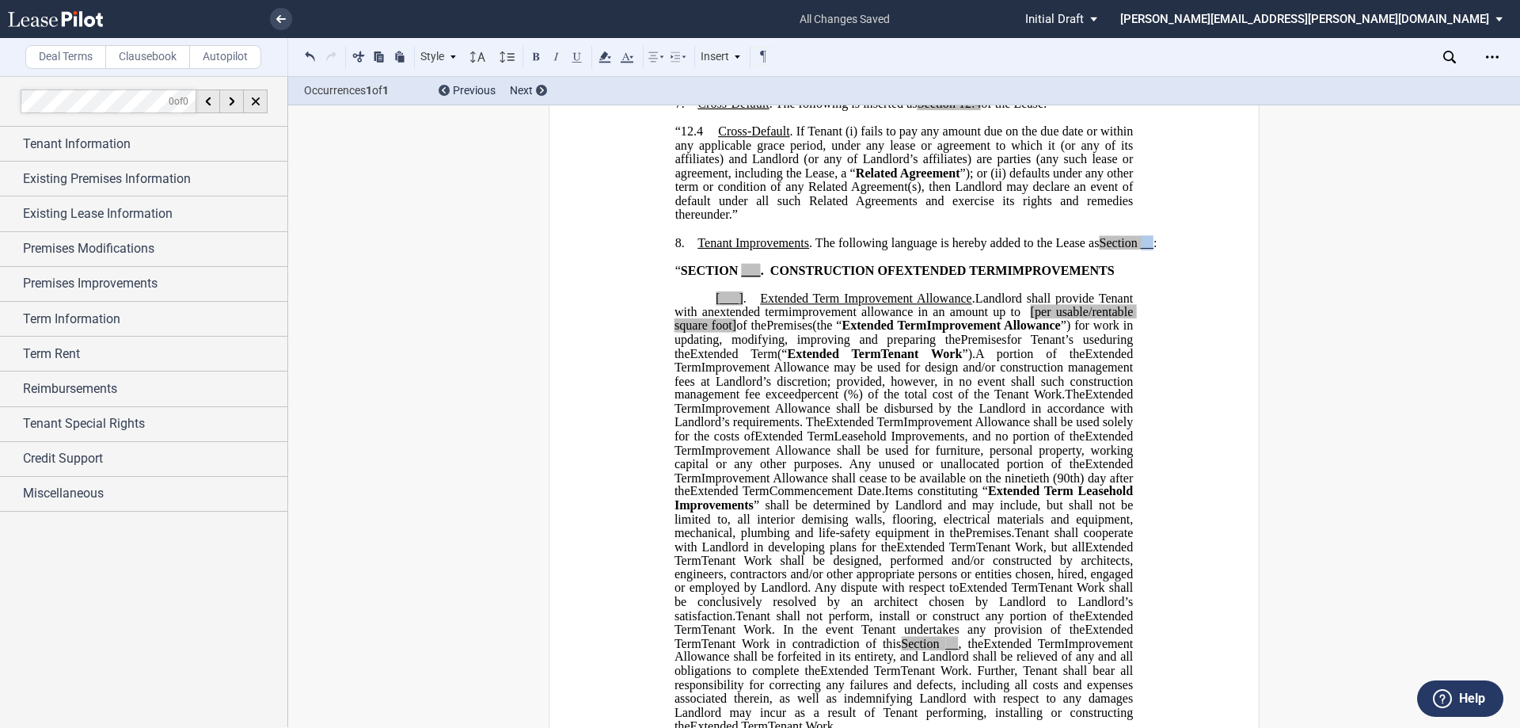
drag, startPoint x: 1141, startPoint y: 256, endPoint x: 1151, endPoint y: 257, distance: 9.5
click at [1151, 250] on span "__" at bounding box center [1147, 243] width 13 height 14
drag, startPoint x: 738, startPoint y: 285, endPoint x: 756, endPoint y: 287, distance: 18.4
click at [756, 278] on span "“ SECTION ___ . CONSTRUCTION OF" at bounding box center [786, 271] width 220 height 14
drag, startPoint x: 711, startPoint y: 310, endPoint x: 740, endPoint y: 311, distance: 28.5
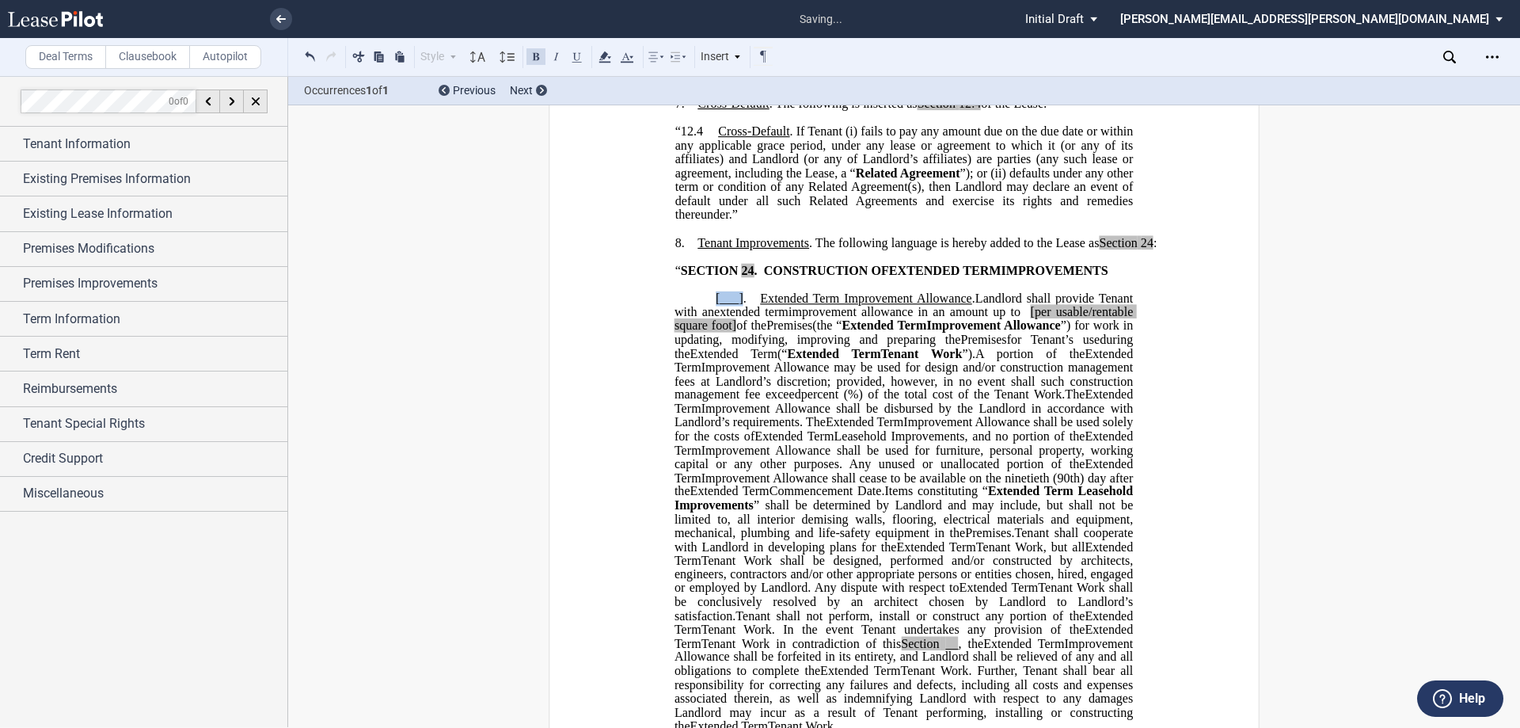
click at [740, 305] on span "[___] ." at bounding box center [738, 298] width 44 height 14
click at [1111, 323] on span "[per usable/rentable square foot]" at bounding box center [906, 319] width 462 height 28
drag, startPoint x: 669, startPoint y: 340, endPoint x: 707, endPoint y: 342, distance: 38.1
click at [732, 333] on span "of the" at bounding box center [717, 325] width 36 height 14
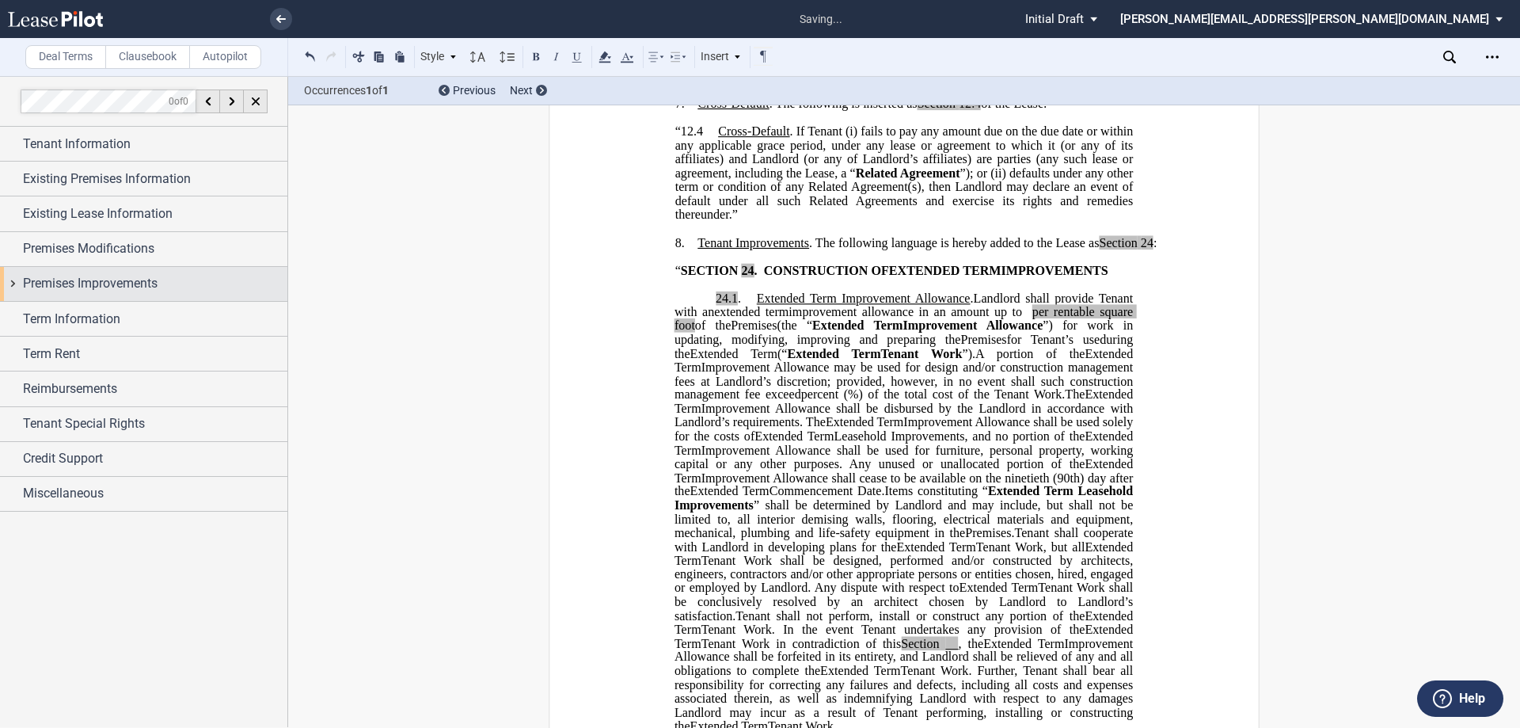
click at [82, 280] on span "Premises Improvements" at bounding box center [90, 283] width 135 height 19
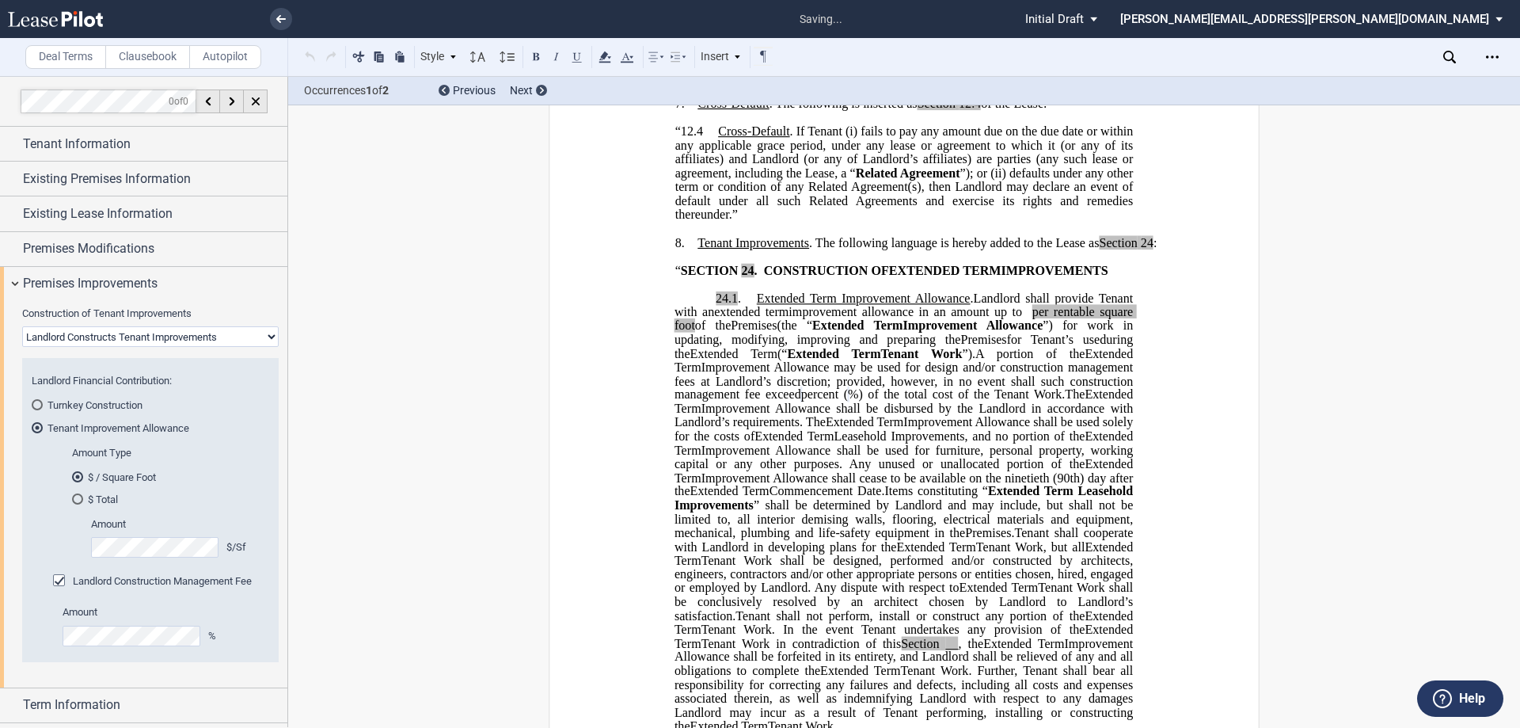
click at [969, 463] on span "Improvement Allowance shall be used for furniture, personal property, working c…" at bounding box center [906, 457] width 462 height 28
drag, startPoint x: 1114, startPoint y: 491, endPoint x: 1029, endPoint y: 506, distance: 86.8
click at [1029, 506] on p "24.1 . Extended Term Improvement Allowance . Expansion Space Improvement Allowa…" at bounding box center [904, 512] width 459 height 442
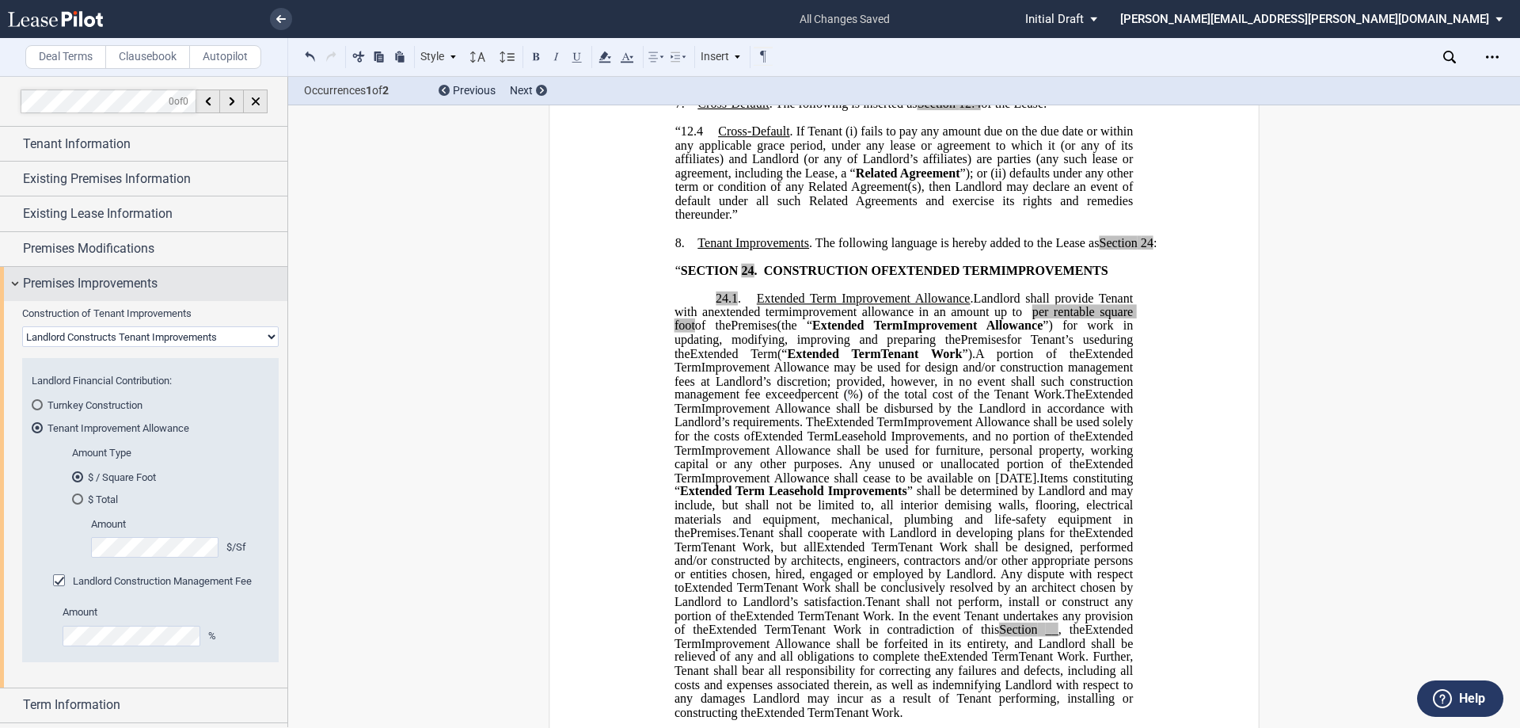
click at [115, 290] on span "Premises Improvements" at bounding box center [90, 283] width 135 height 19
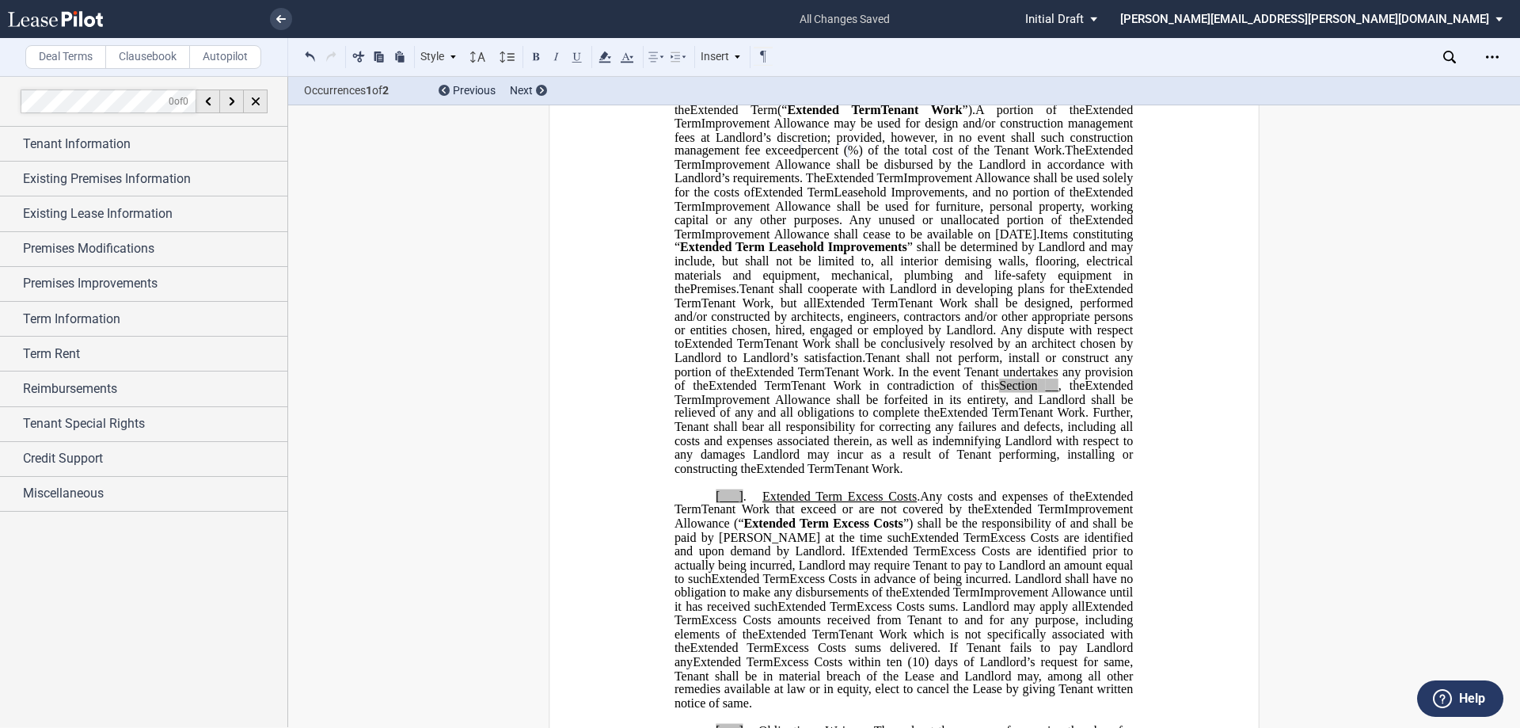
scroll to position [2059, 0]
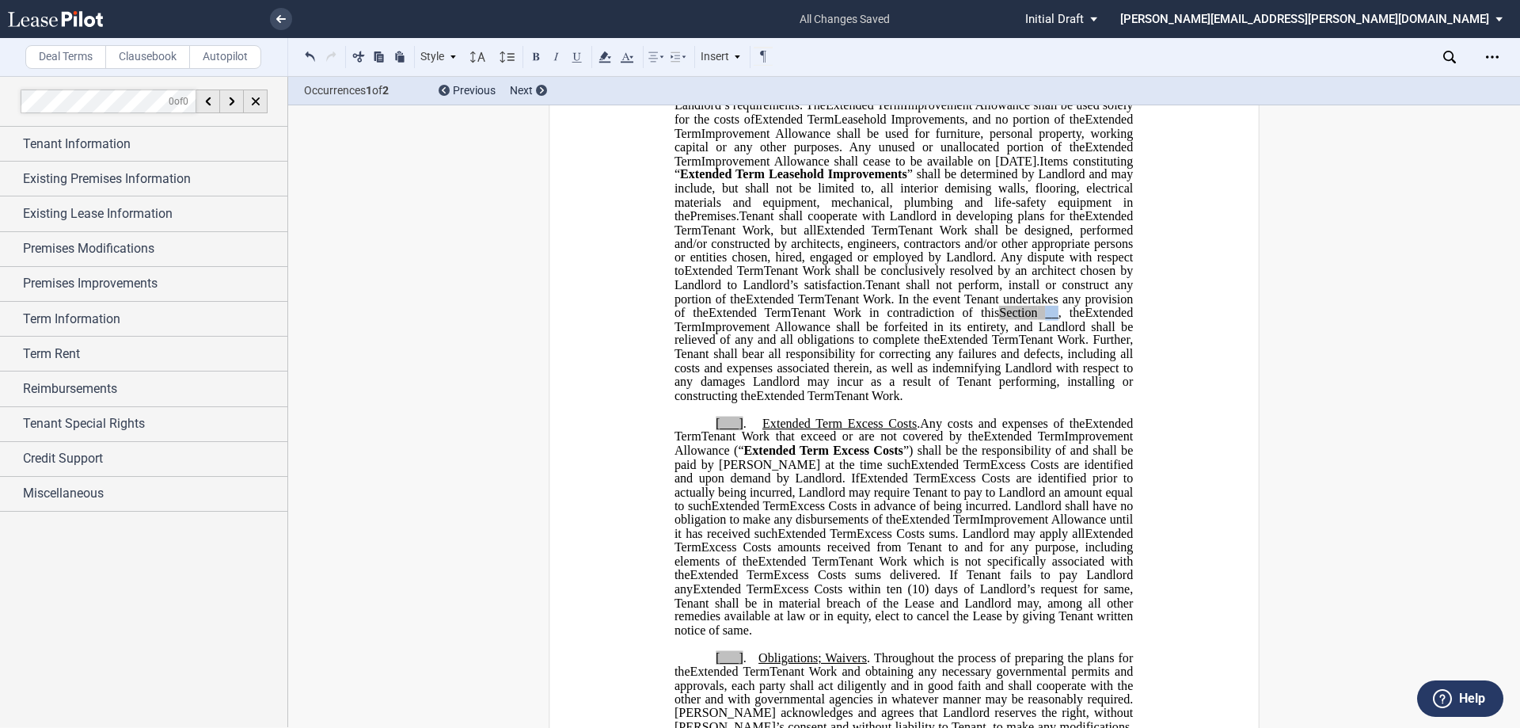
drag, startPoint x: 716, startPoint y: 339, endPoint x: 724, endPoint y: 342, distance: 8.5
click at [1046, 320] on span "__" at bounding box center [1052, 313] width 13 height 14
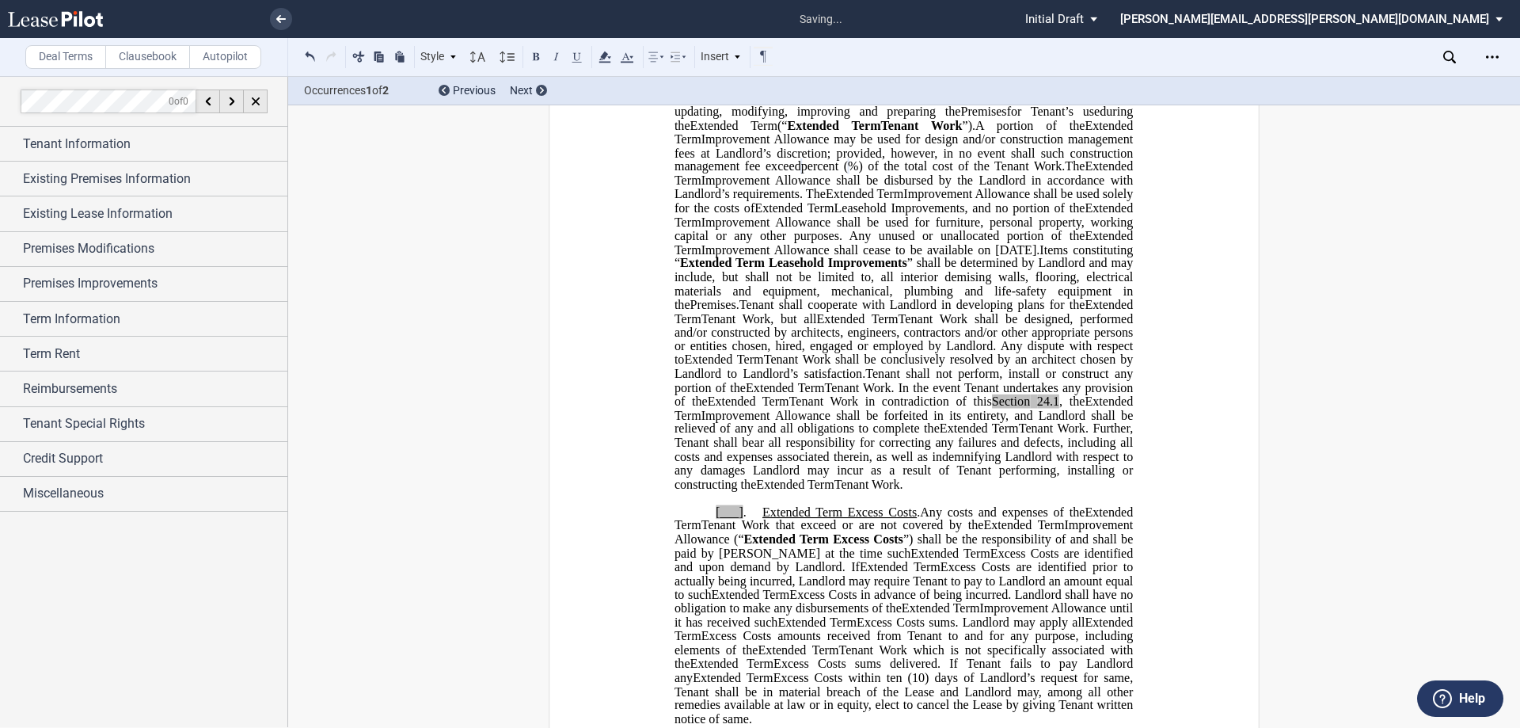
scroll to position [2075, 0]
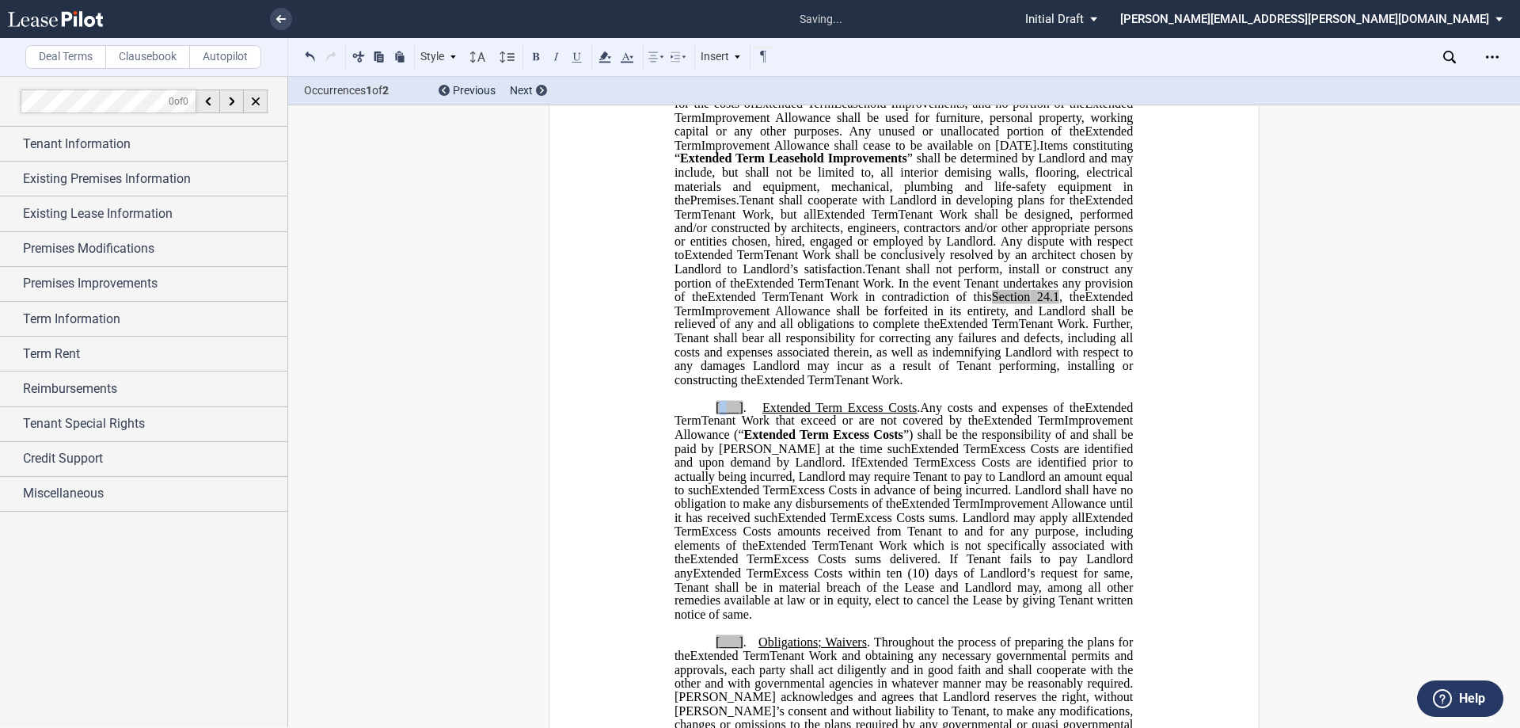
drag, startPoint x: 715, startPoint y: 416, endPoint x: 725, endPoint y: 418, distance: 9.8
click at [725, 414] on span "[___]" at bounding box center [730, 407] width 28 height 14
click at [706, 428] on span "Tenant Work that exceed or are not covered by the" at bounding box center [843, 421] width 283 height 14
drag, startPoint x: 711, startPoint y: 421, endPoint x: 739, endPoint y: 422, distance: 27.8
click at [739, 414] on span "[___] ." at bounding box center [739, 407] width 47 height 14
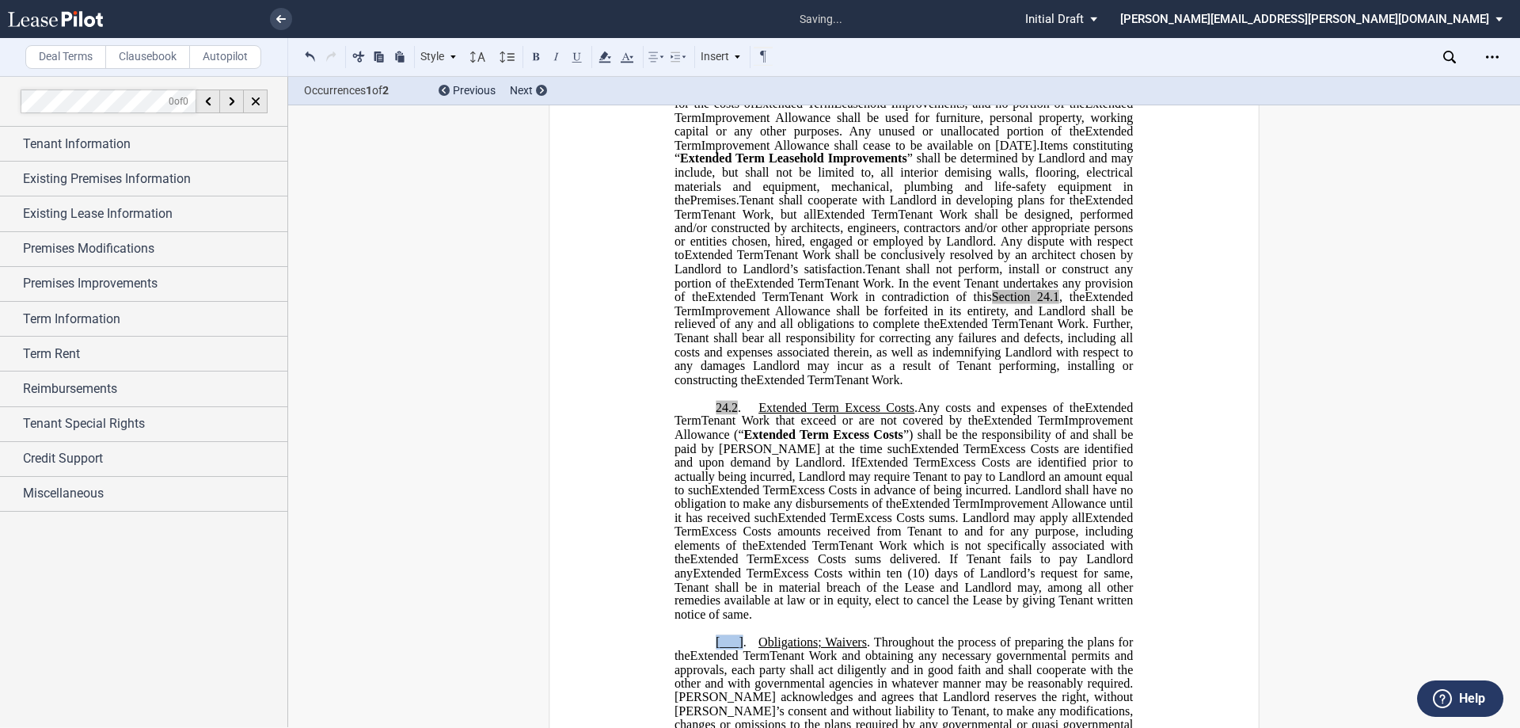
drag, startPoint x: 713, startPoint y: 655, endPoint x: 739, endPoint y: 650, distance: 26.6
click at [739, 650] on span "[___] . Obligations; Waivers . Throughout the process of preparing the plans fo…" at bounding box center [906, 648] width 462 height 28
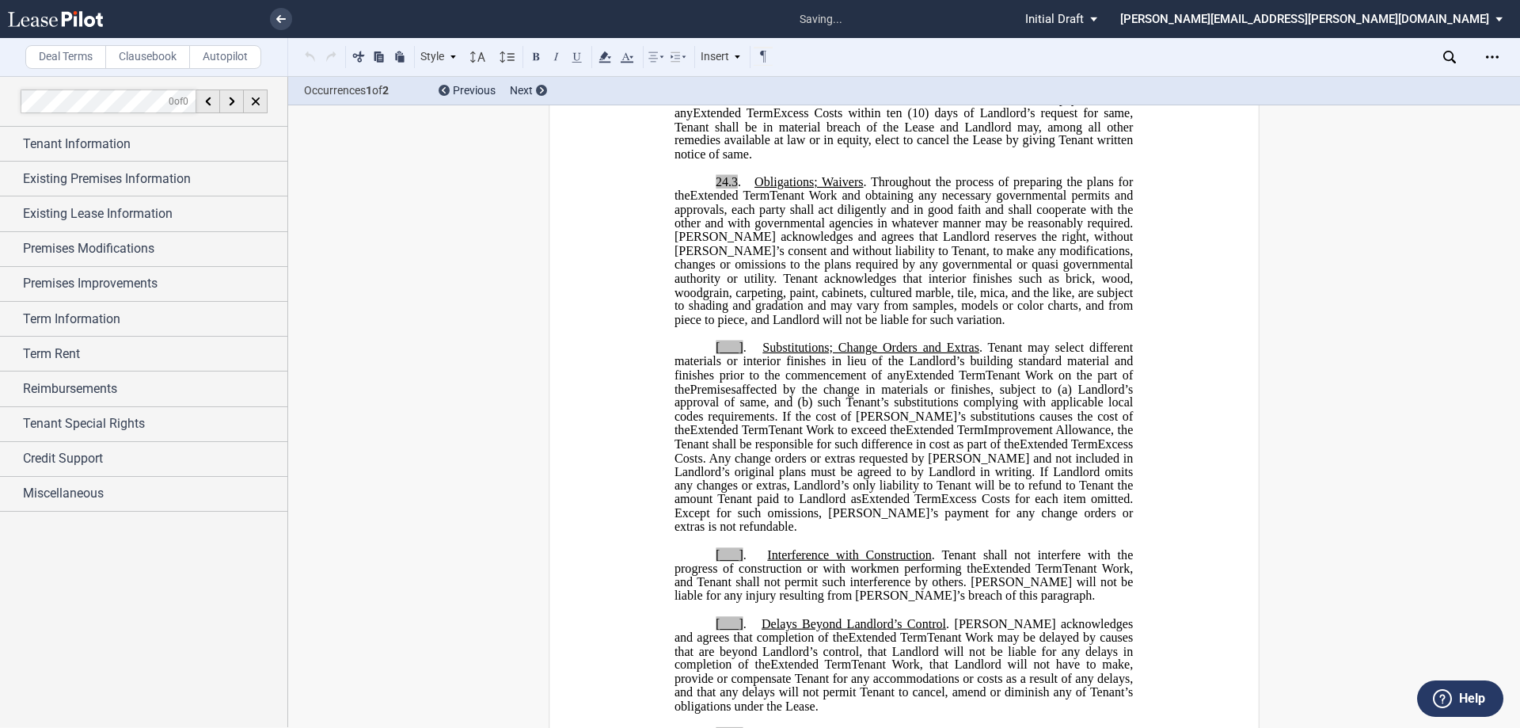
scroll to position [2550, 0]
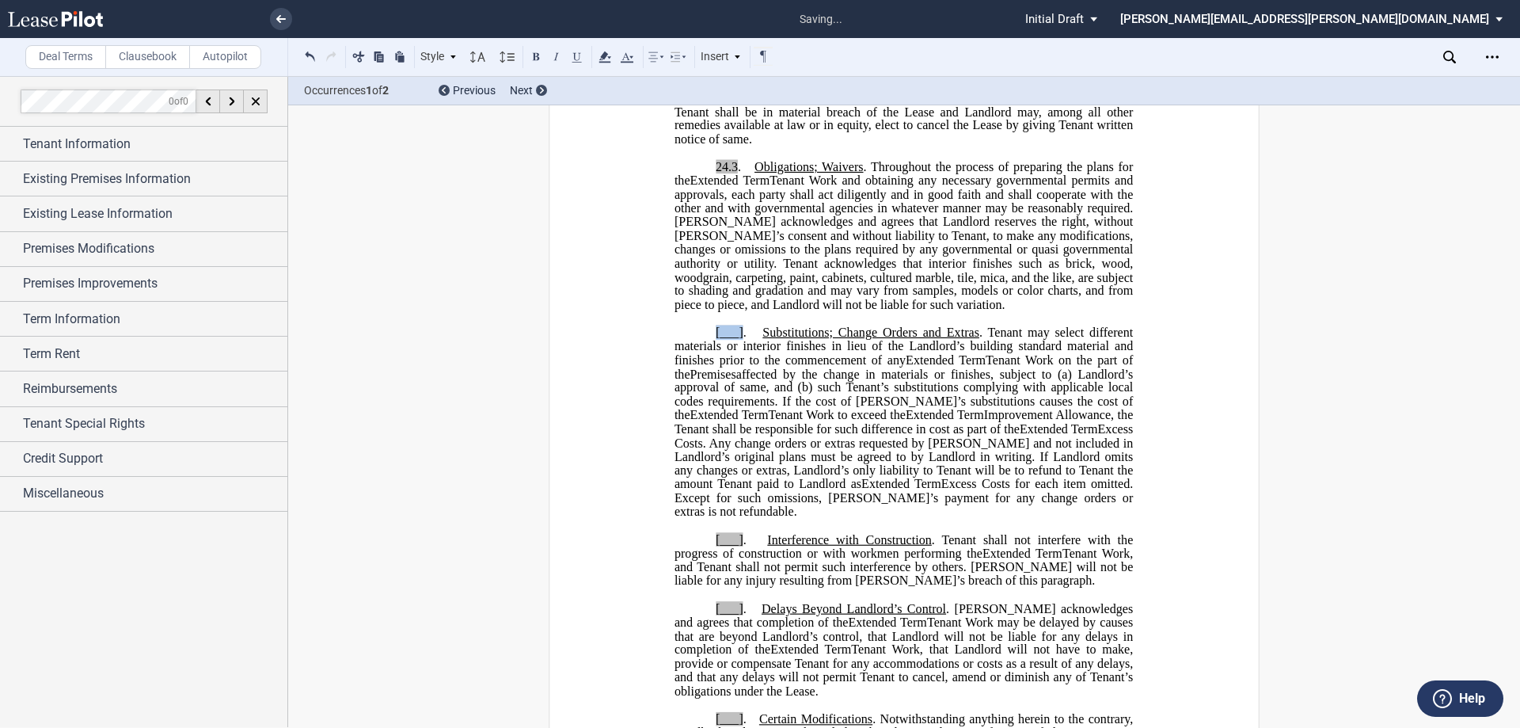
drag, startPoint x: 710, startPoint y: 350, endPoint x: 736, endPoint y: 346, distance: 26.4
click at [737, 346] on p "[___] . Substitutions; Change Orders and Extras . Tenant may select different m…" at bounding box center [904, 422] width 459 height 193
drag, startPoint x: 710, startPoint y: 536, endPoint x: 740, endPoint y: 542, distance: 30.6
click at [740, 542] on p "[___] . Interference with Construction . Tenant shall not interfere with the pr…" at bounding box center [904, 560] width 459 height 55
drag, startPoint x: 721, startPoint y: 608, endPoint x: 740, endPoint y: 609, distance: 18.2
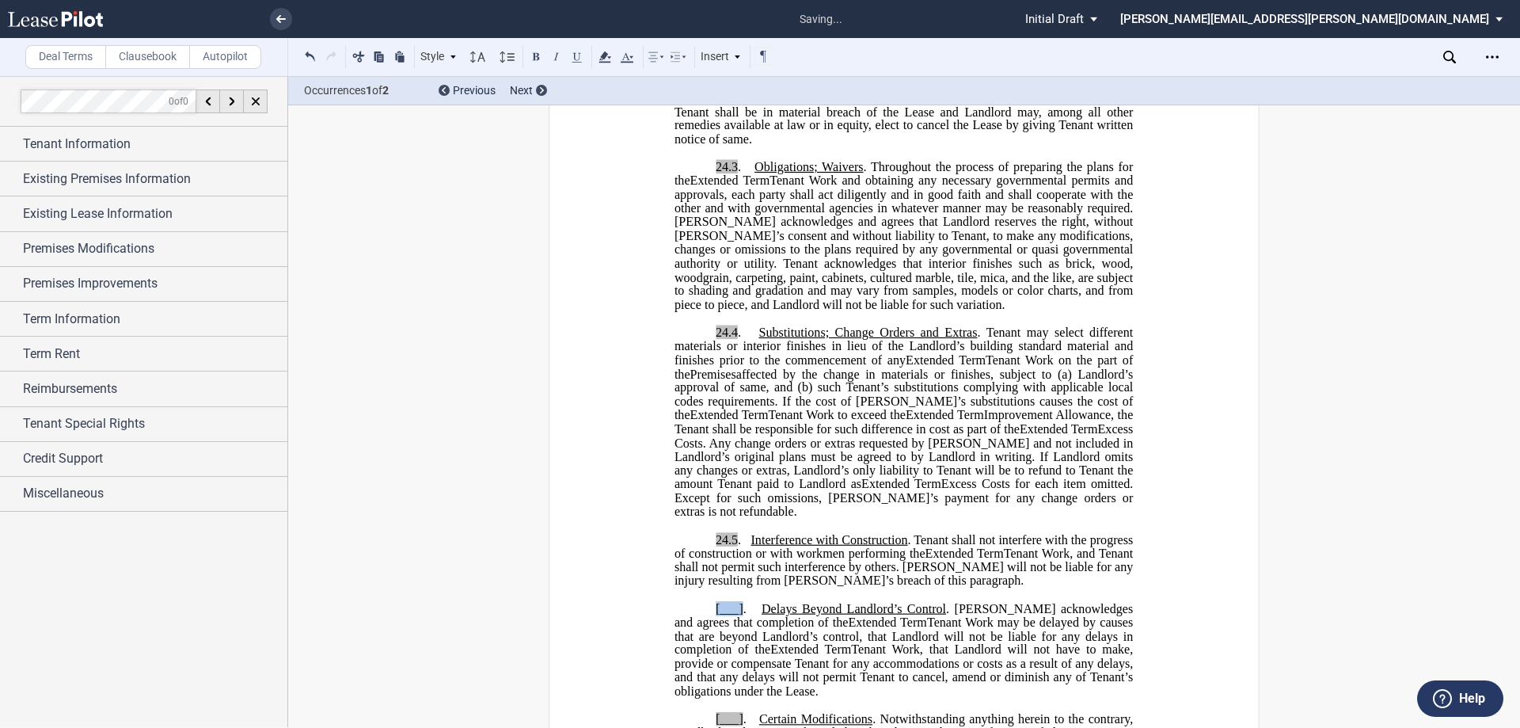
click at [740, 609] on span "[___] . Delays Beyond Landlord’s Control . [PERSON_NAME] acknowledges and agree…" at bounding box center [906, 615] width 462 height 28
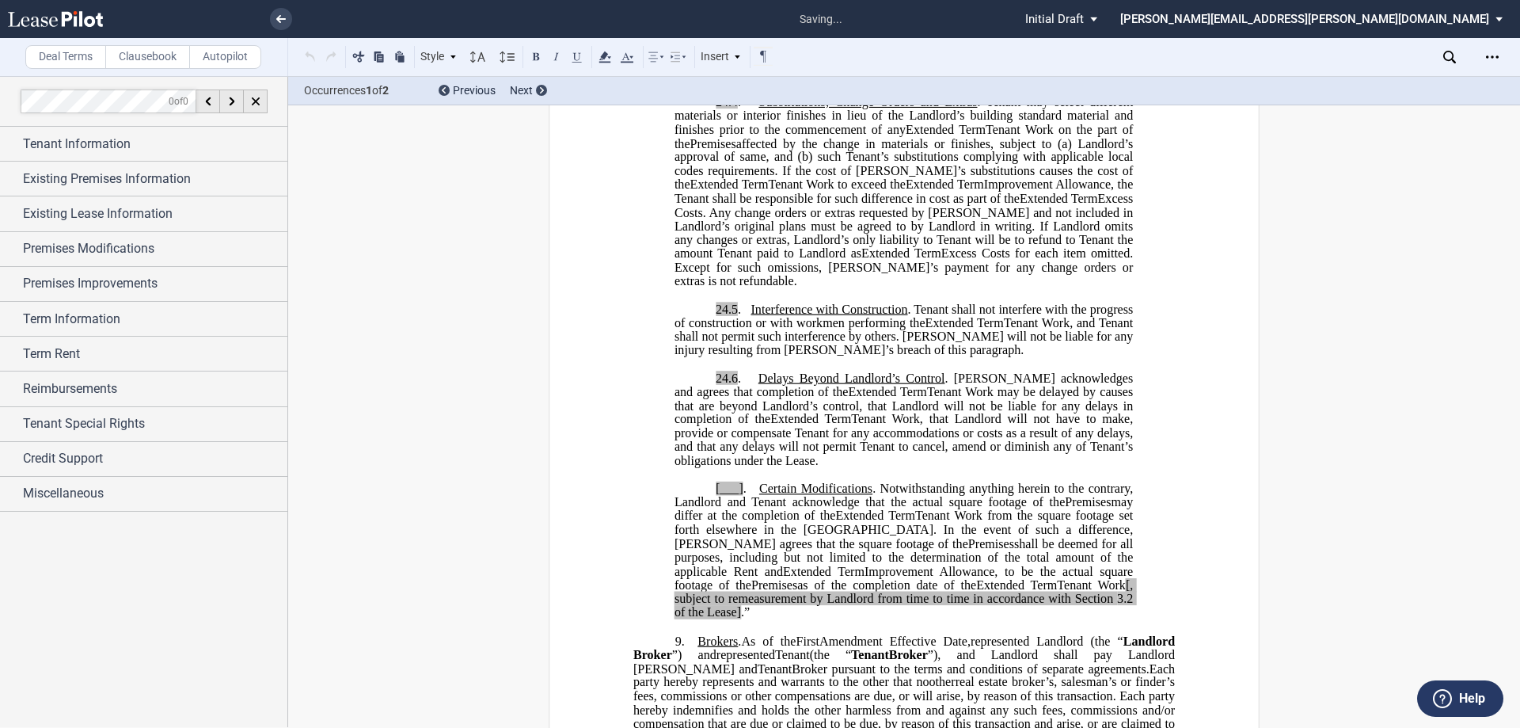
scroll to position [2788, 0]
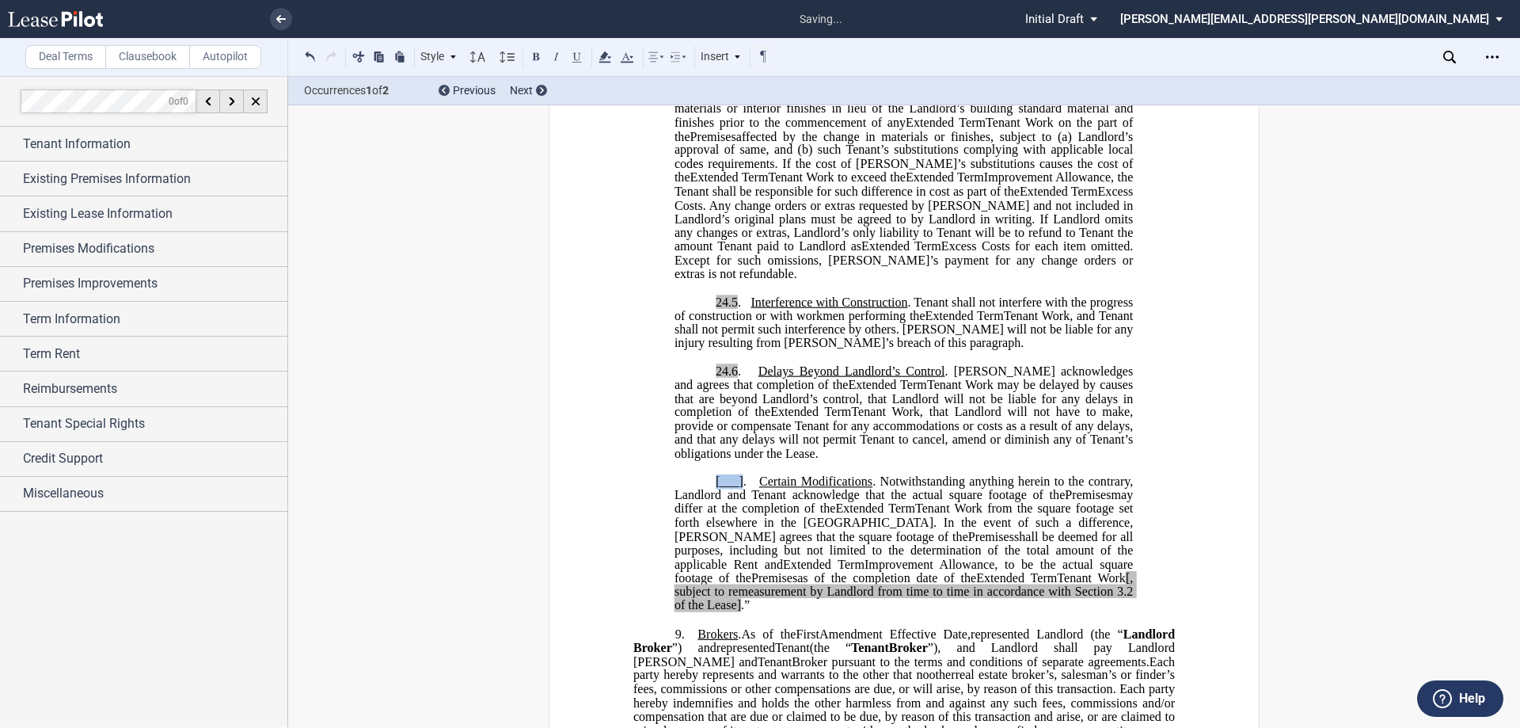
drag, startPoint x: 713, startPoint y: 479, endPoint x: 739, endPoint y: 482, distance: 26.3
click at [739, 482] on span "[___] . Certain Modifications . Notwithstanding anything herein to the contrary…" at bounding box center [906, 488] width 462 height 28
drag, startPoint x: 960, startPoint y: 573, endPoint x: 1034, endPoint y: 585, distance: 75.4
click at [960, 573] on span "[, subject to remeasurement by Landlord from time to time in accordance with Se…" at bounding box center [906, 584] width 462 height 28
click at [750, 598] on span ".”" at bounding box center [745, 605] width 9 height 14
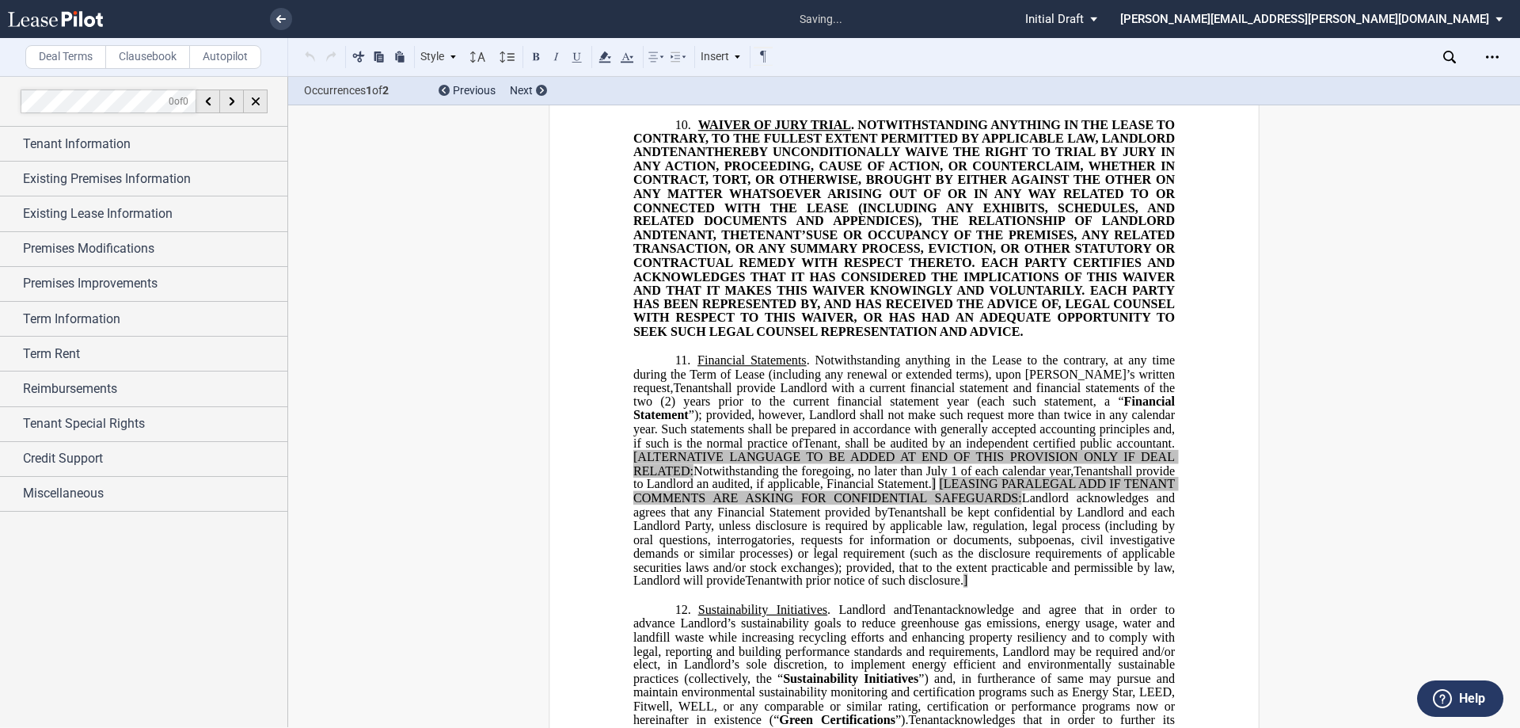
scroll to position [3500, 0]
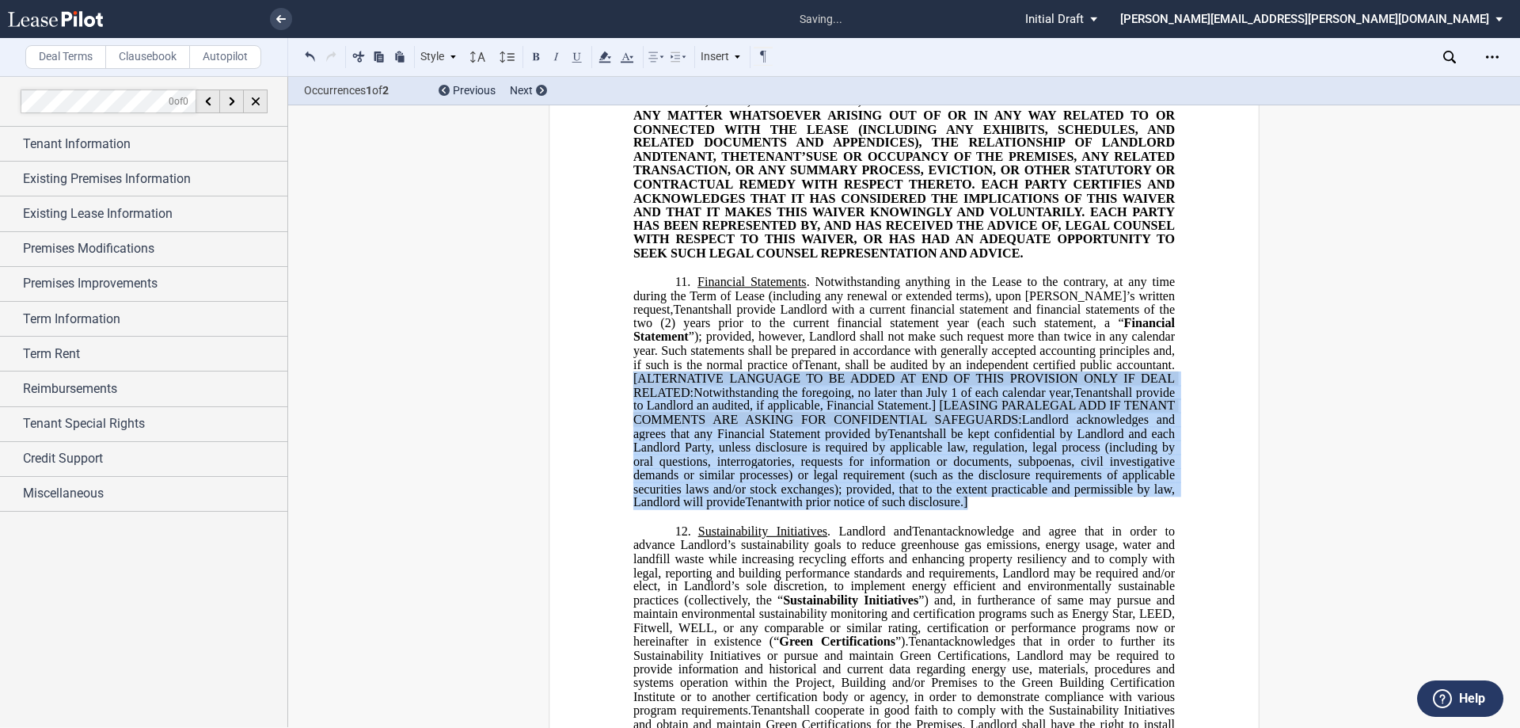
drag, startPoint x: 625, startPoint y: 364, endPoint x: 1156, endPoint y: 491, distance: 546.3
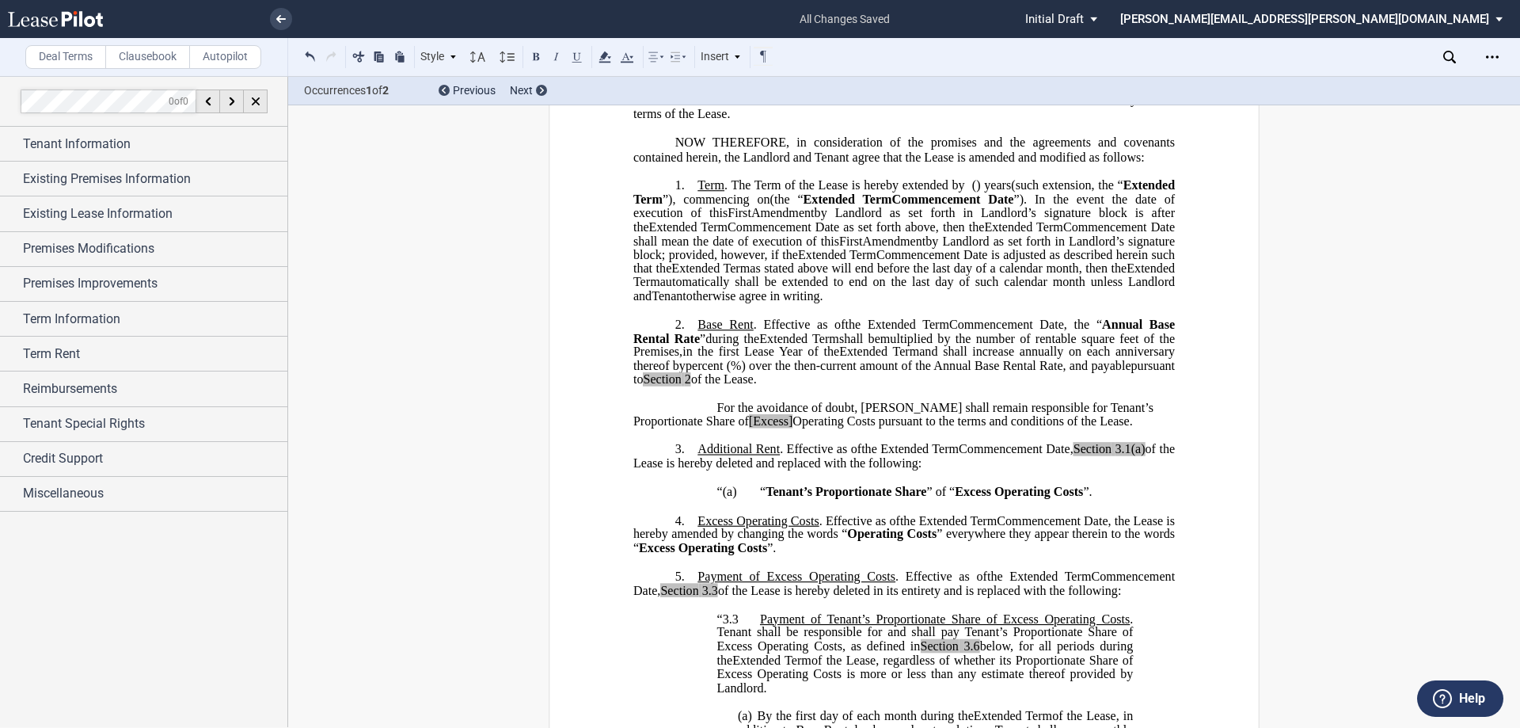
scroll to position [265, 0]
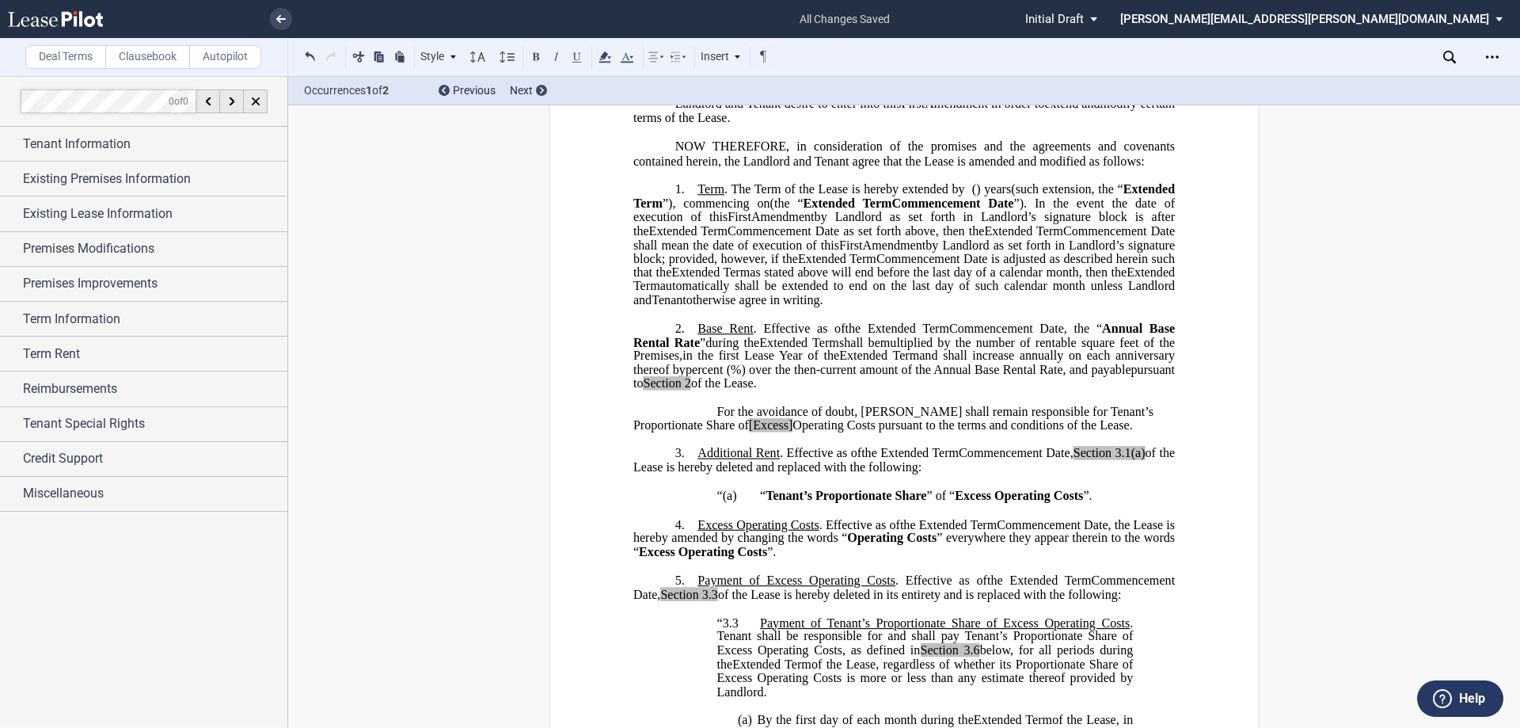
click at [793, 432] on span "Operating Costs pursuant to the terms and conditions of the Lease." at bounding box center [963, 425] width 340 height 14
click at [800, 432] on span "Operating Costs pursuant to the terms and conditions of the Lease." at bounding box center [955, 425] width 340 height 14
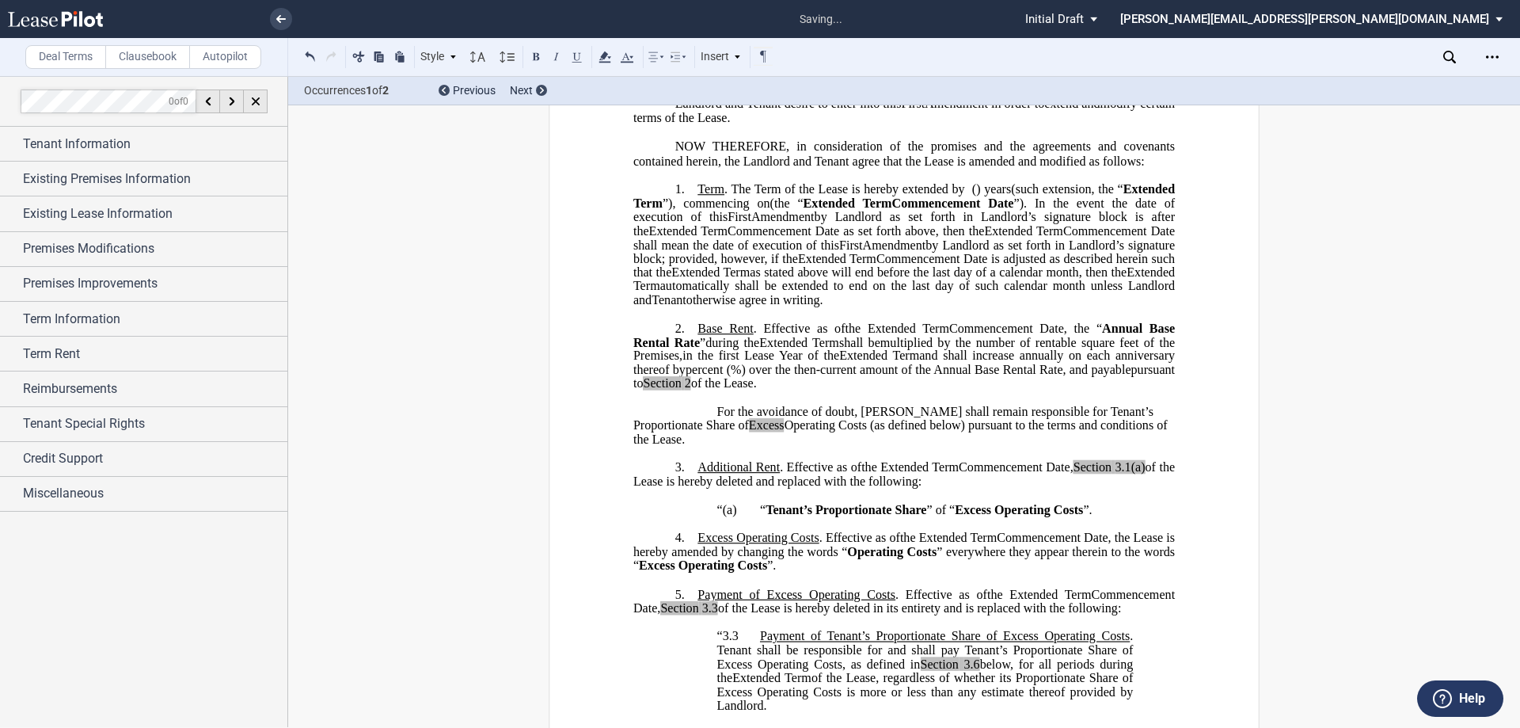
click at [711, 424] on p "For the avoidance of doubt, [PERSON_NAME] shall remain responsible for Tenant’s…" at bounding box center [905, 425] width 542 height 41
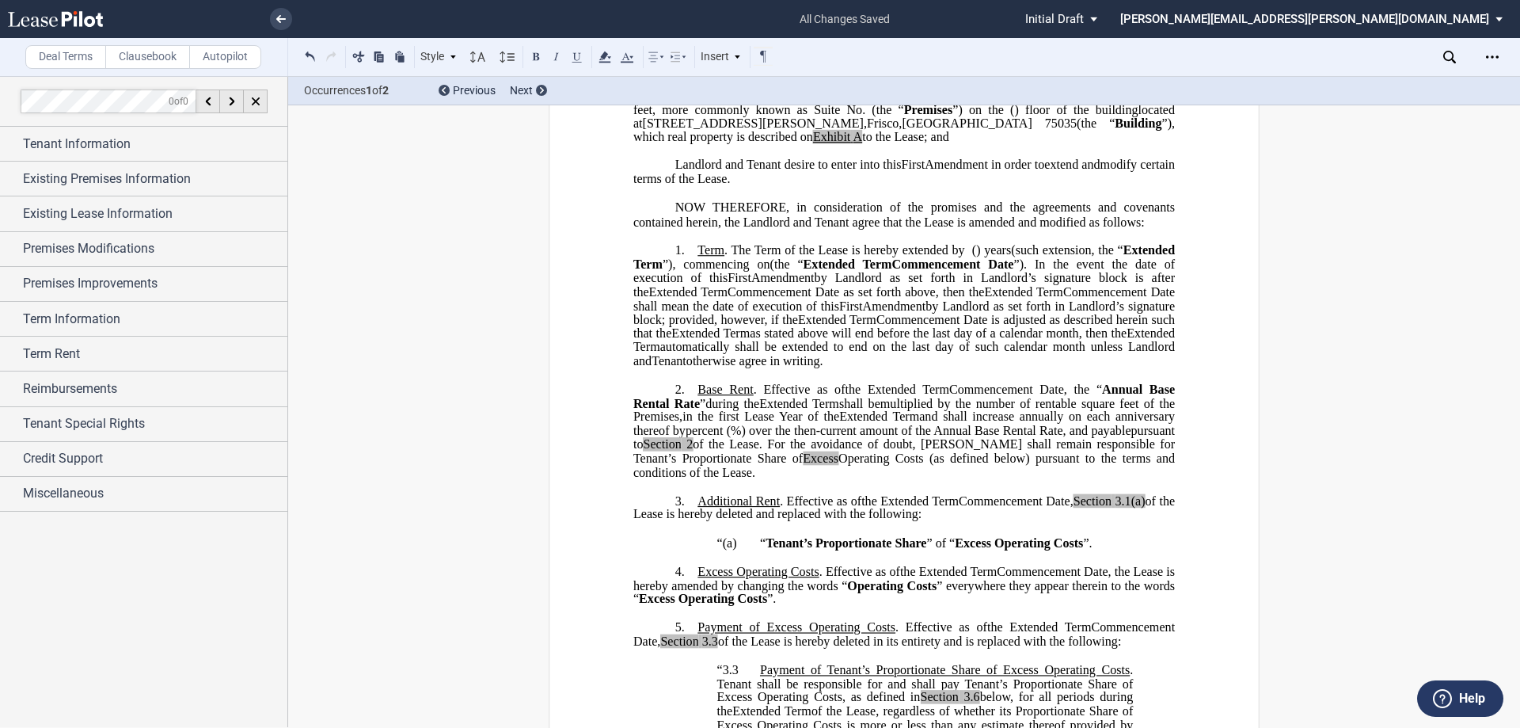
scroll to position [0, 0]
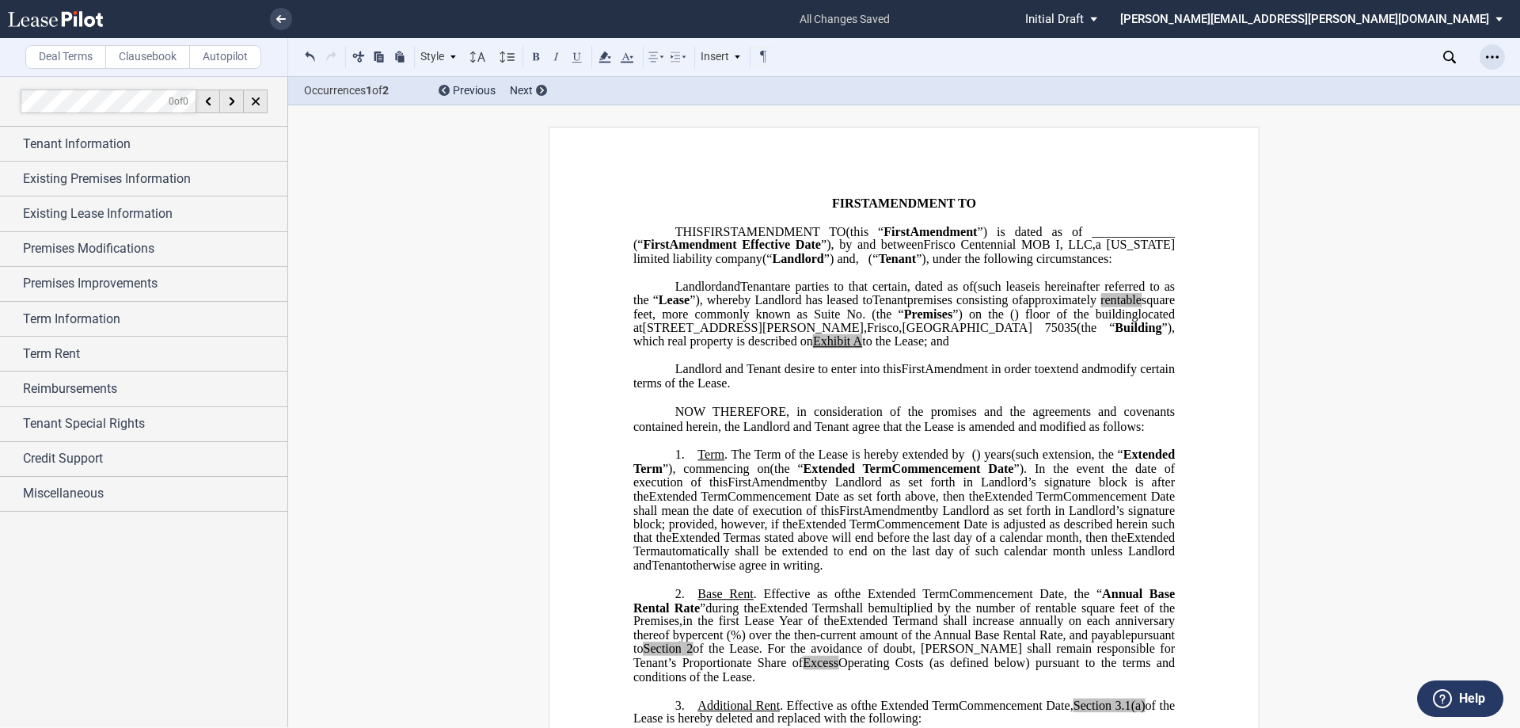
click at [1503, 51] on div "Open Lease options menu" at bounding box center [1492, 56] width 25 height 25
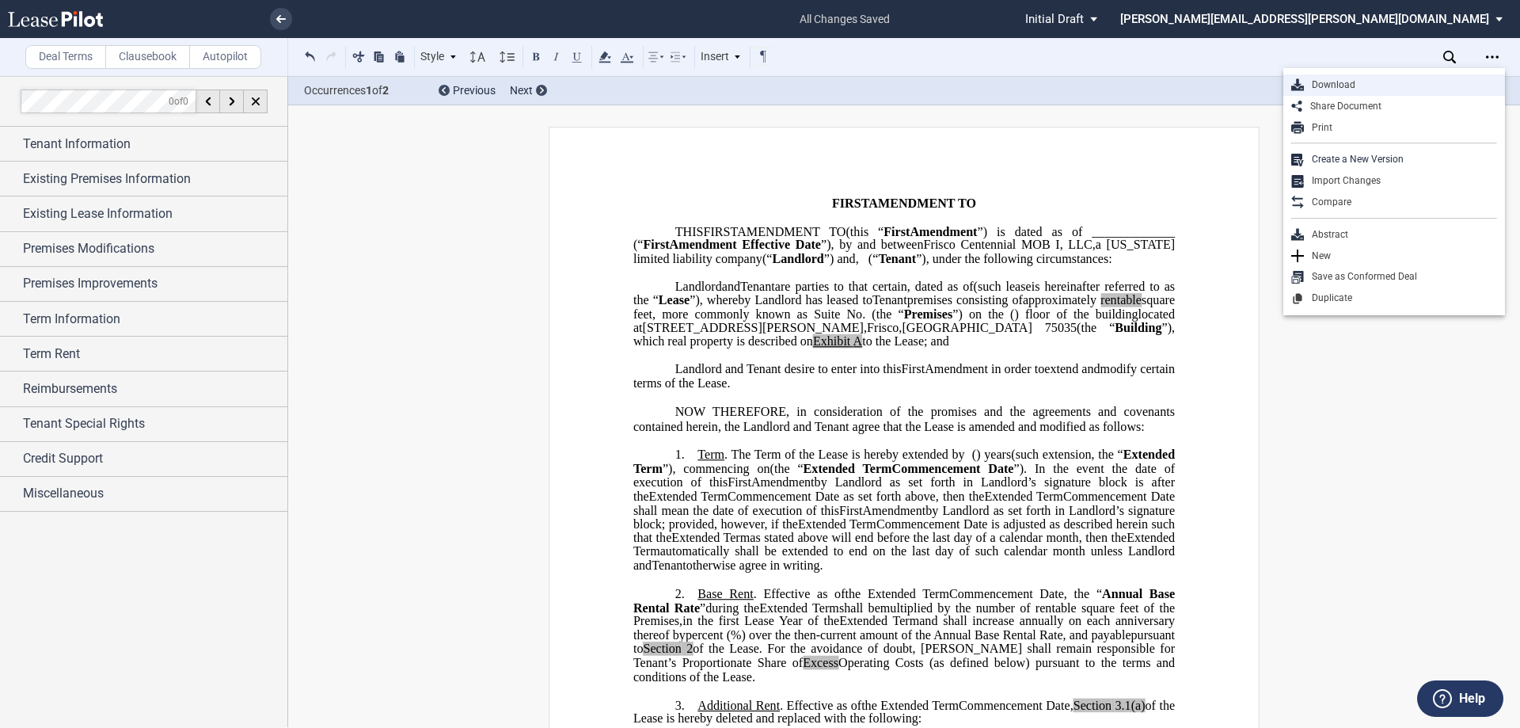
click at [1428, 83] on div "Download" at bounding box center [1400, 84] width 193 height 13
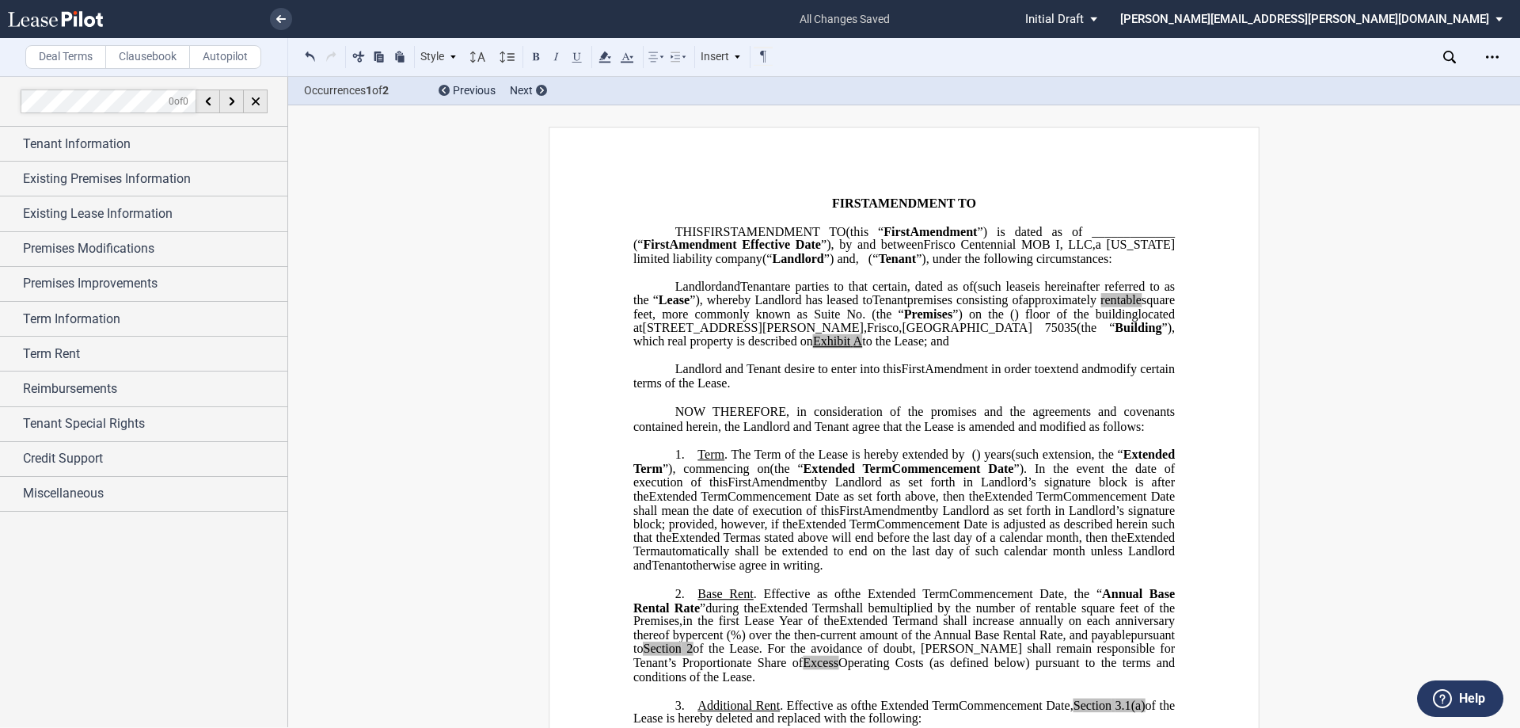
click at [1347, 124] on div "Deal Terms Clausebook Autopilot Style 1. Section (a) Subsection (a) Subsection …" at bounding box center [760, 402] width 1520 height 652
